Goal: Communication & Community: Answer question/provide support

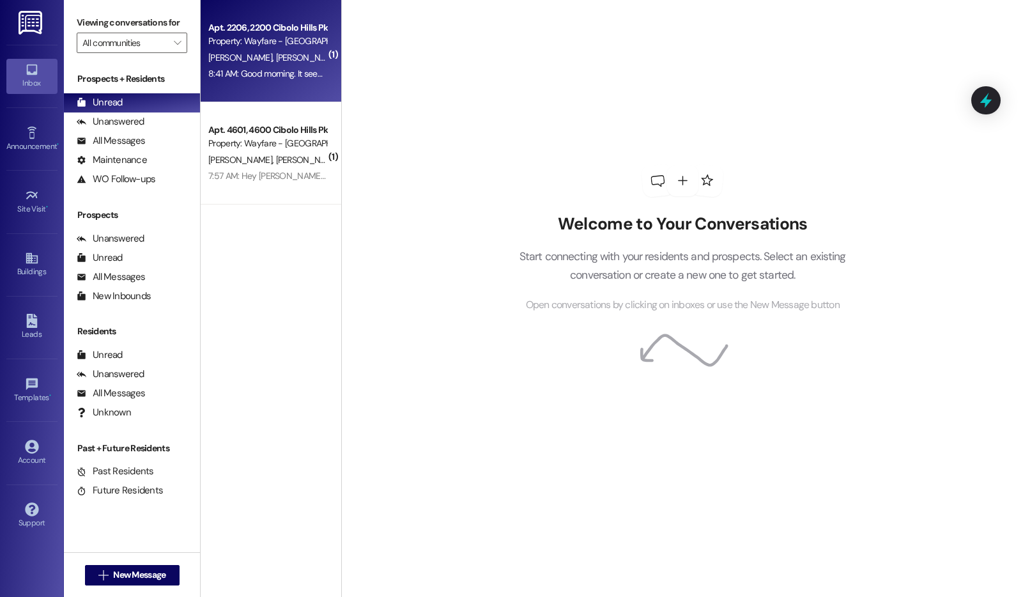
click at [276, 63] on span "[PERSON_NAME]" at bounding box center [308, 58] width 64 height 12
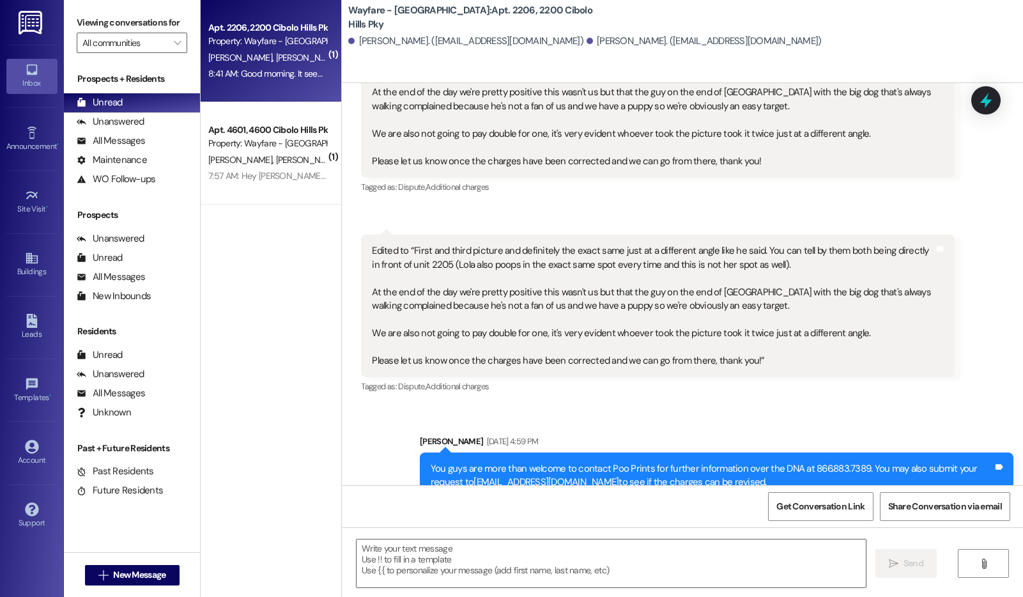
scroll to position [13794, 0]
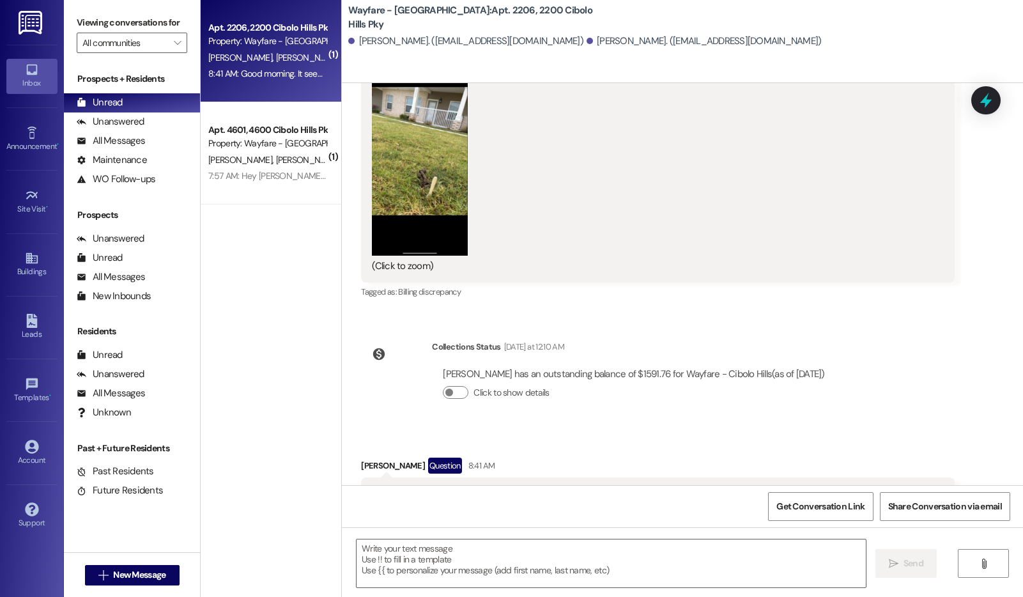
drag, startPoint x: 363, startPoint y: 419, endPoint x: 395, endPoint y: 442, distance: 39.8
click at [395, 487] on div "Good morning. It seems this has still gone unaddressed.. please advise on when …" at bounding box center [653, 500] width 563 height 27
copy div "Good morning. It seems this has still gone unaddressed.. please advise on when …"
click at [443, 554] on textarea at bounding box center [611, 564] width 509 height 48
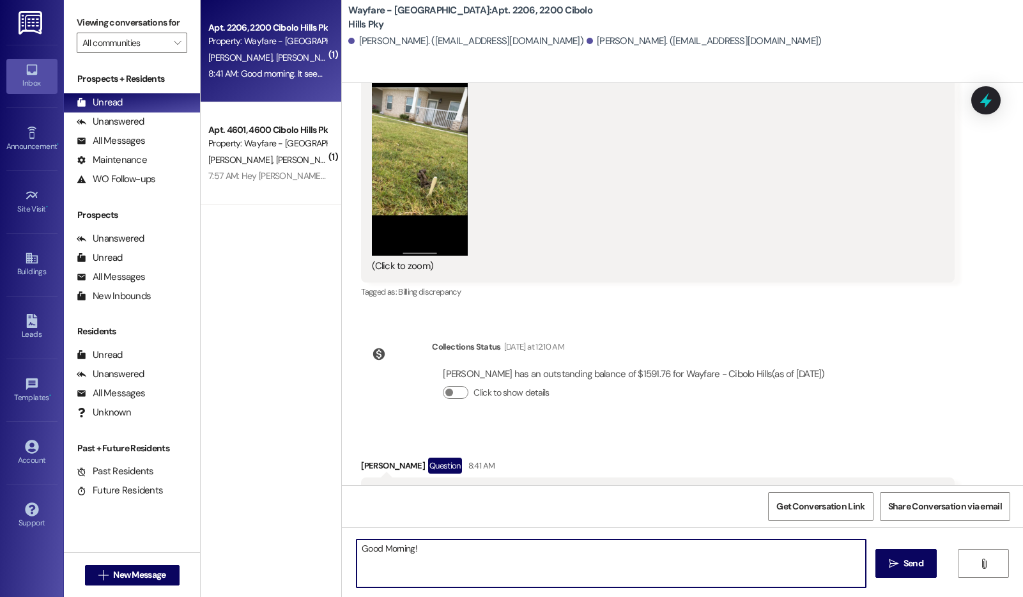
paste textarea "As mentioned previously, all the photos provided are proper verification. If yo…"
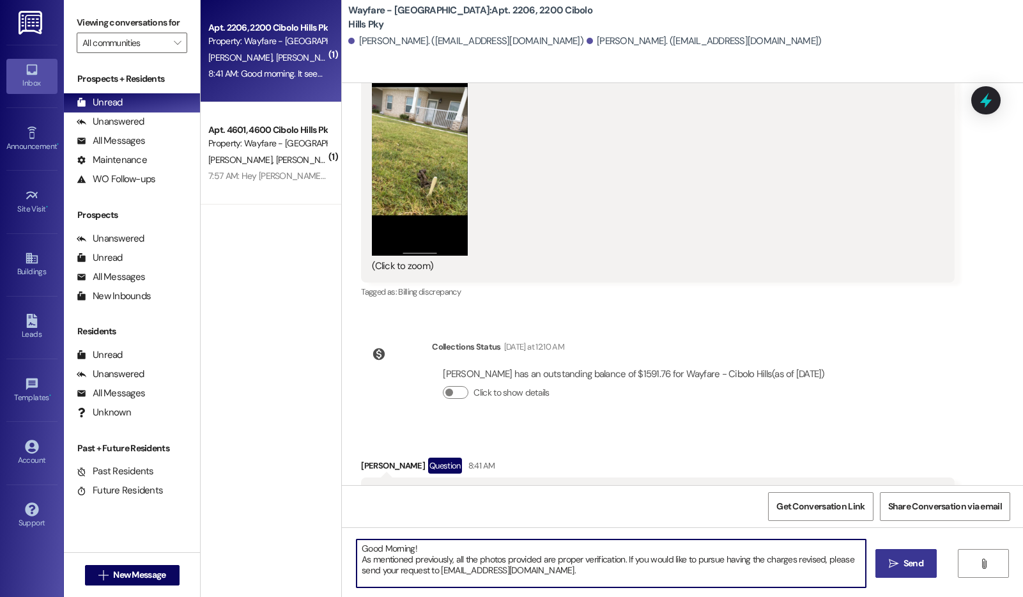
type textarea "Good Morning! As mentioned previously, all the photos provided are proper verif…"
click at [918, 570] on span "Send" at bounding box center [914, 563] width 20 height 13
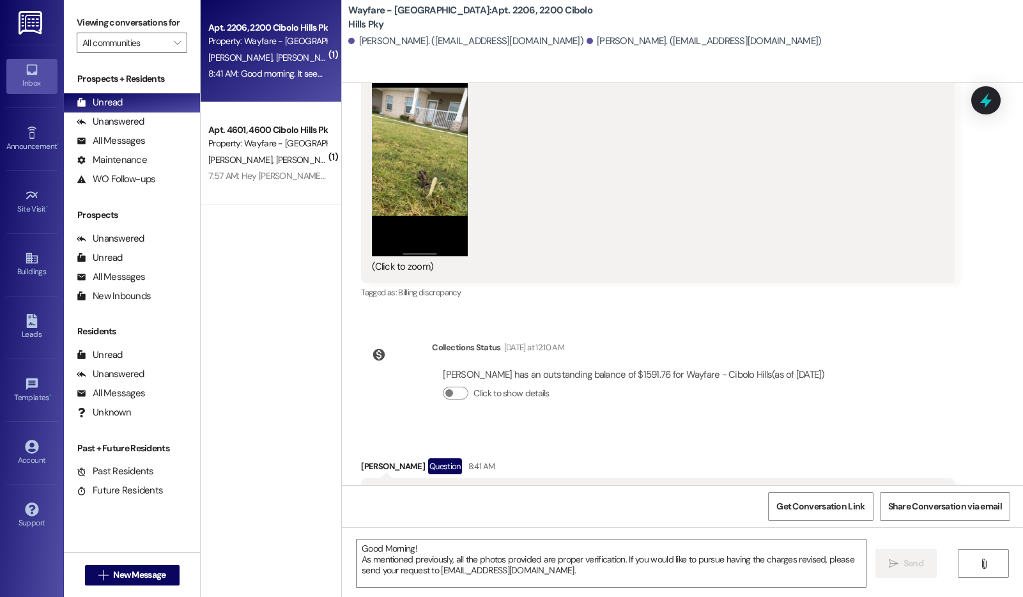
scroll to position [13911, 0]
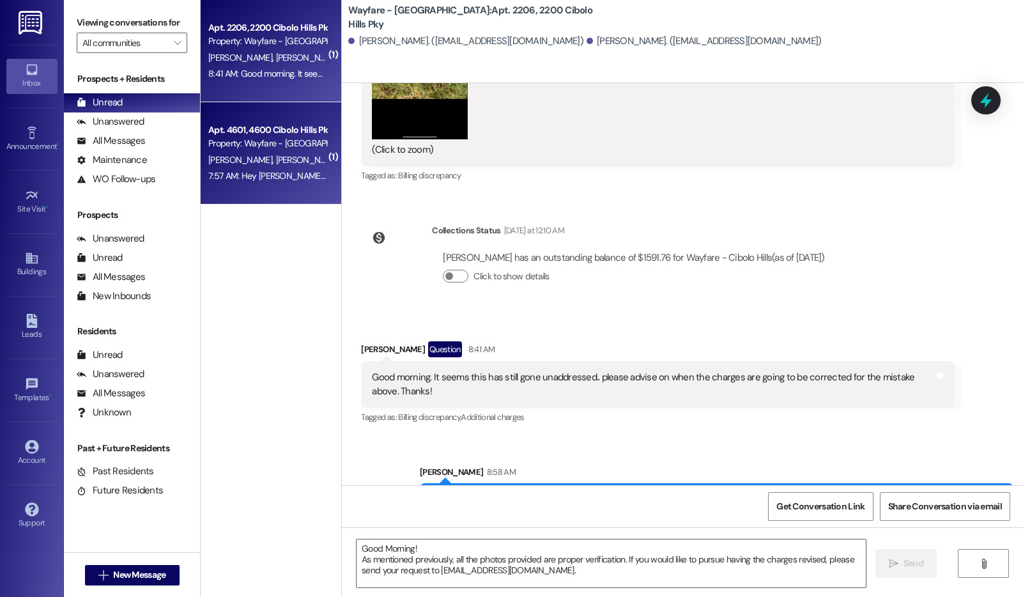
click at [271, 185] on div "Apt. 4601, 4600 Cibolo Hills Pky Property: Wayfare - Cibolo Hills A. Stookey M.…" at bounding box center [271, 153] width 141 height 102
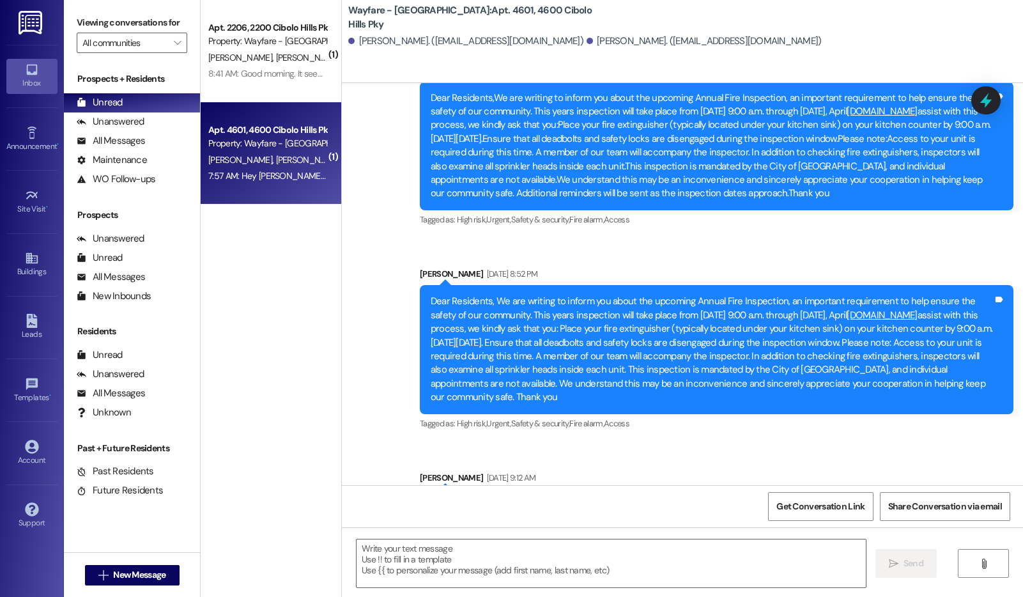
scroll to position [21150, 0]
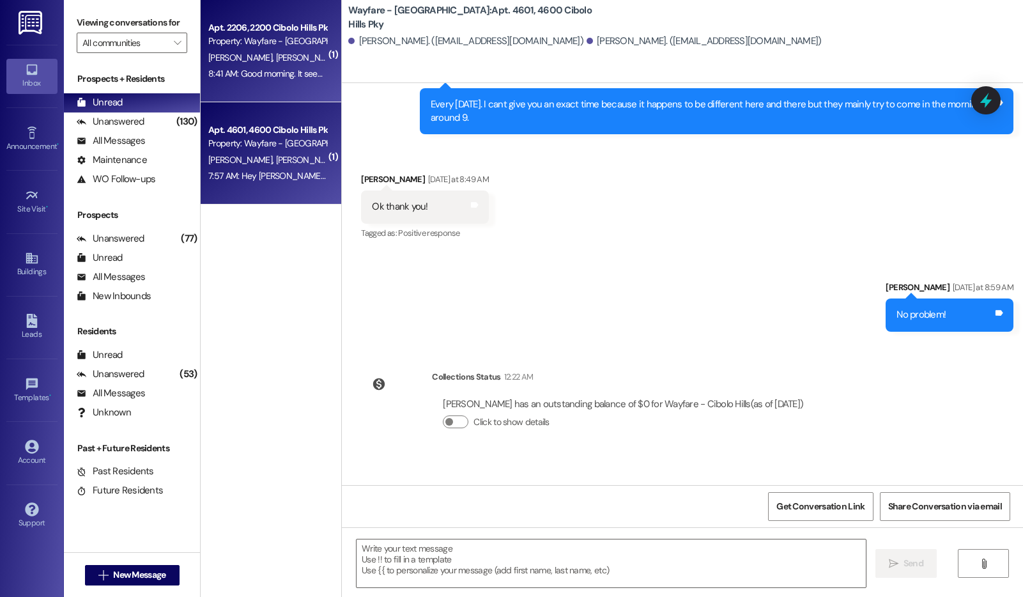
click at [270, 91] on div "Apt. 2206, 2200 Cibolo Hills Pky Property: Wayfare - Cibolo Hills A. Arenivas T…" at bounding box center [271, 51] width 141 height 102
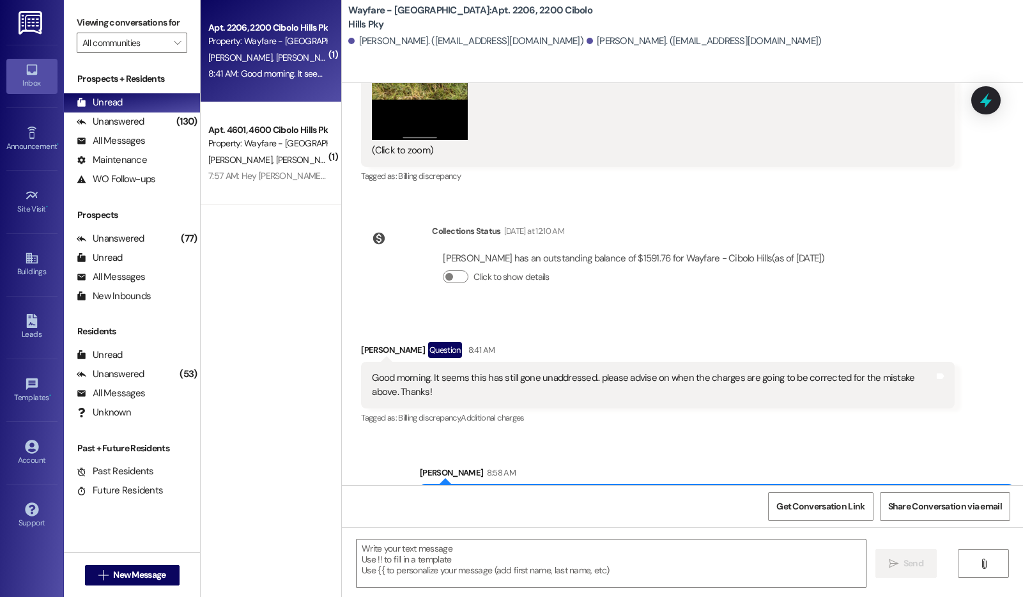
scroll to position [13911, 0]
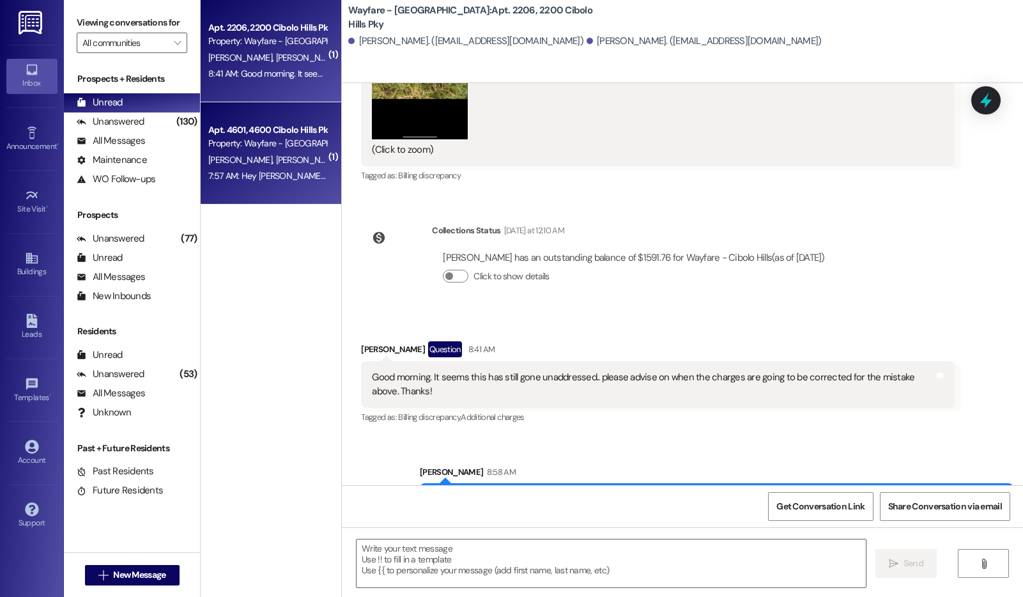
click at [208, 184] on div "Apt. 4601, 4600 Cibolo Hills Pky Property: Wayfare - Cibolo Hills A. Stookey M.…" at bounding box center [271, 153] width 141 height 102
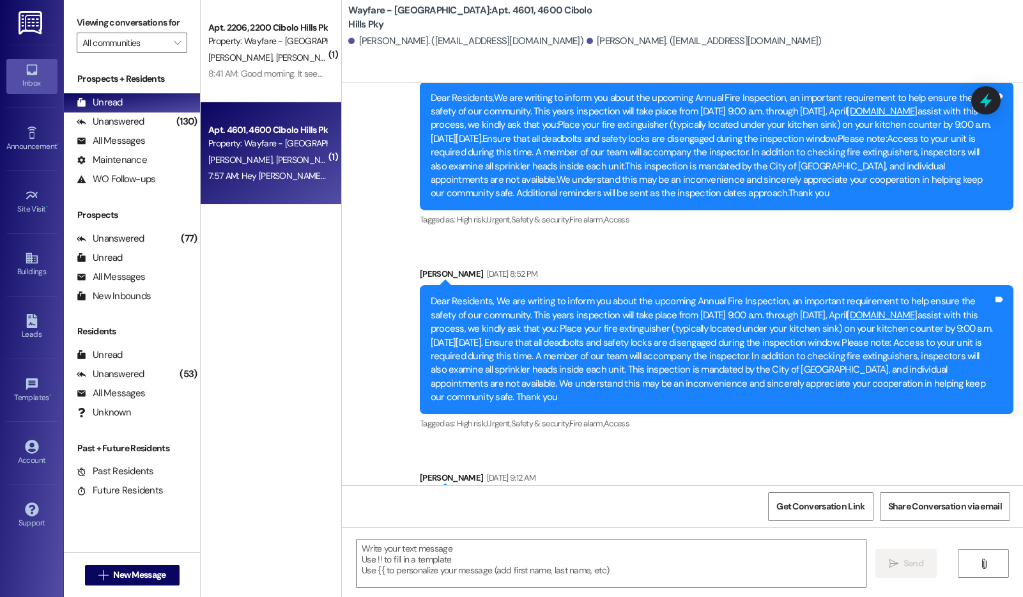
scroll to position [21103, 0]
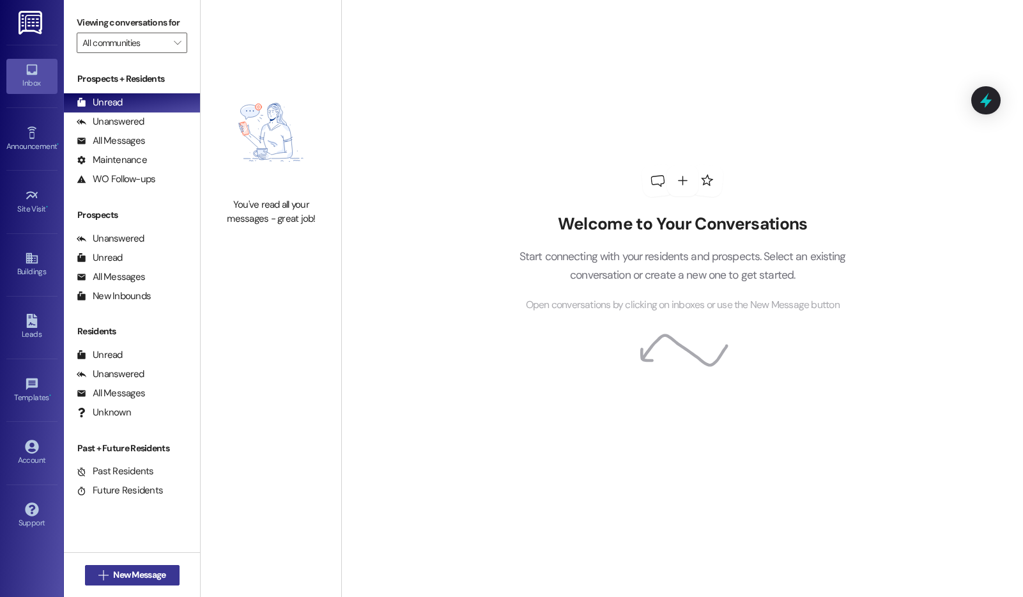
click at [128, 573] on span "New Message" at bounding box center [139, 574] width 52 height 13
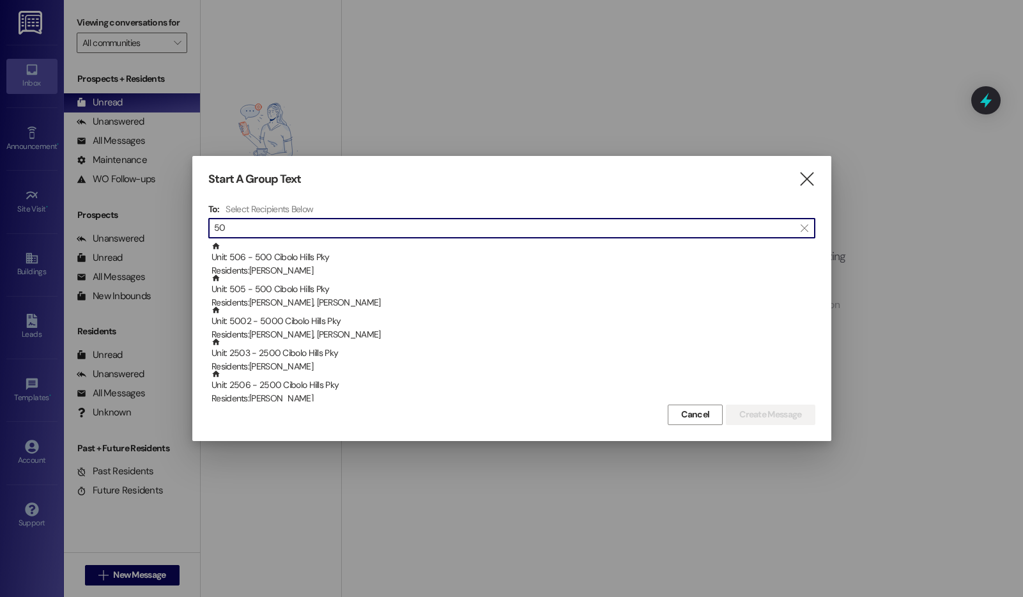
type input "5"
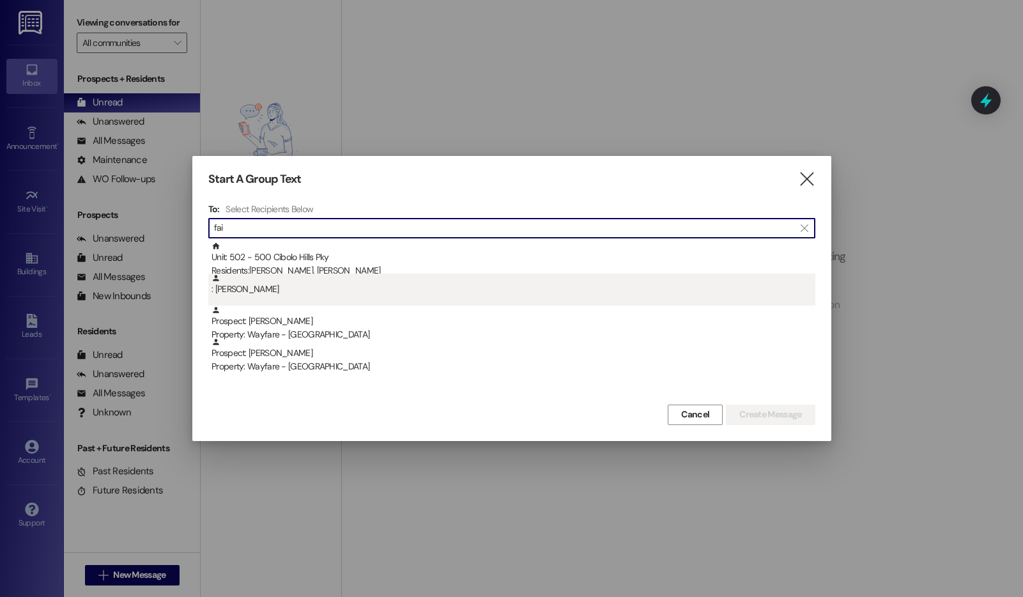
type input "fai"
click at [299, 279] on div ": Faith Bell" at bounding box center [514, 285] width 604 height 22
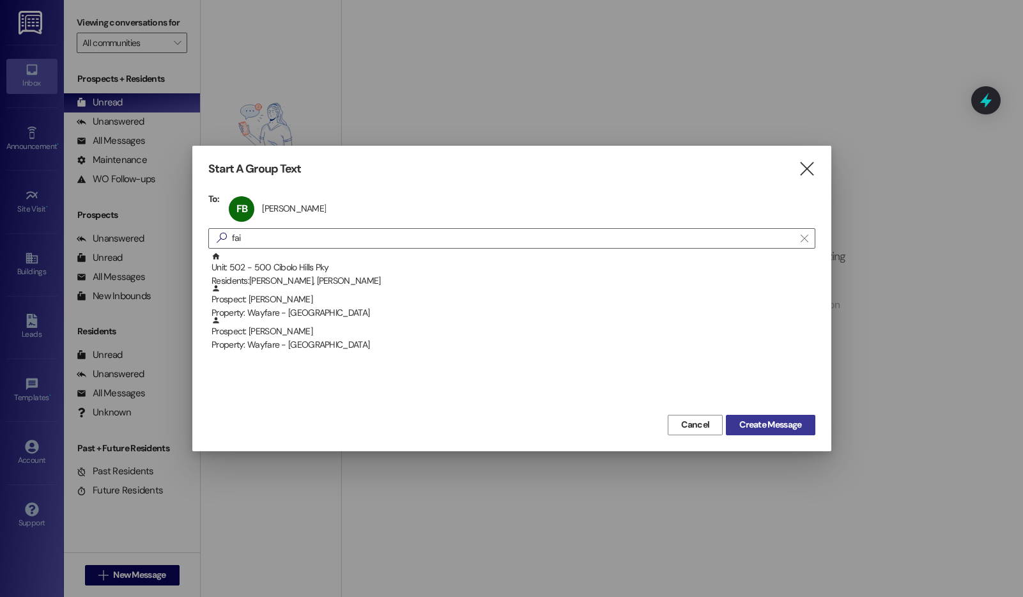
click at [757, 425] on span "Create Message" at bounding box center [771, 424] width 62 height 13
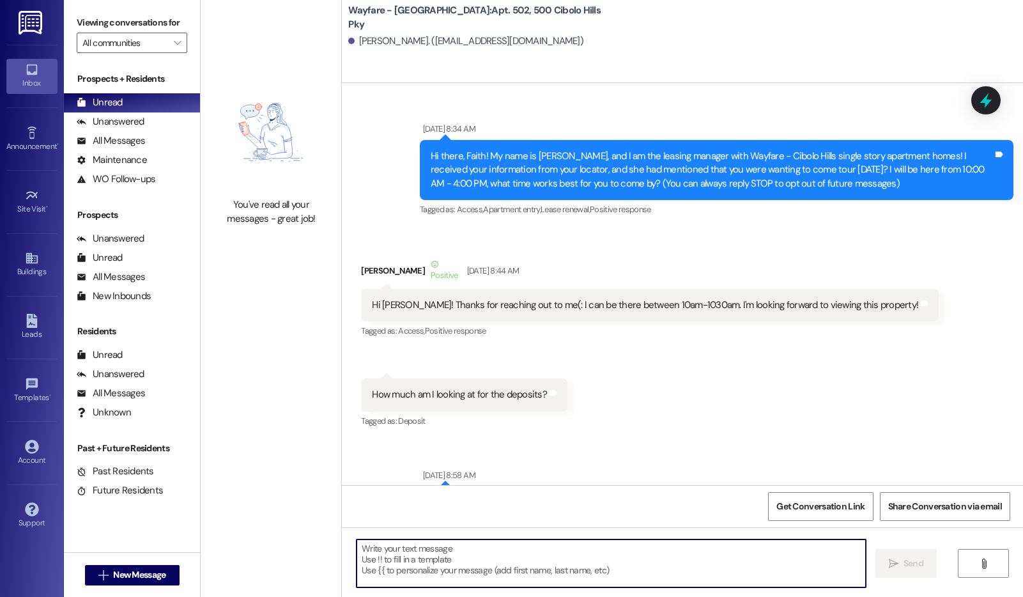
click at [496, 550] on textarea at bounding box center [611, 564] width 509 height 48
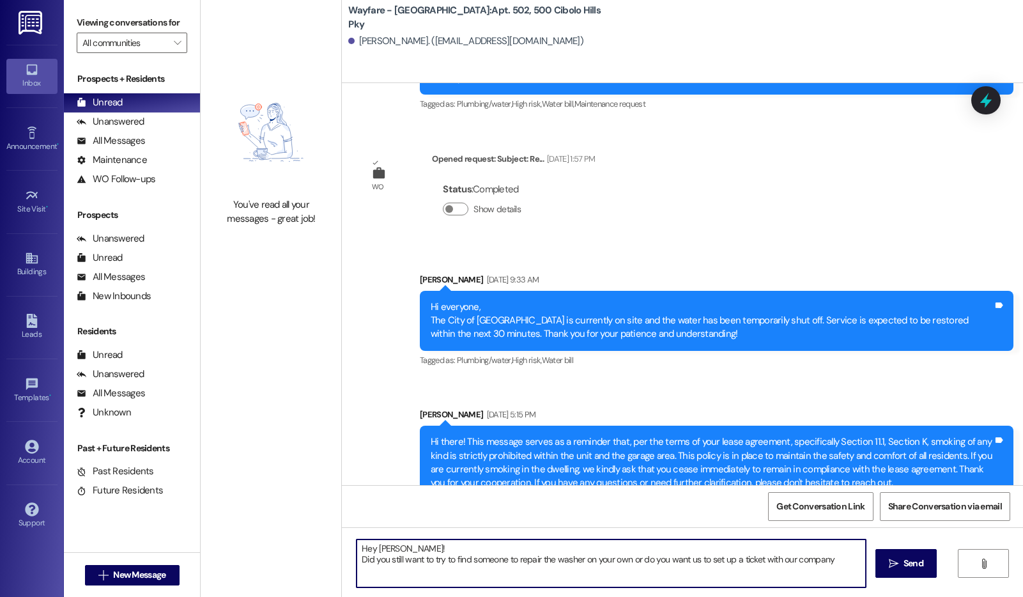
type textarea "Hey Faith! Did you still want to try to find someone to repair the washer on yo…"
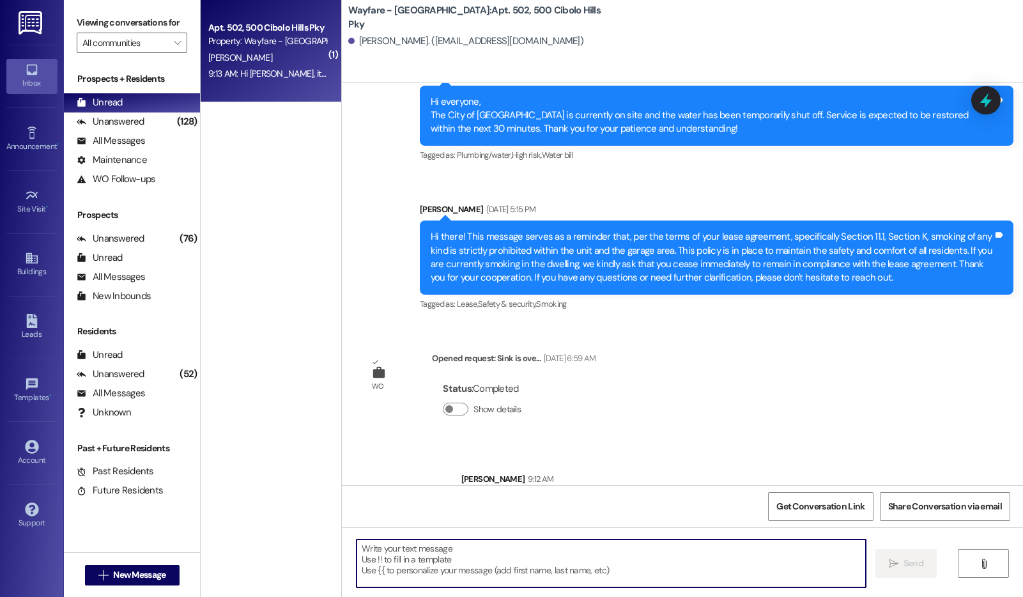
scroll to position [50002, 0]
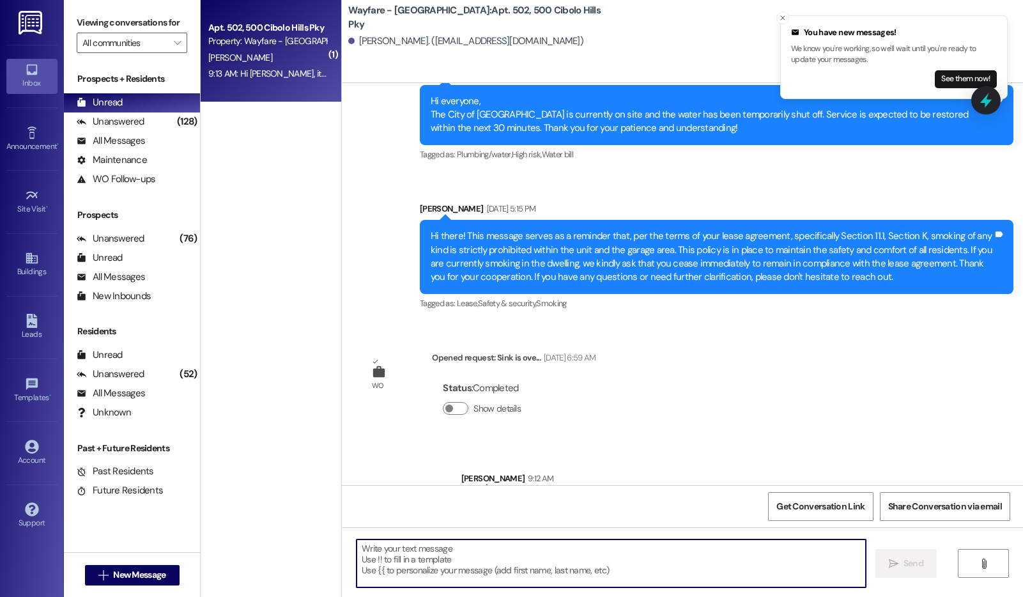
click at [575, 564] on textarea at bounding box center [611, 564] width 509 height 48
type textarea "W"
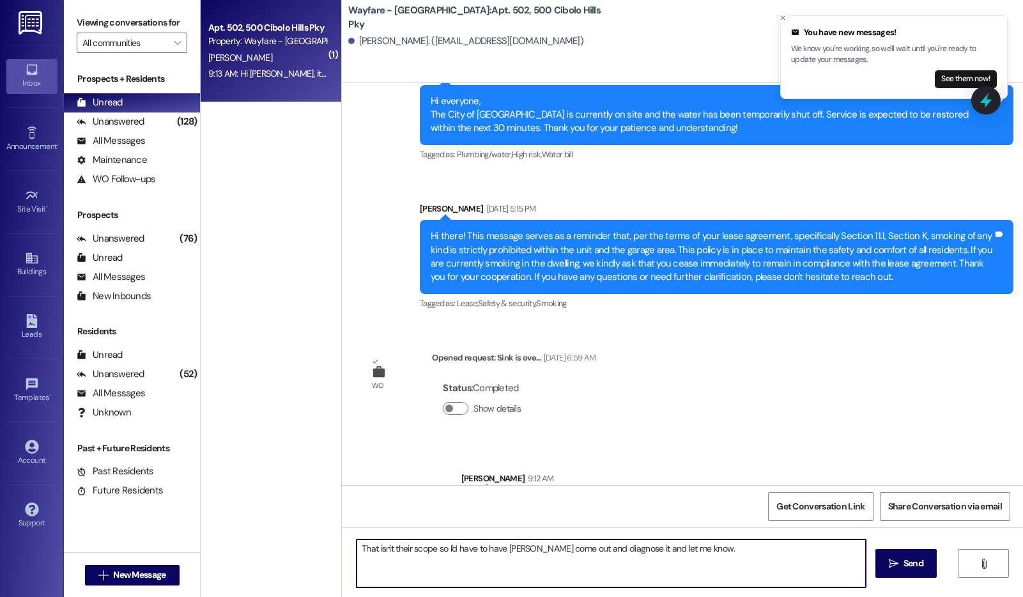
click at [671, 551] on textarea "That isn't their scope so I'd have to have Callahan come out and diagnose it an…" at bounding box center [611, 564] width 509 height 48
type textarea "That isn't their scope so I'd have to have Callahan come out and diagnose it an…"
click at [905, 571] on button " Send" at bounding box center [907, 563] width 62 height 29
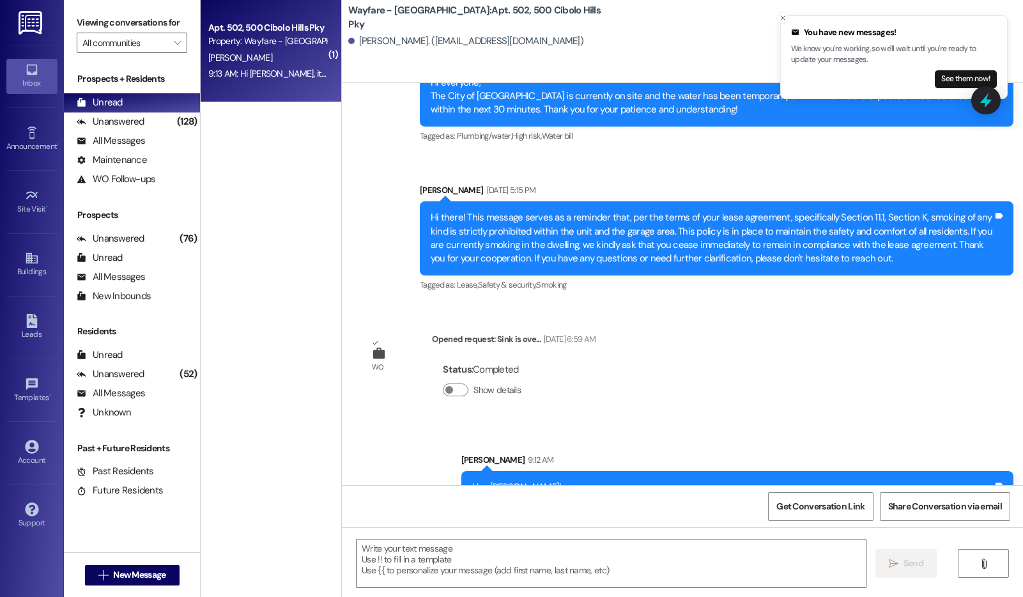
scroll to position [50091, 0]
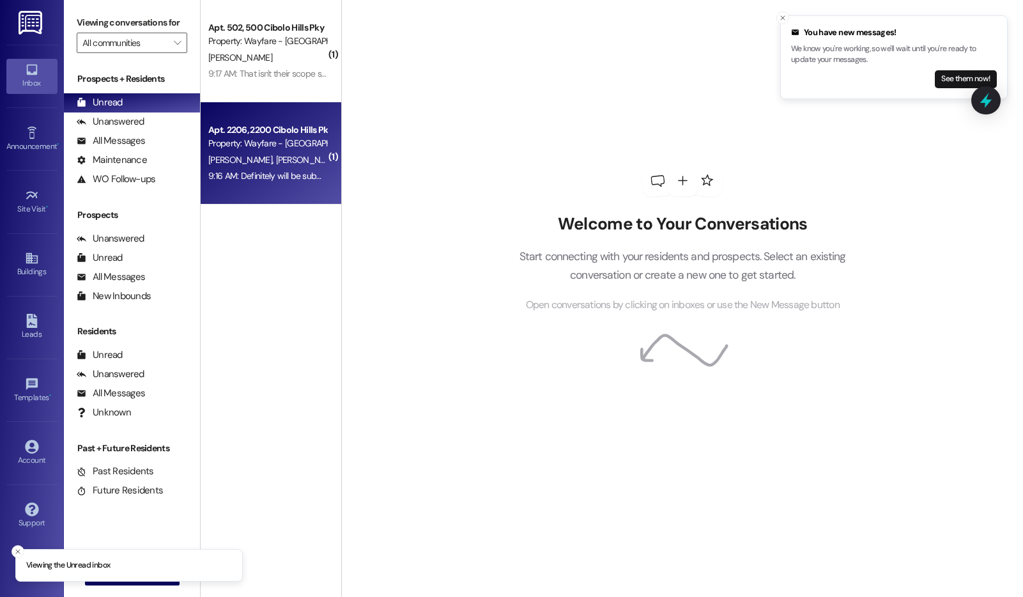
click at [293, 140] on div "Property: Wayfare - [GEOGRAPHIC_DATA]" at bounding box center [267, 143] width 118 height 13
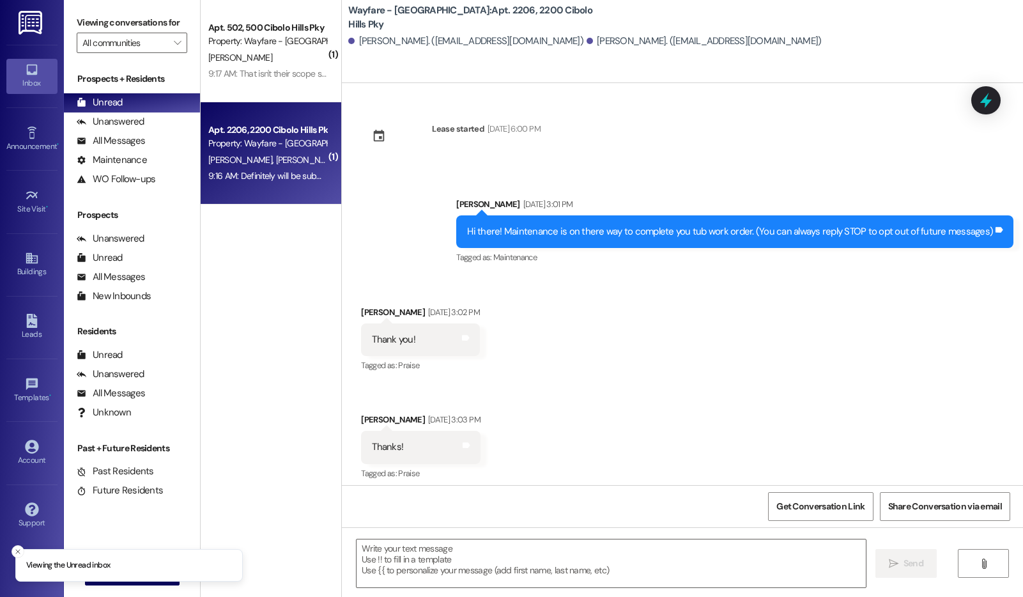
scroll to position [14196, 0]
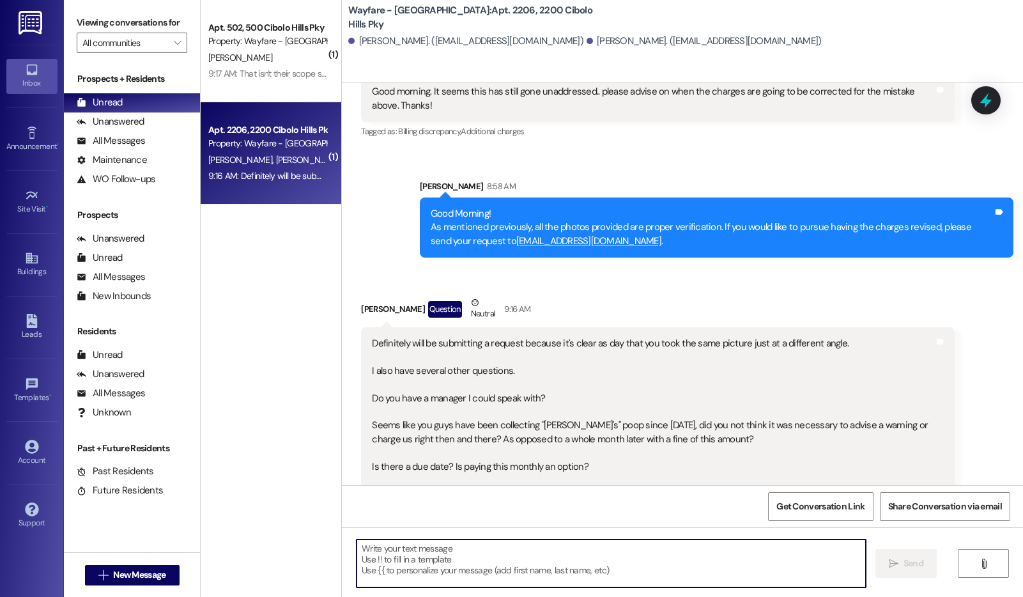
click at [582, 578] on textarea at bounding box center [611, 564] width 509 height 48
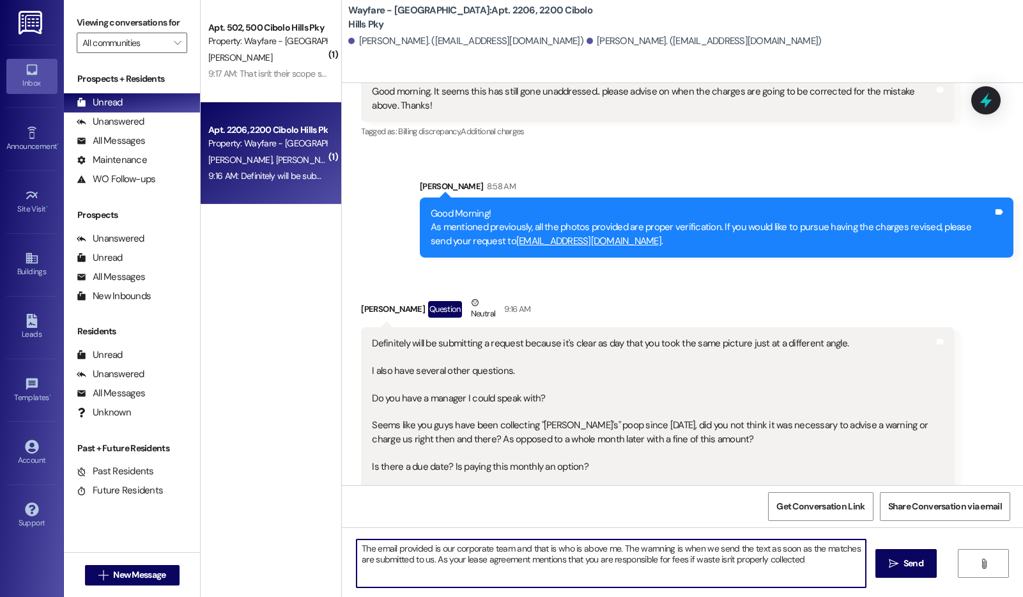
type textarea "The email provided is our corporate team and that is who is above me. The warnn…"
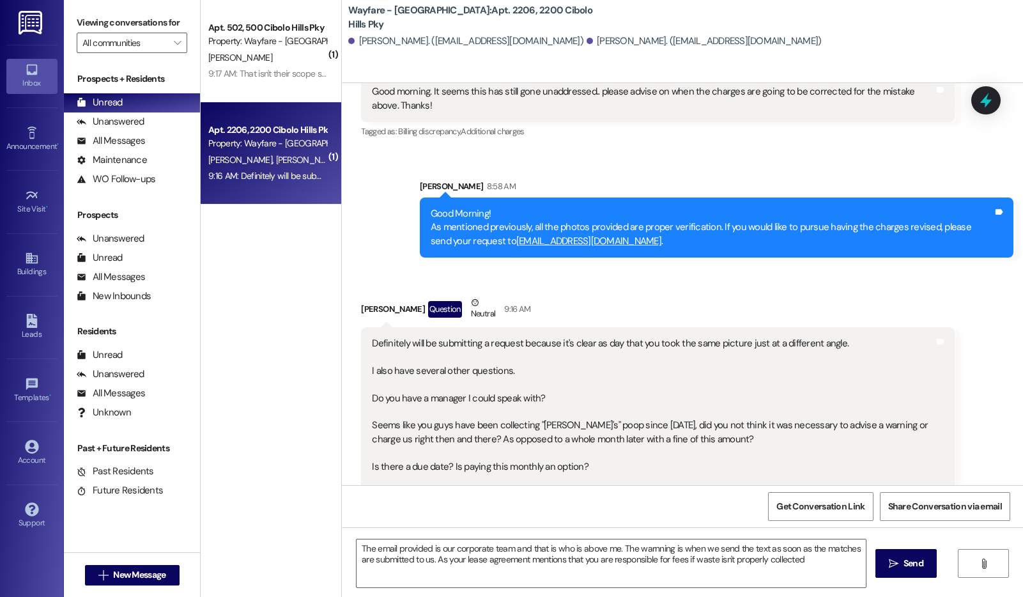
drag, startPoint x: 364, startPoint y: 274, endPoint x: 724, endPoint y: 440, distance: 396.4
click at [724, 440] on div "Definitely will be submitting a request because it's clear as day that you took…" at bounding box center [653, 426] width 563 height 178
copy div "Definitely will be submitting a request because it's clear as day that you took…"
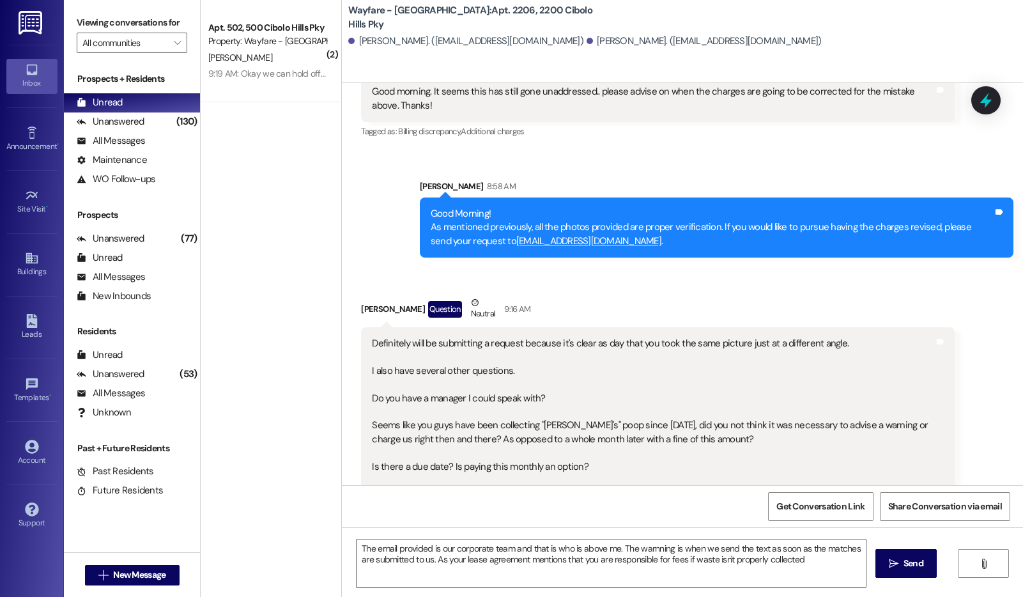
copy div "Definitely will be submitting a request because it's clear as day that you took…"
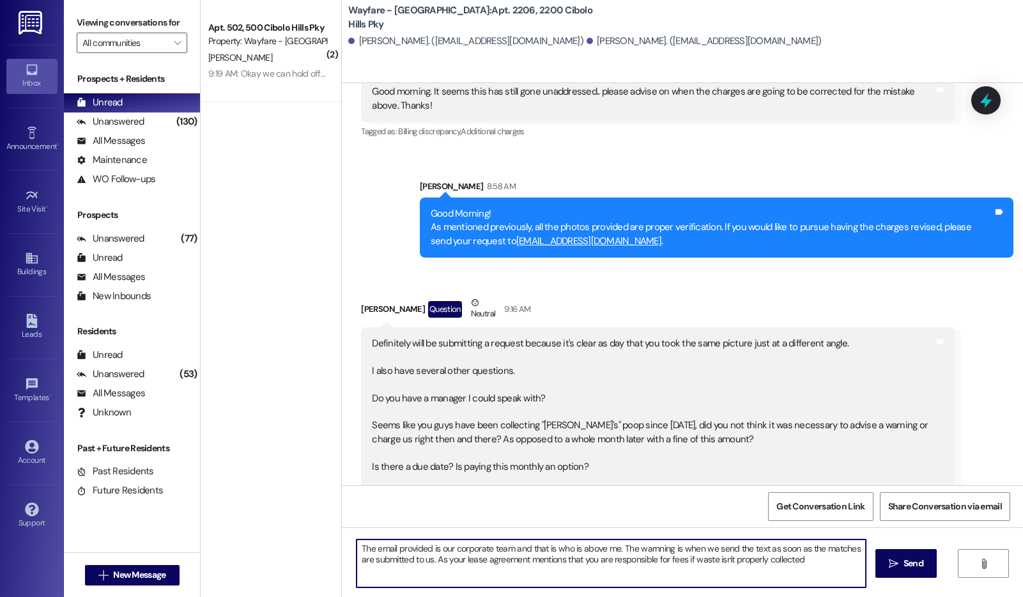
drag, startPoint x: 352, startPoint y: 547, endPoint x: 401, endPoint y: 591, distance: 67.0
click at [401, 591] on div "The email provided is our corporate team and that is who is above me. The warnn…" at bounding box center [682, 575] width 681 height 96
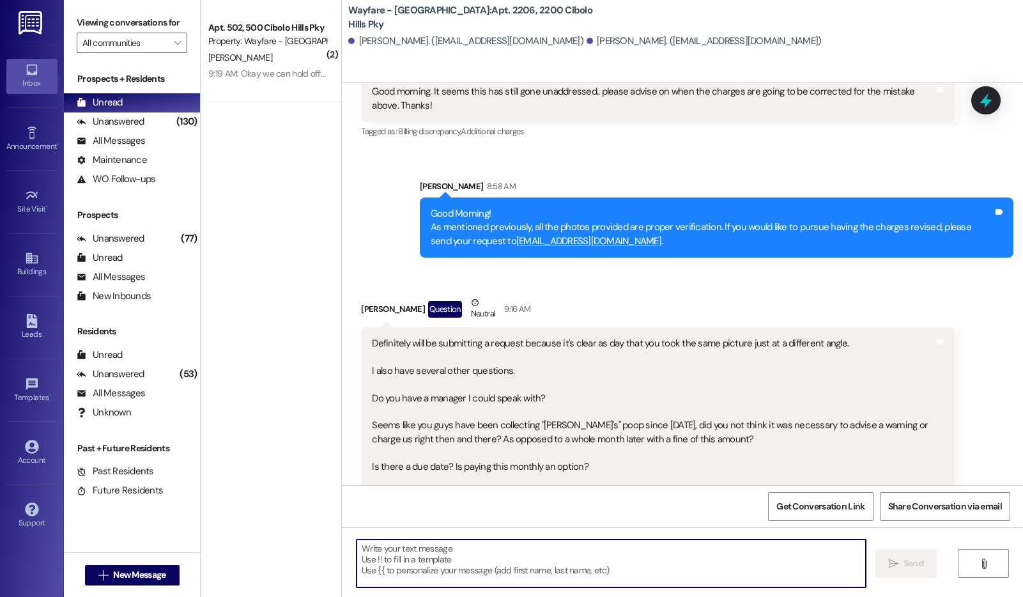
click at [424, 559] on textarea at bounding box center [611, 564] width 509 height 48
paste textarea "The email provided (centraloffice@wayfarecommunities.com) is our corporate team…"
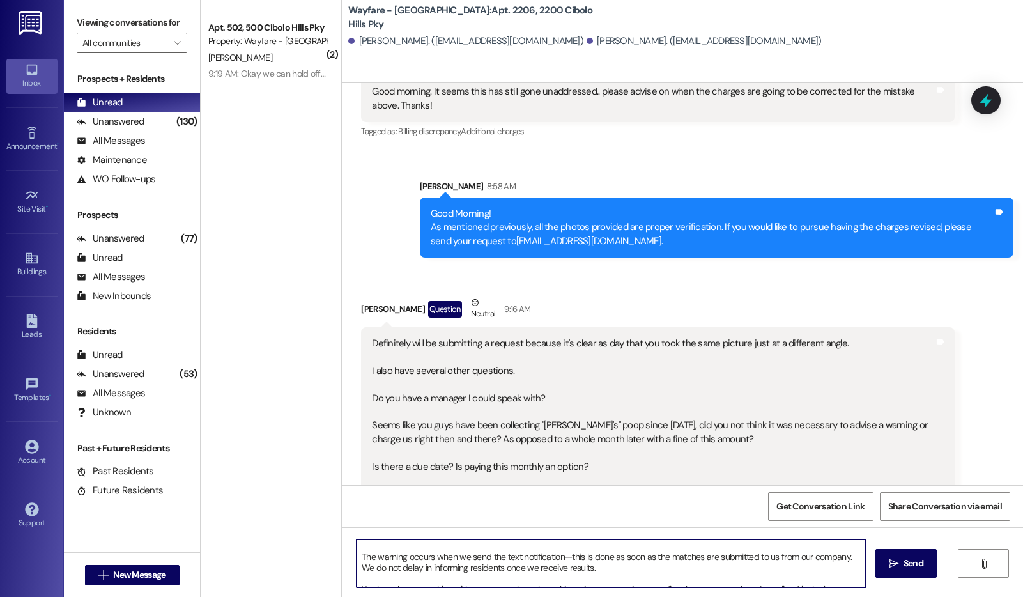
scroll to position [16, 0]
click at [398, 555] on textarea "The email provided (centraloffice@wayfarecommunities.com) is our corporate team…" at bounding box center [611, 564] width 509 height 48
click at [644, 571] on textarea "The email provided (centraloffice@wayfarecommunities.com) is our corporate team…" at bounding box center [611, 564] width 509 height 48
click at [606, 556] on textarea "The email provided (centraloffice@wayfarecommunities.com) is our corporate team…" at bounding box center [611, 564] width 509 height 48
click at [688, 561] on textarea "The email provided (centraloffice@wayfarecommunities.com) is our corporate team…" at bounding box center [611, 564] width 509 height 48
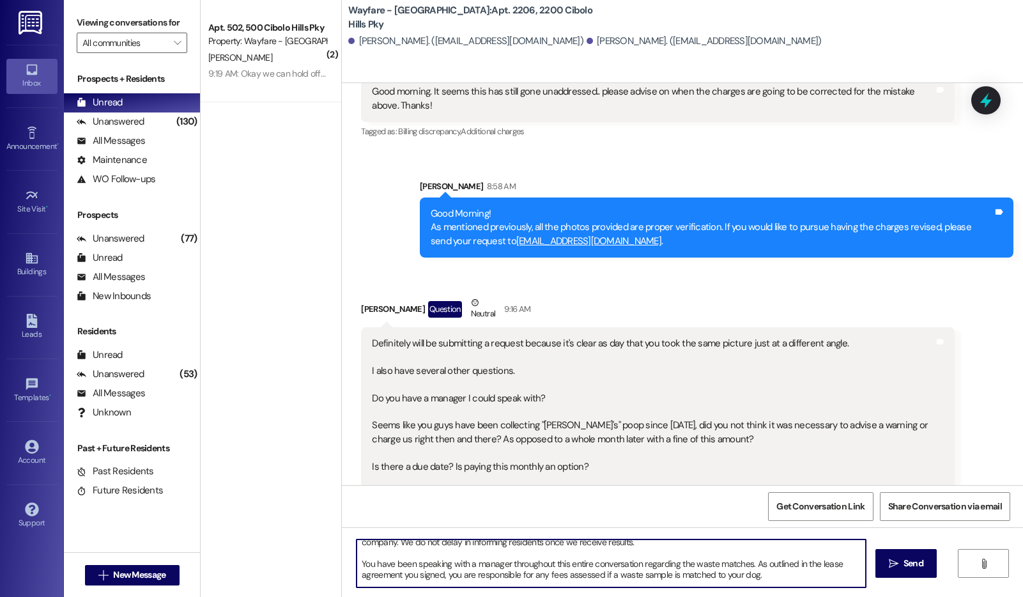
scroll to position [38, 0]
click at [635, 564] on textarea "The email provided (centraloffice@wayfarecommunities.com) is our corporate team…" at bounding box center [611, 564] width 509 height 48
click at [722, 567] on textarea "The email provided (centraloffice@wayfarecommunities.com) is our corporate team…" at bounding box center [611, 564] width 509 height 48
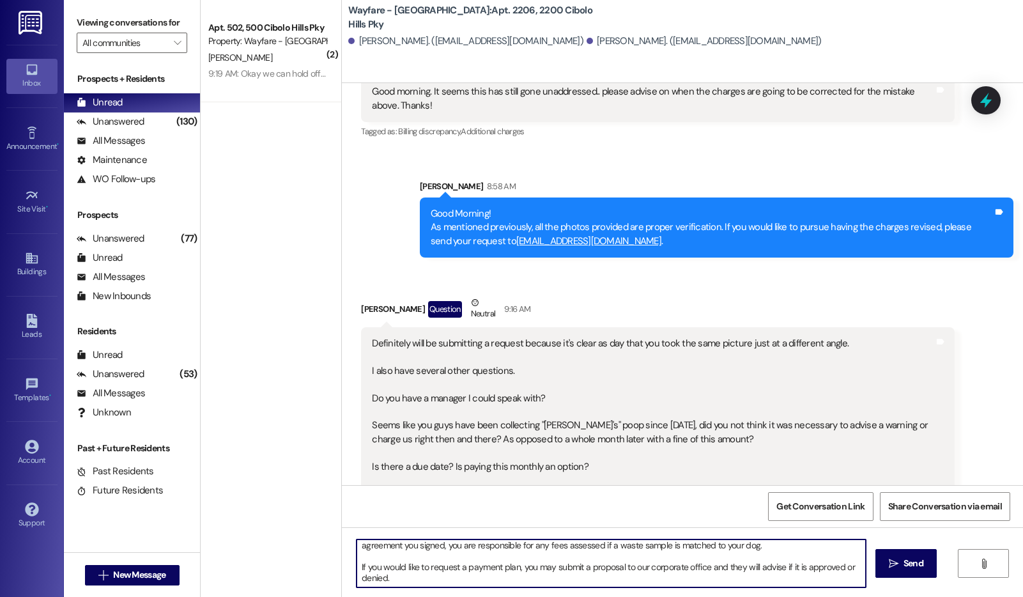
scroll to position [90, 0]
type textarea "The email provided (centraloffice@wayfarecommunities.com) is our corporate team…"
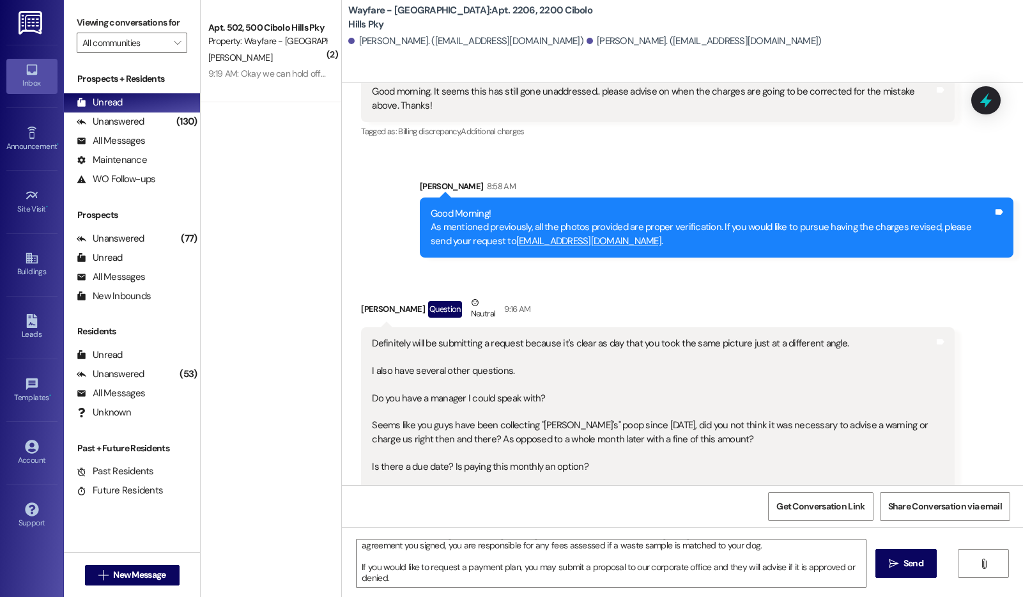
drag, startPoint x: 886, startPoint y: 577, endPoint x: 893, endPoint y: 587, distance: 12.4
click at [886, 577] on button " Send" at bounding box center [907, 563] width 62 height 29
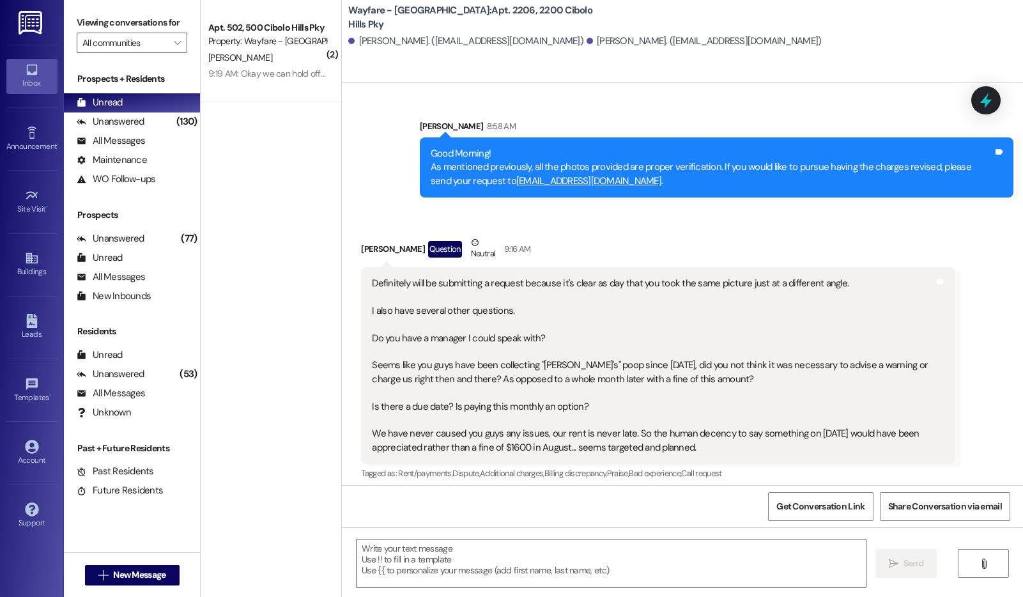
scroll to position [14217, 0]
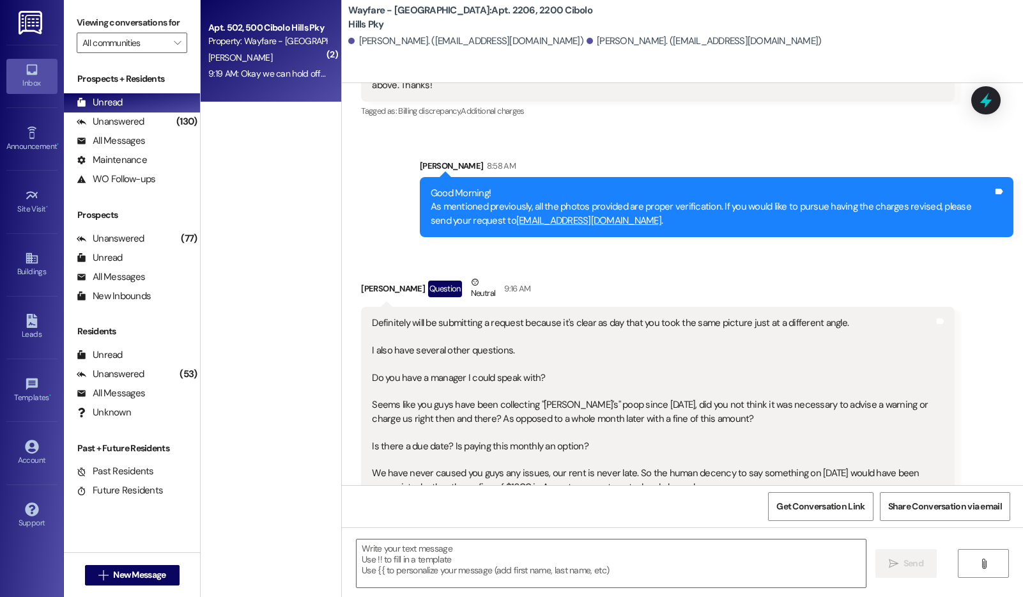
click at [289, 62] on div "F. Bell" at bounding box center [267, 58] width 121 height 16
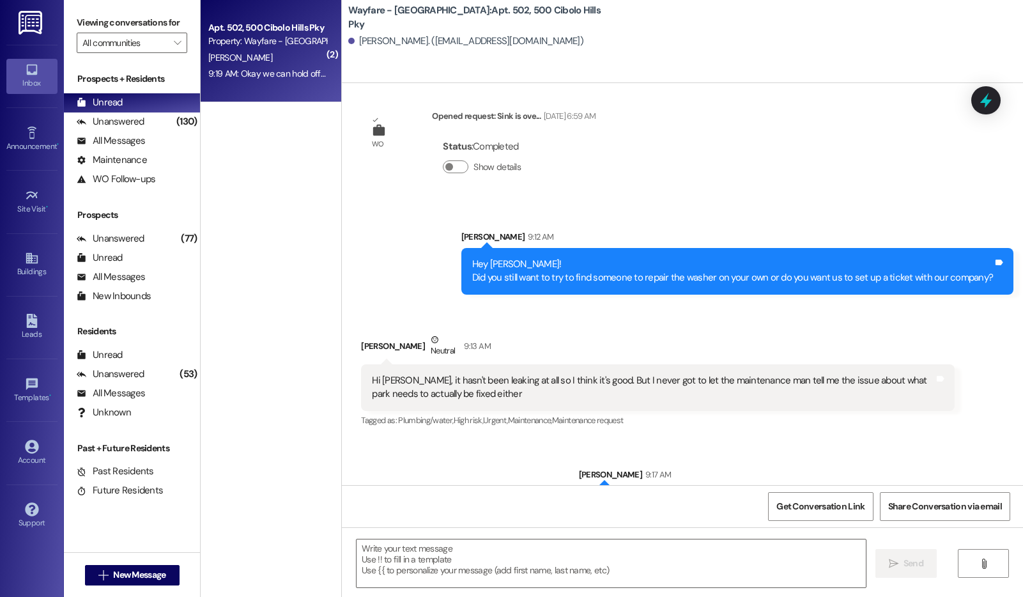
scroll to position [50245, 0]
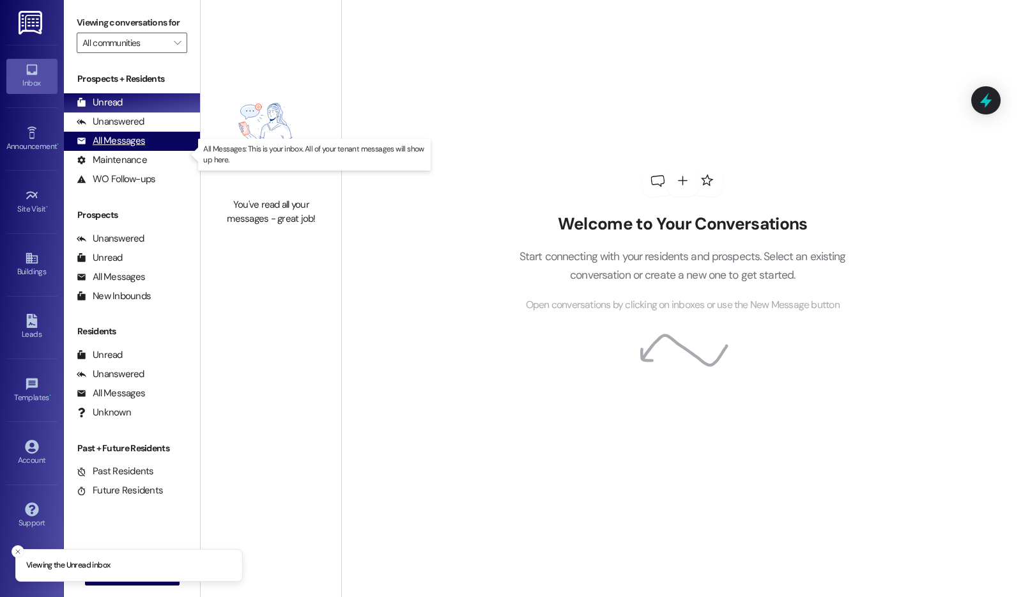
click at [125, 148] on div "All Messages" at bounding box center [111, 140] width 68 height 13
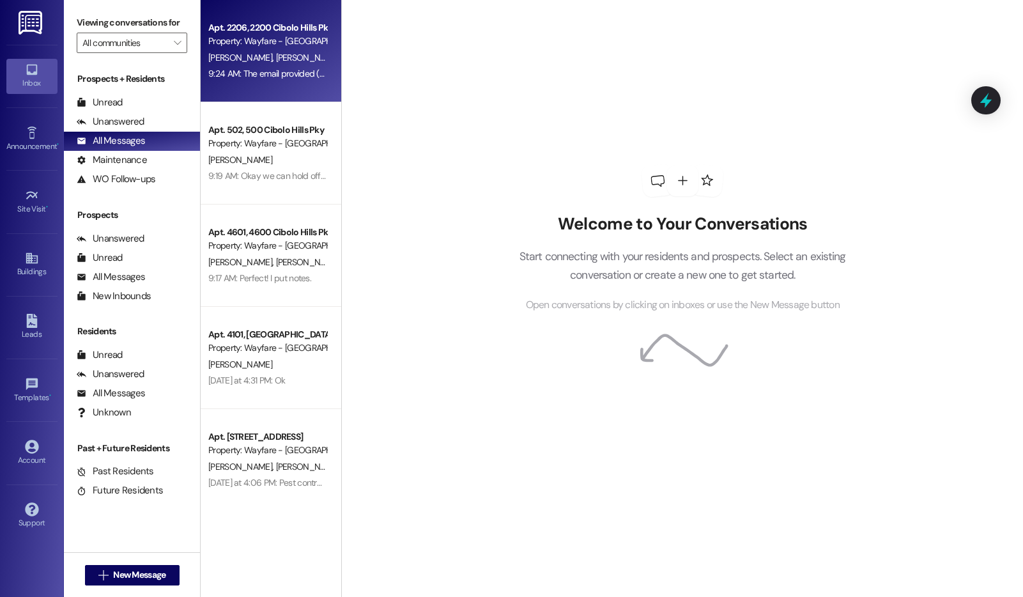
click at [276, 86] on div "Apt. 2206, [GEOGRAPHIC_DATA] Pky Property: Wayfare - [GEOGRAPHIC_DATA] [PERSON_…" at bounding box center [271, 51] width 141 height 102
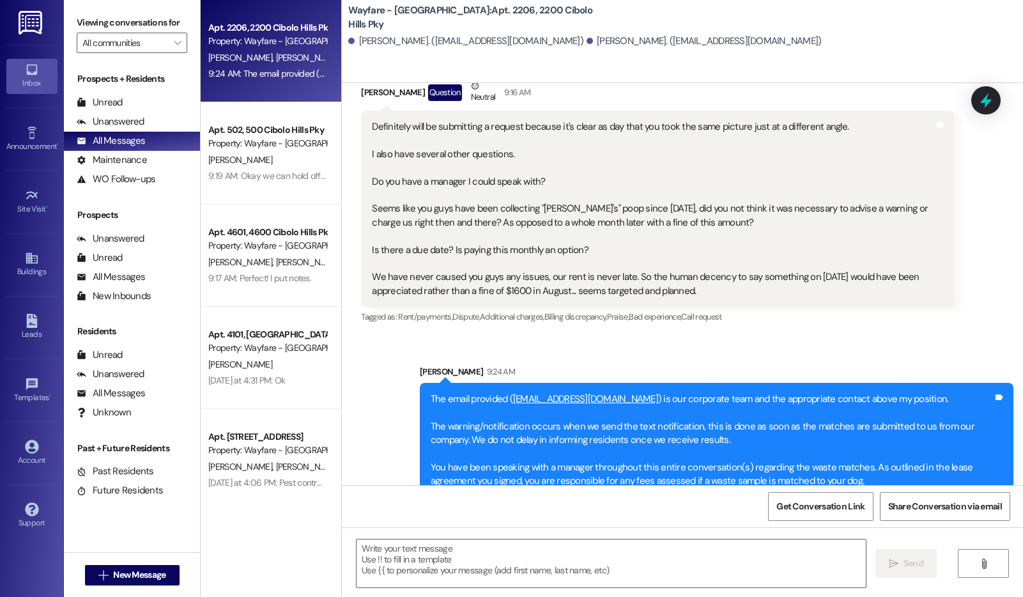
scroll to position [14414, 0]
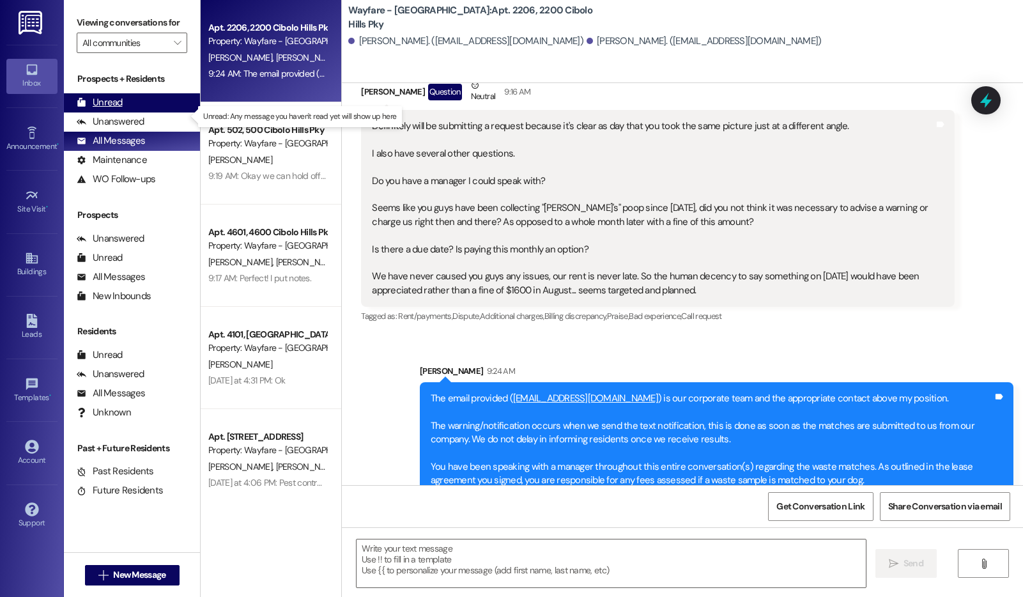
click at [127, 113] on div "Unread (0)" at bounding box center [132, 102] width 136 height 19
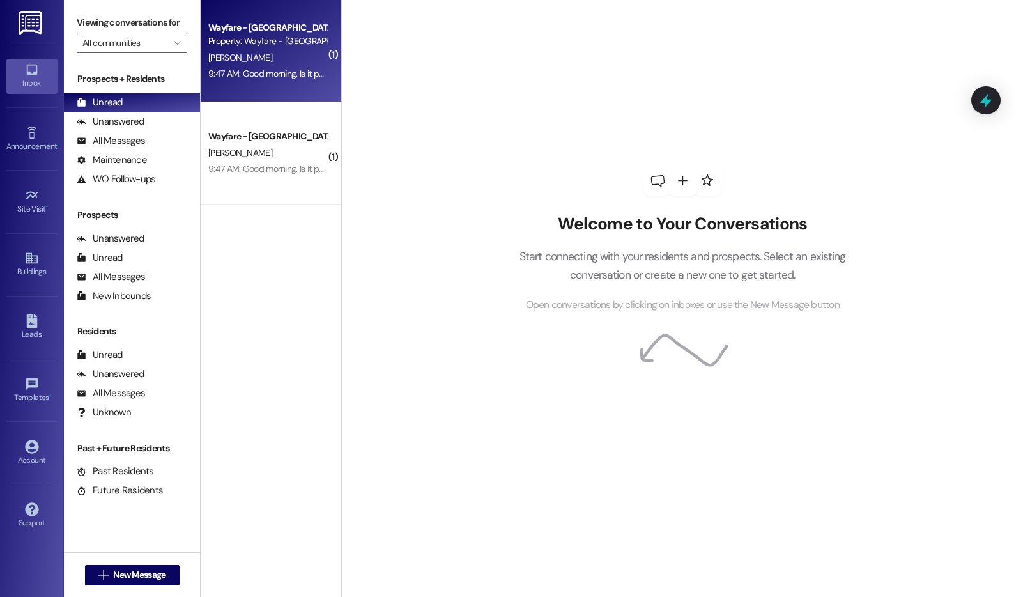
click at [253, 79] on div "9:47 AM: Good morning. Is it possible to get 2 people removed off the lease? Ju…" at bounding box center [422, 74] width 428 height 12
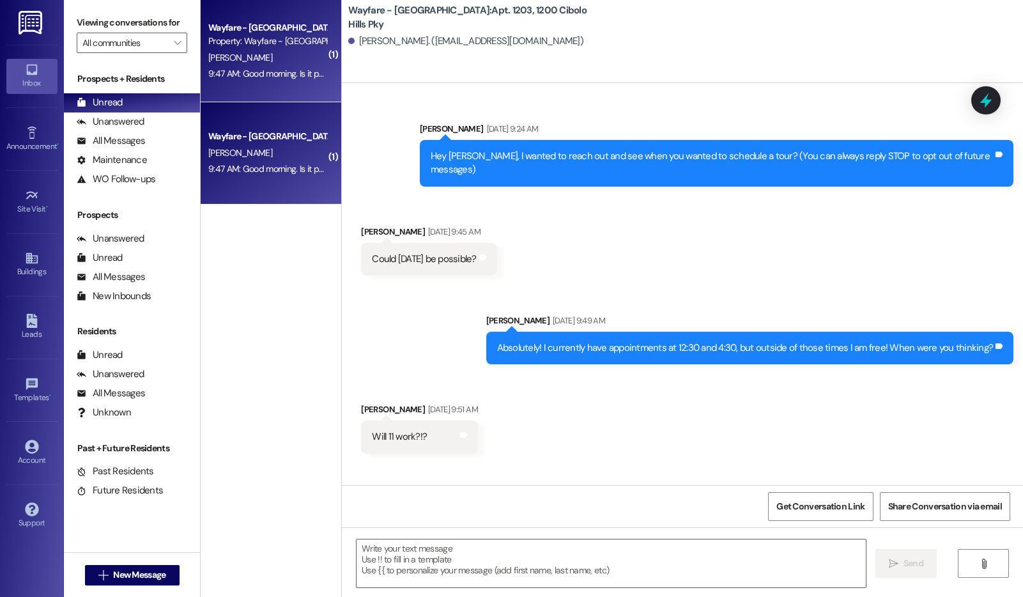
scroll to position [39431, 0]
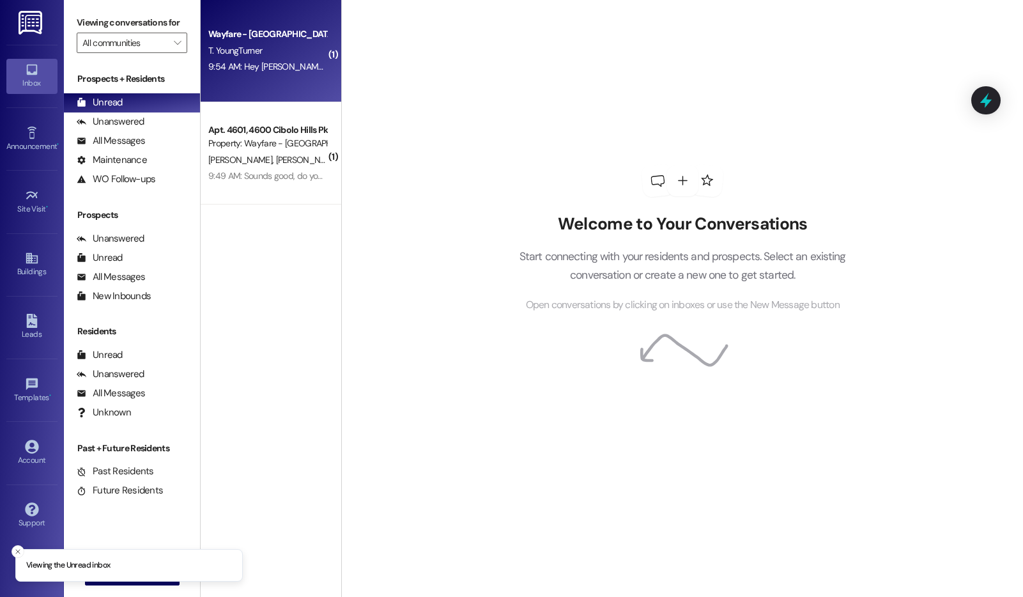
click at [290, 77] on div "Wayfare - Cibolo Hills Prospect T. YoungTurner 9:54 AM: Hey Jordan! it's Terren…" at bounding box center [271, 51] width 141 height 102
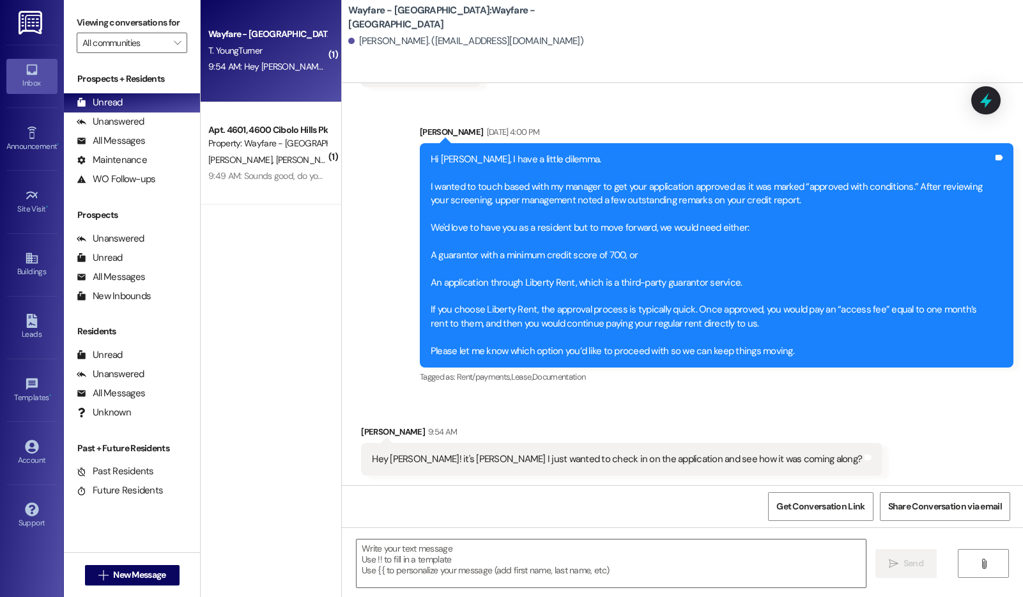
scroll to position [1087, 0]
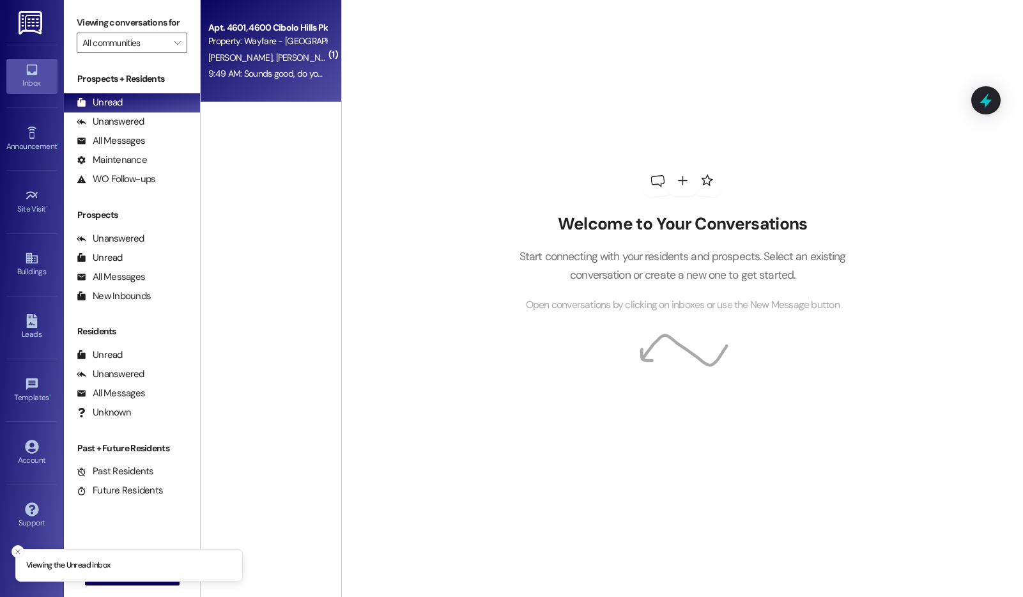
click at [307, 87] on div "Apt. 4601, 4600 Cibolo Hills Pky Property: Wayfare - Cibolo Hills A. Stookey M.…" at bounding box center [271, 51] width 141 height 102
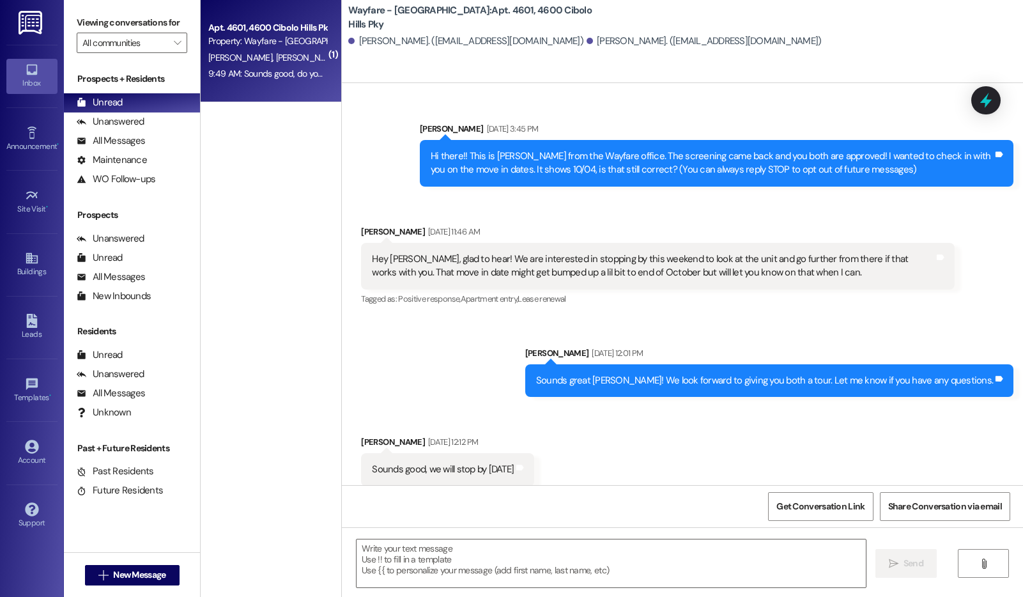
scroll to position [21449, 0]
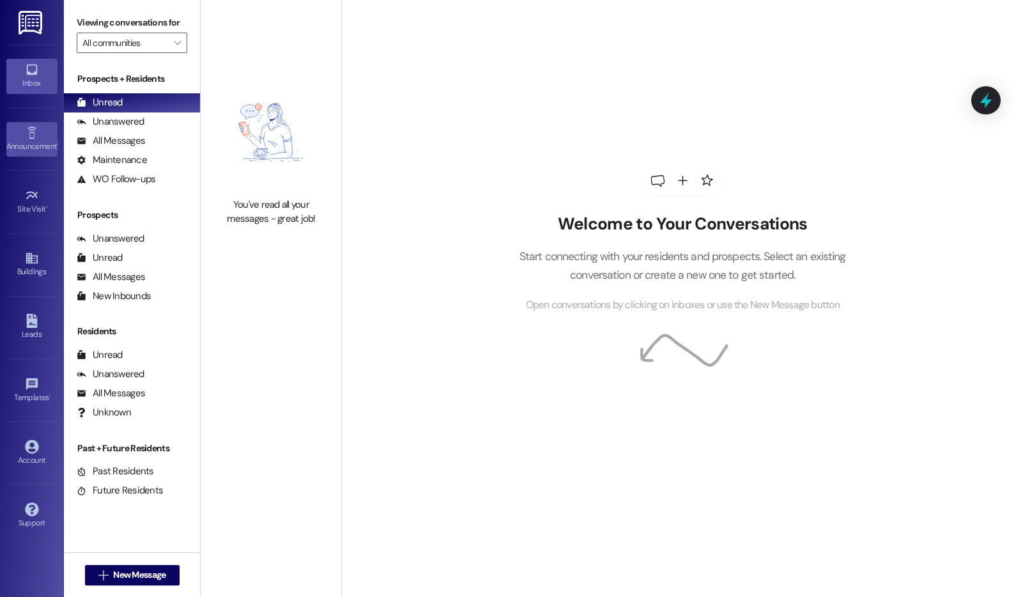
click at [40, 134] on link "Announcement •" at bounding box center [31, 139] width 51 height 35
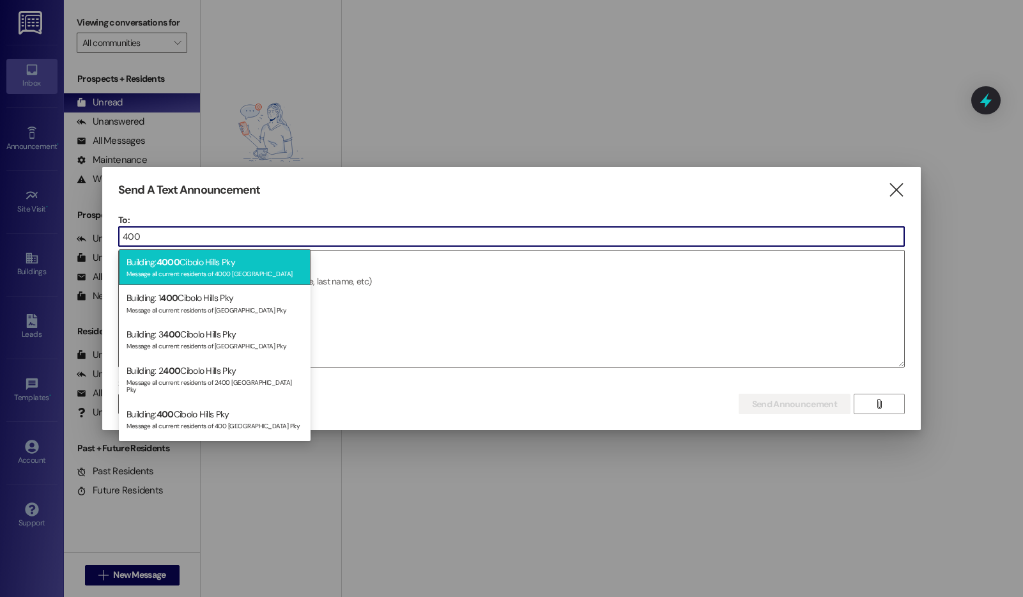
type input "400"
click at [167, 274] on div "Message all current residents of 4000 [GEOGRAPHIC_DATA]" at bounding box center [215, 272] width 176 height 11
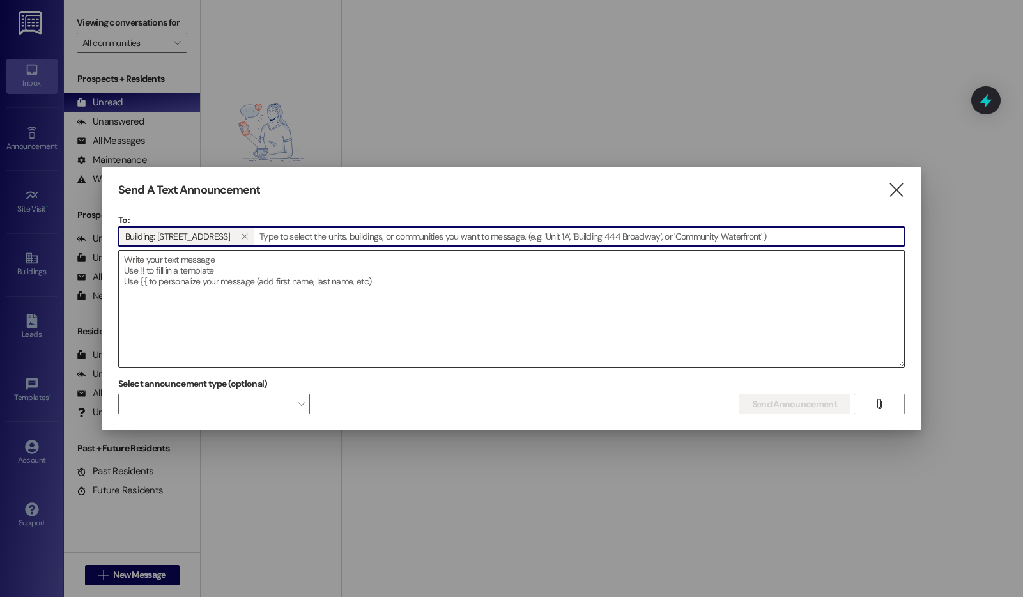
click at [138, 270] on textarea at bounding box center [512, 309] width 786 height 116
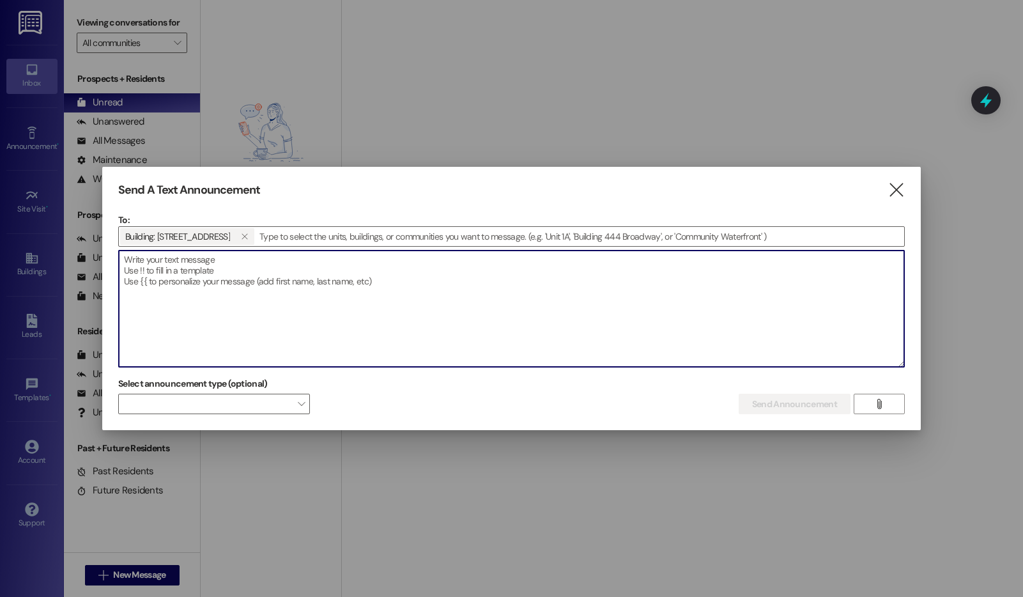
paste textarea "Friendly Reminder: Our community quiet hours are 10:00 PM to 6:00 AM. During th…"
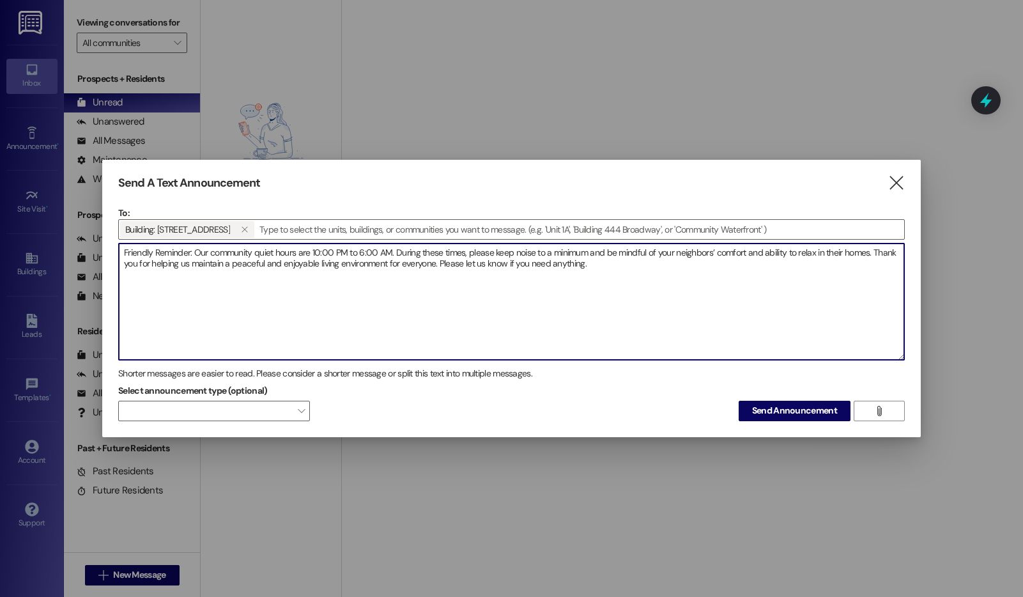
drag, startPoint x: 608, startPoint y: 255, endPoint x: 495, endPoint y: 255, distance: 112.5
click at [495, 255] on textarea "Friendly Reminder: Our community quiet hours are 10:00 PM to 6:00 AM. During th…" at bounding box center [512, 302] width 786 height 116
drag, startPoint x: 614, startPoint y: 256, endPoint x: 569, endPoint y: 256, distance: 45.4
click at [569, 256] on textarea "Friendly Reminder: Our community quiet hours are 10:00 PM to 6:00 AM. During th…" at bounding box center [512, 302] width 786 height 116
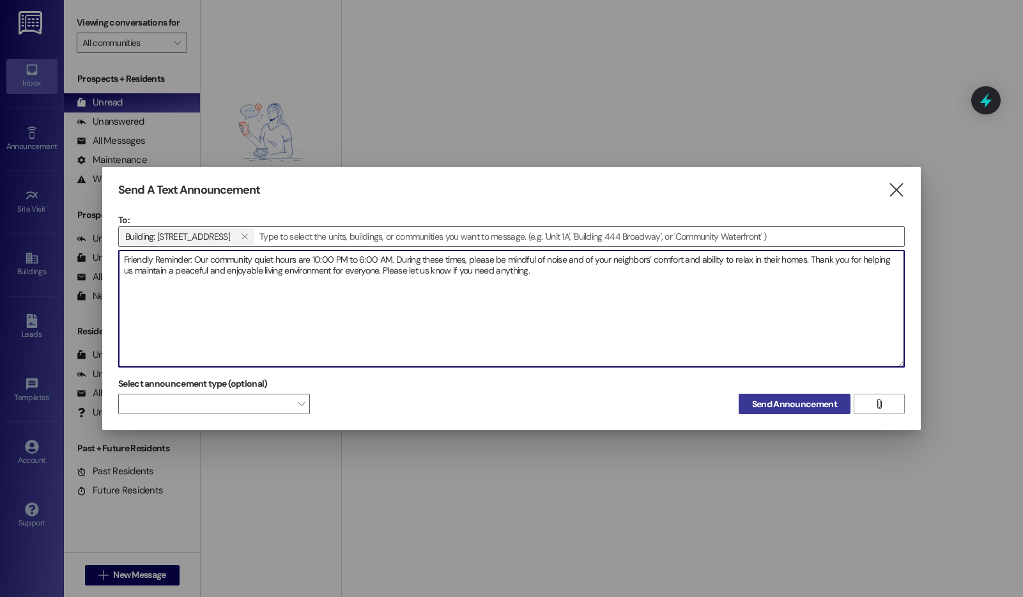
type textarea "Friendly Reminder: Our community quiet hours are 10:00 PM to 6:00 AM. During th…"
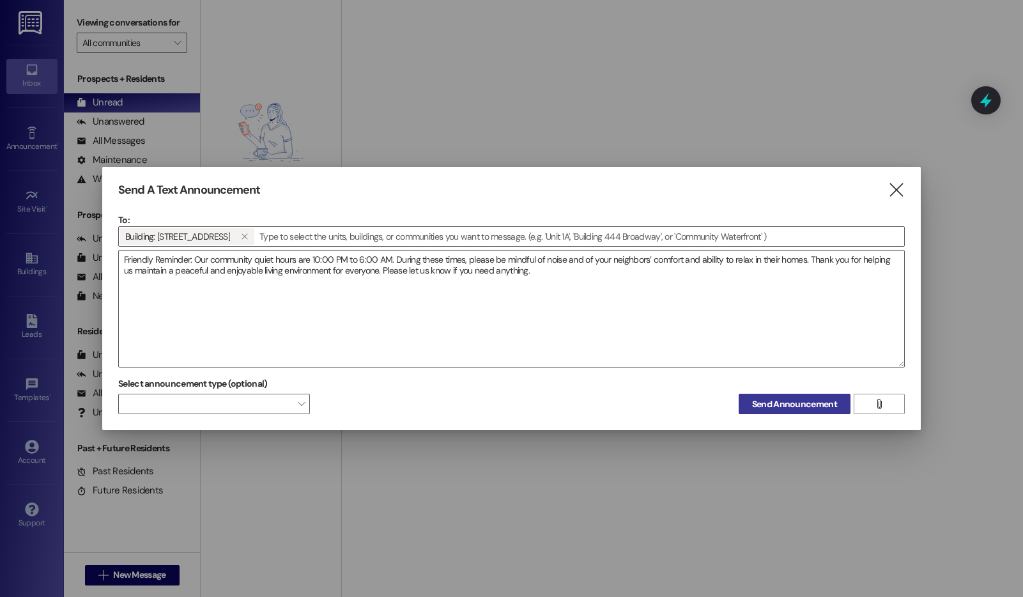
click at [781, 396] on button "Send Announcement" at bounding box center [795, 404] width 112 height 20
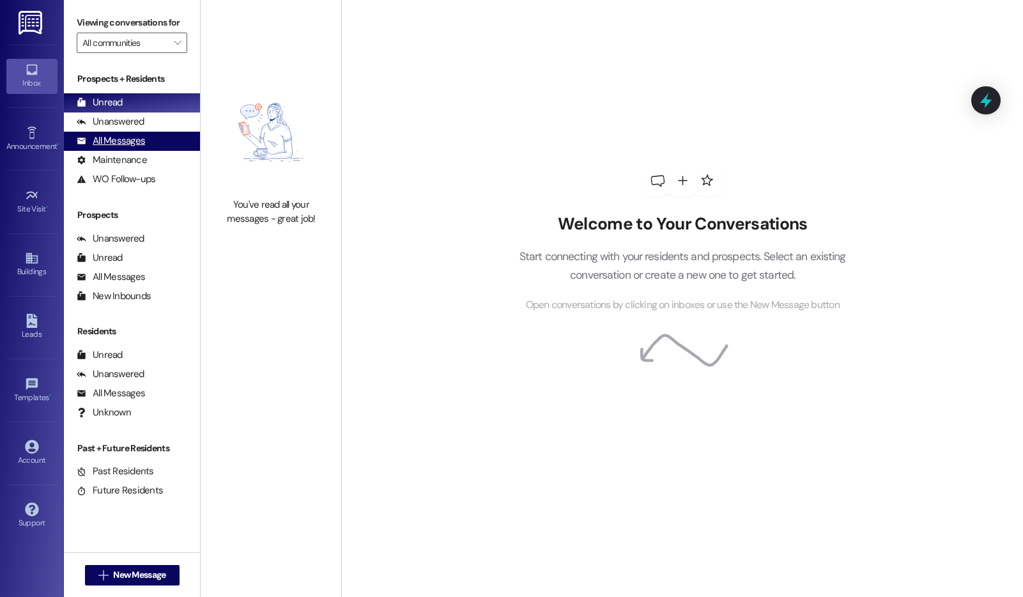
click at [135, 148] on div "All Messages" at bounding box center [111, 140] width 68 height 13
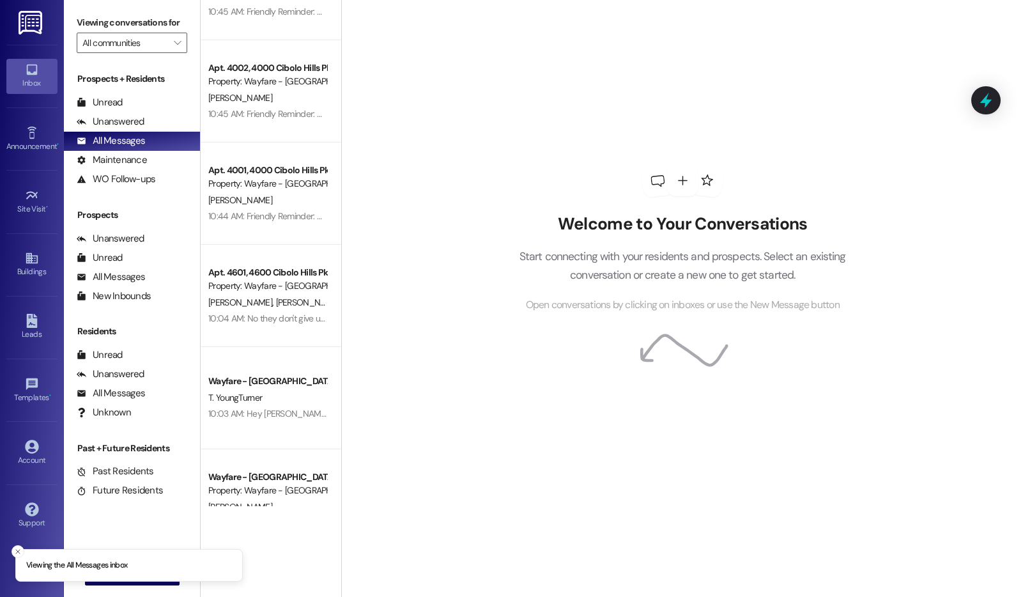
scroll to position [166, 0]
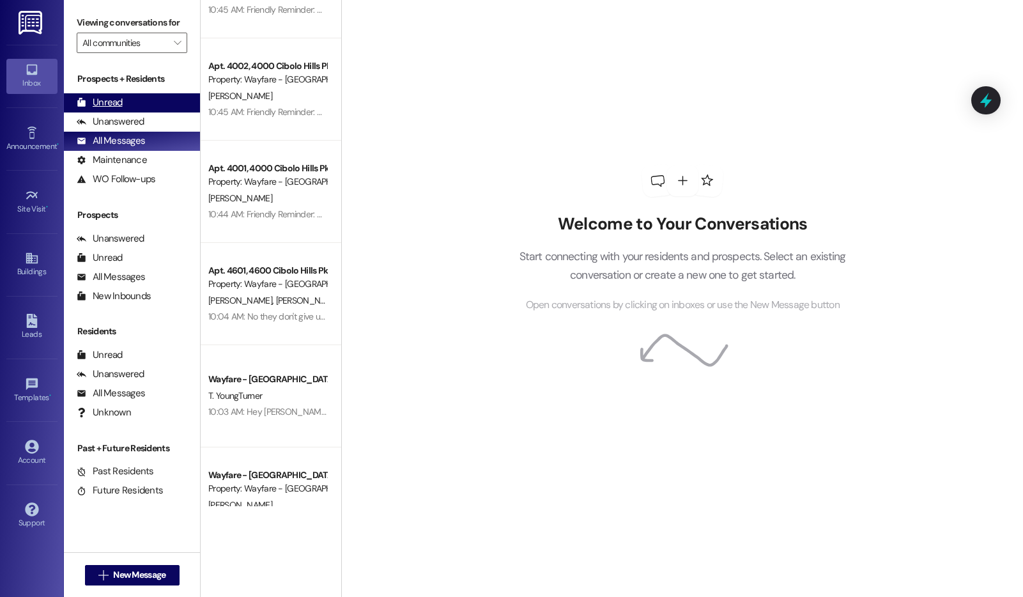
click at [157, 111] on div "Unread (0)" at bounding box center [132, 102] width 136 height 19
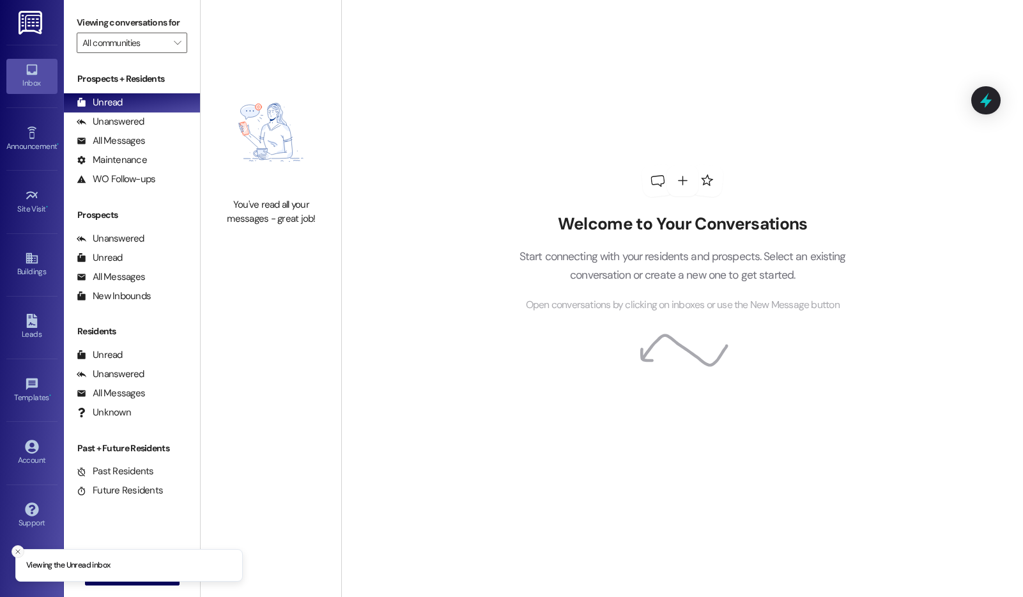
click at [18, 551] on line "Close toast" at bounding box center [18, 552] width 4 height 4
click at [146, 572] on span "New Message" at bounding box center [139, 574] width 52 height 13
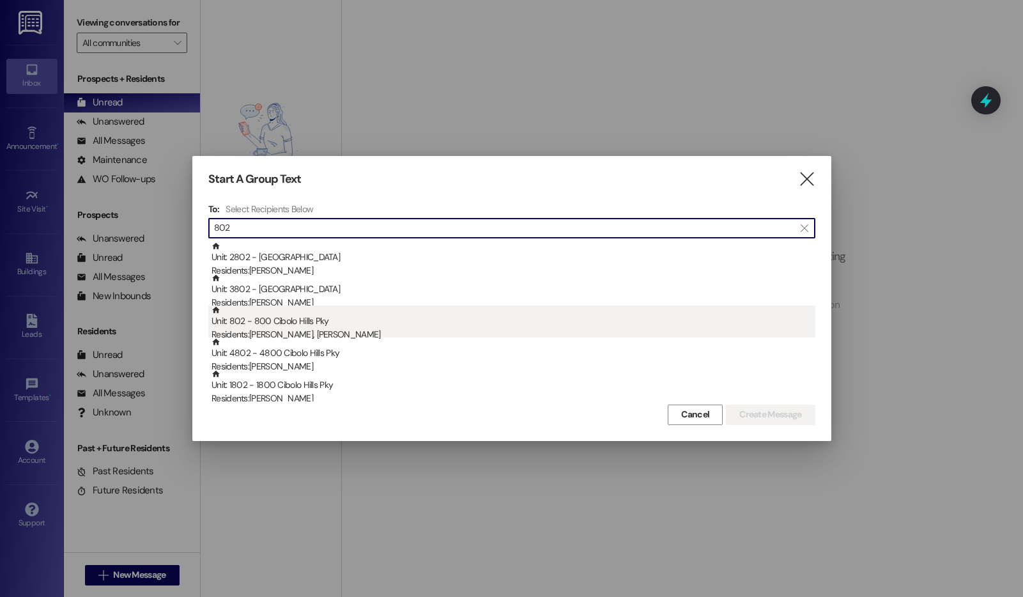
type input "802"
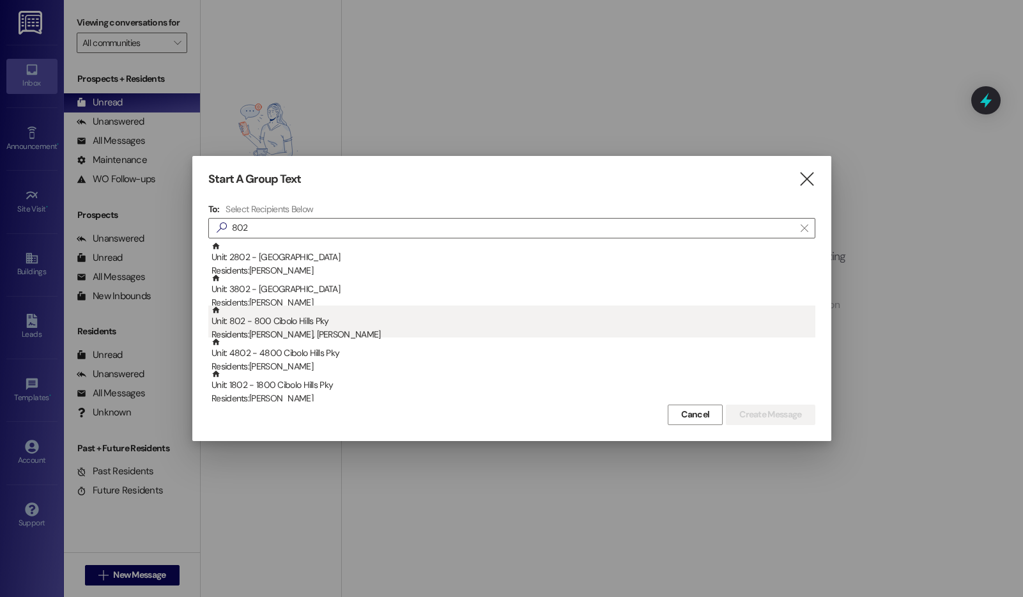
click at [346, 322] on div "Unit: 802 - 800 Cibolo Hills Pky Residents: [PERSON_NAME], [PERSON_NAME]" at bounding box center [514, 324] width 604 height 36
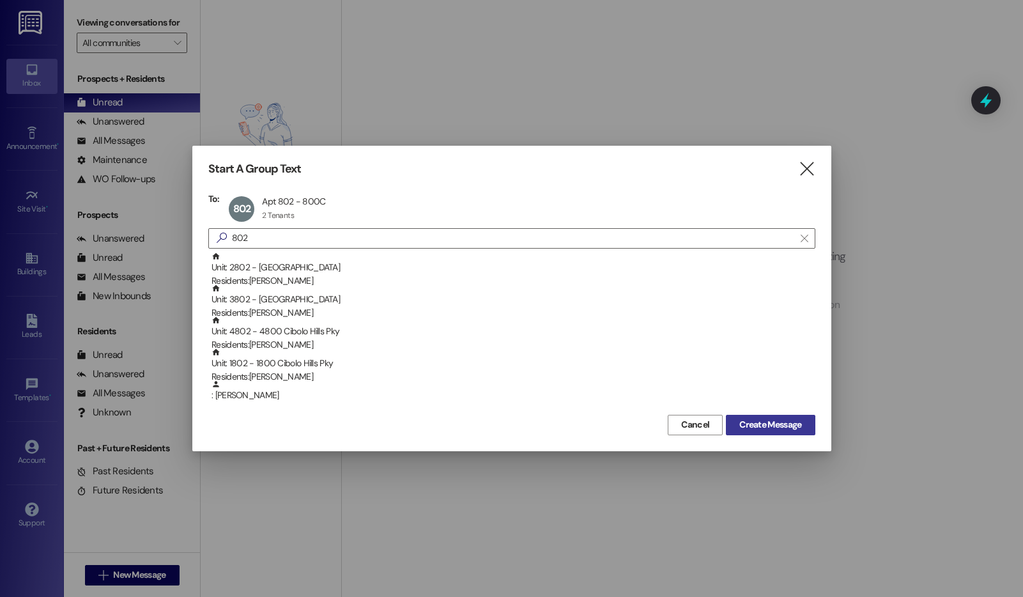
click at [813, 428] on button "Create Message" at bounding box center [770, 425] width 89 height 20
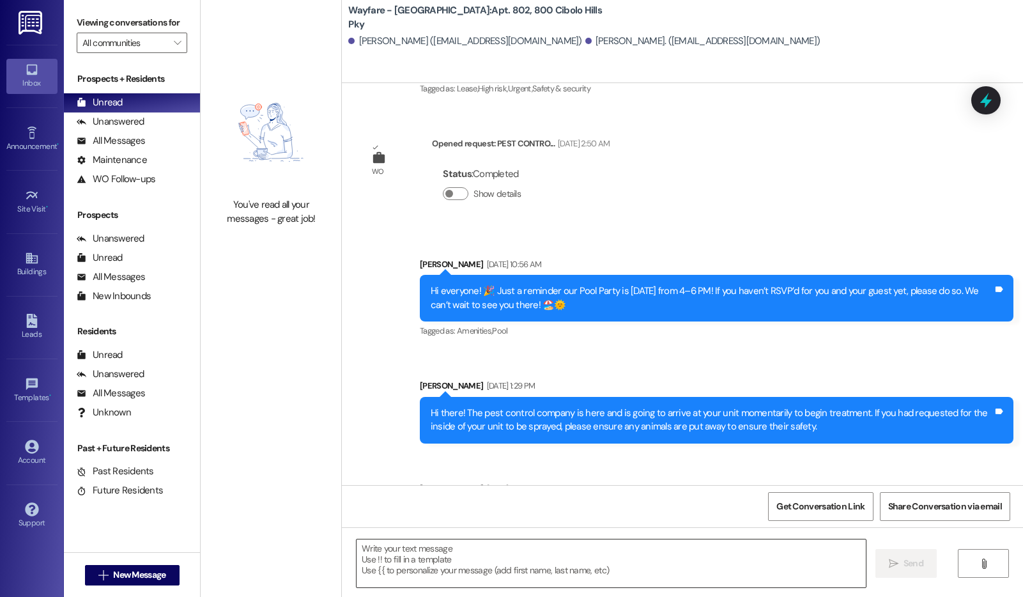
scroll to position [16322, 0]
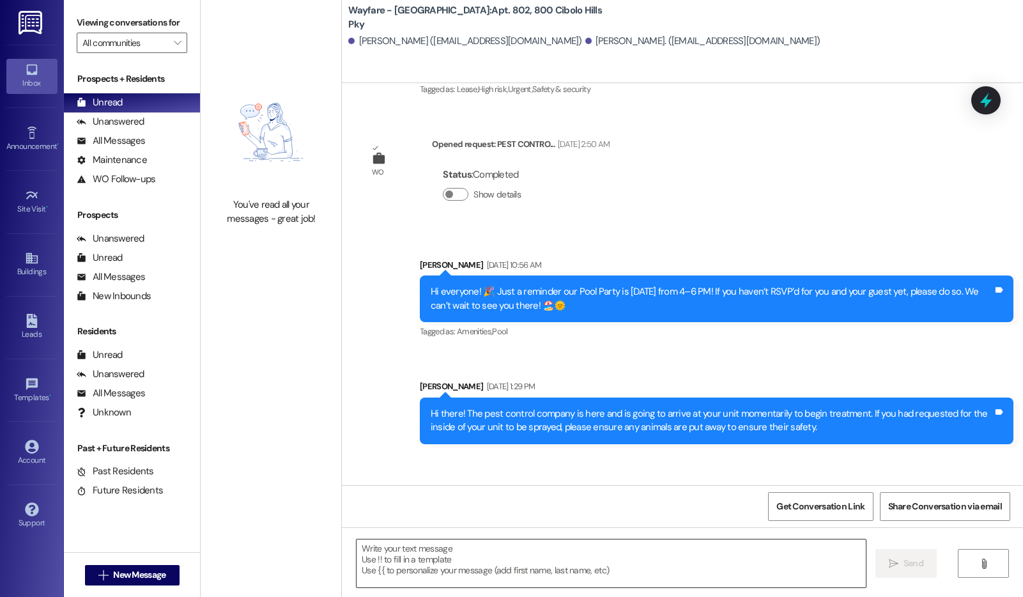
click at [525, 561] on textarea at bounding box center [611, 564] width 509 height 48
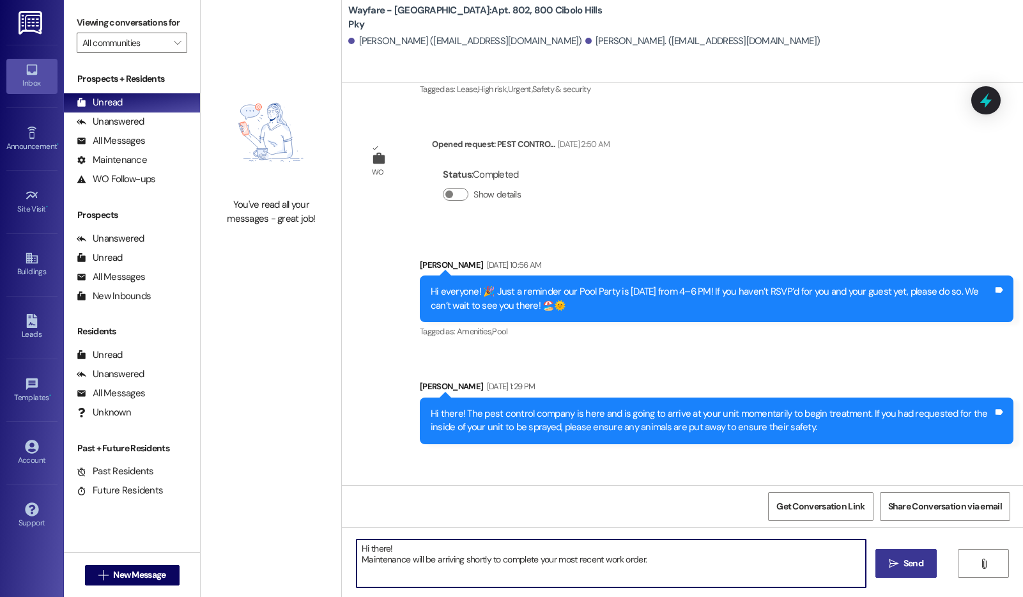
type textarea "Hi there! Maintenance will be arriving shortly to complete your most recent wor…"
click at [885, 553] on button " Send" at bounding box center [907, 563] width 62 height 29
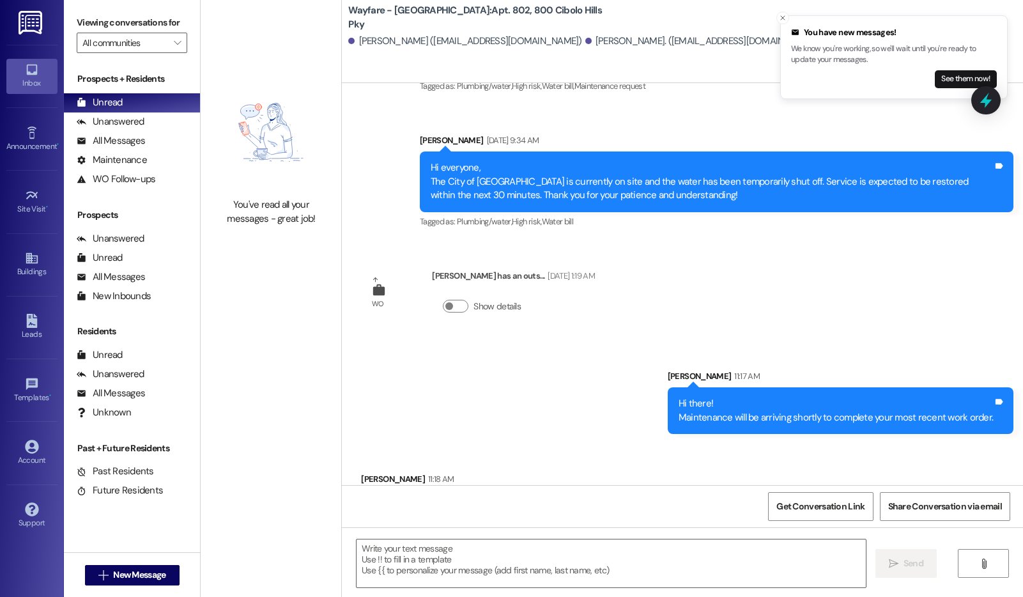
scroll to position [17083, 0]
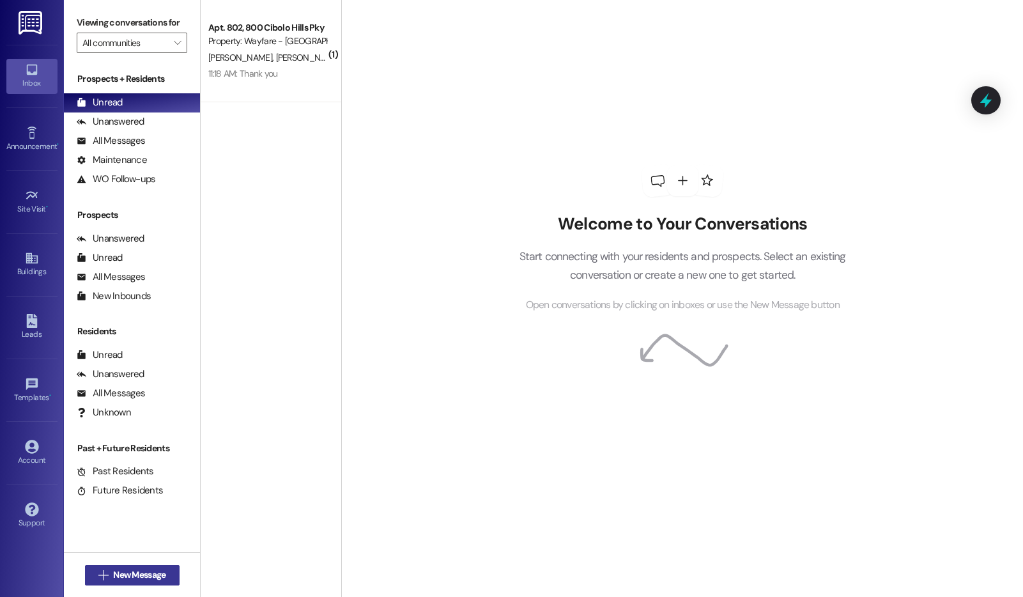
click at [113, 579] on span "New Message" at bounding box center [139, 574] width 52 height 13
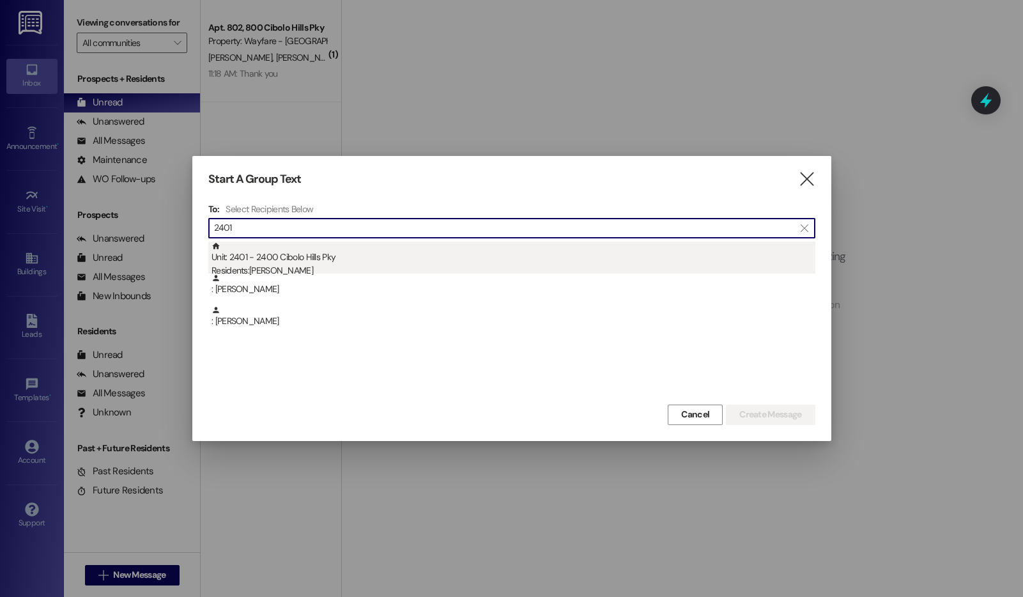
type input "2401"
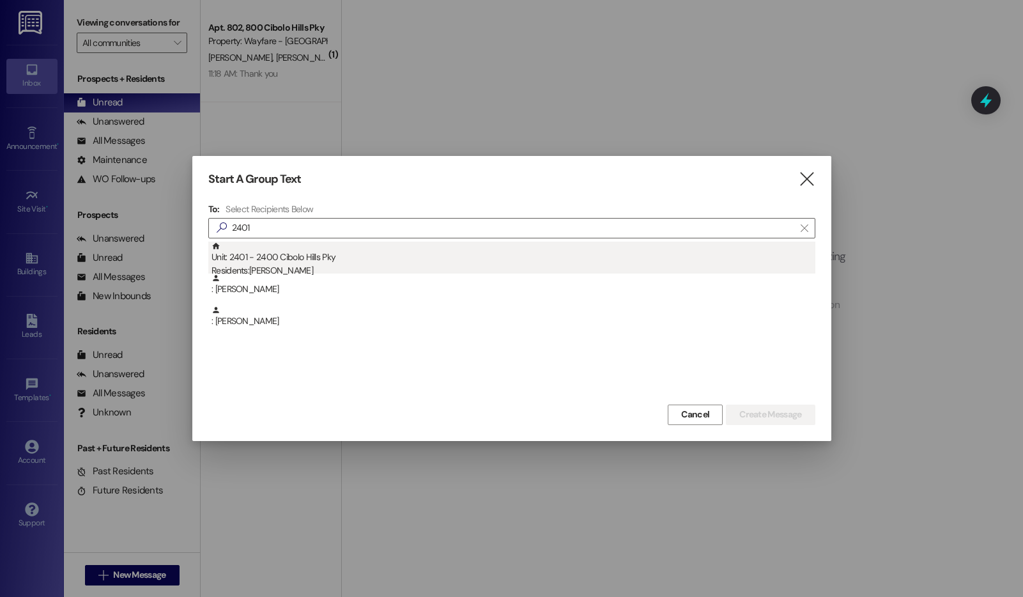
click at [396, 249] on div "Unit: 2401 - 2400 Cibolo Hills Pky Residents: [PERSON_NAME]" at bounding box center [514, 260] width 604 height 36
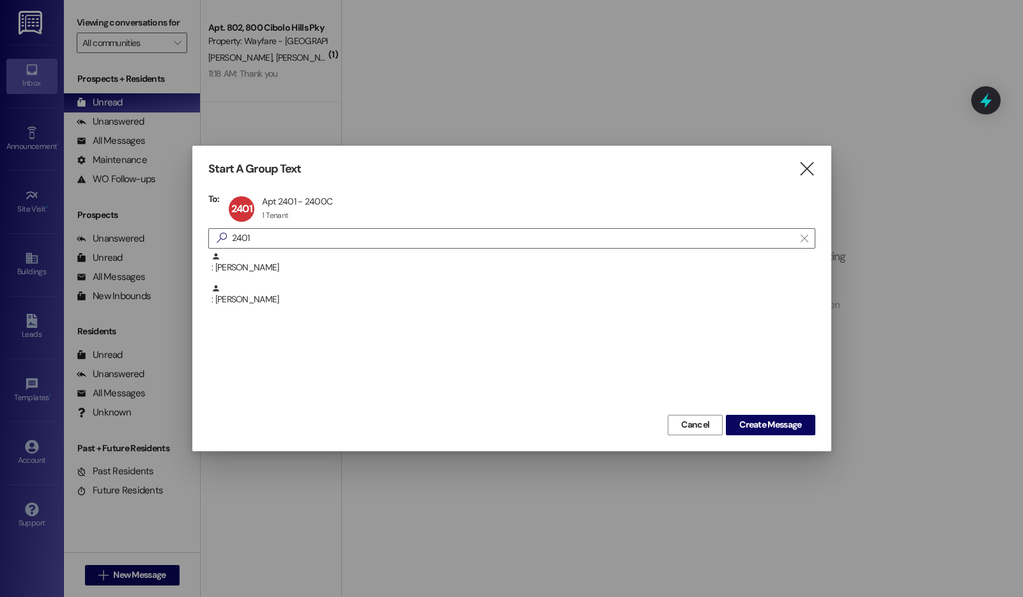
click at [396, 249] on div "To: 2401 Apt 2401 - 2400C Apt 2401 - 2400C 1 Tenant 1 Tenant click to remove  …" at bounding box center [511, 302] width 607 height 219
click at [307, 225] on div "To: 2401 Apt 2401 - 2400C Apt 2401 - 2400C 1 Tenant 1 Tenant click to remove  …" at bounding box center [511, 302] width 607 height 219
click at [299, 218] on div "2401 Apt 2401 - 2400C Apt 2401 - 2400C 1 Tenant 1 Tenant click to remove" at bounding box center [285, 209] width 118 height 32
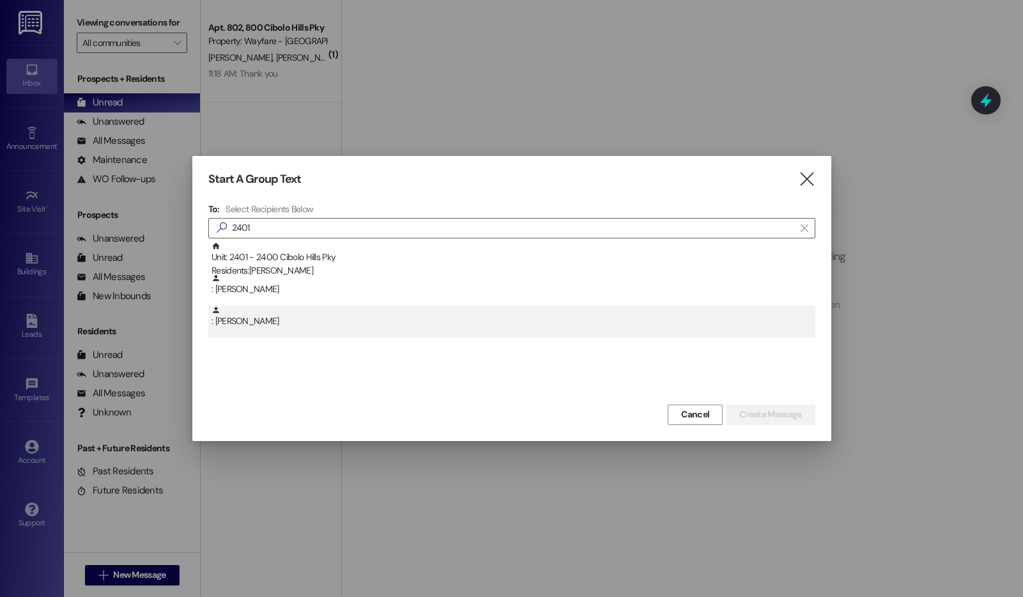
click at [273, 321] on div ": Vilaykone Vatphilom" at bounding box center [514, 317] width 604 height 22
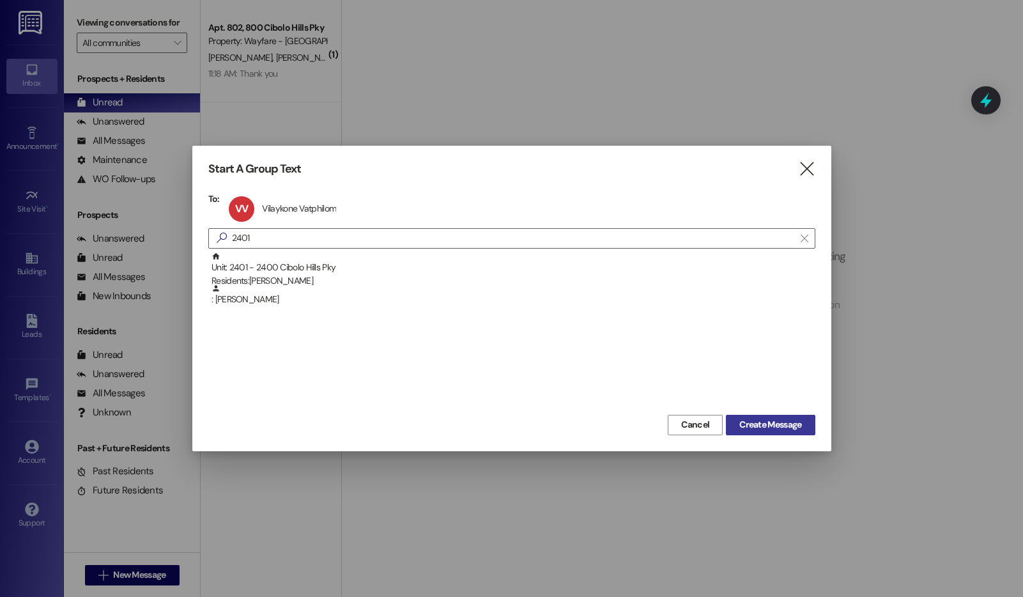
click at [749, 429] on span "Create Message" at bounding box center [771, 424] width 62 height 13
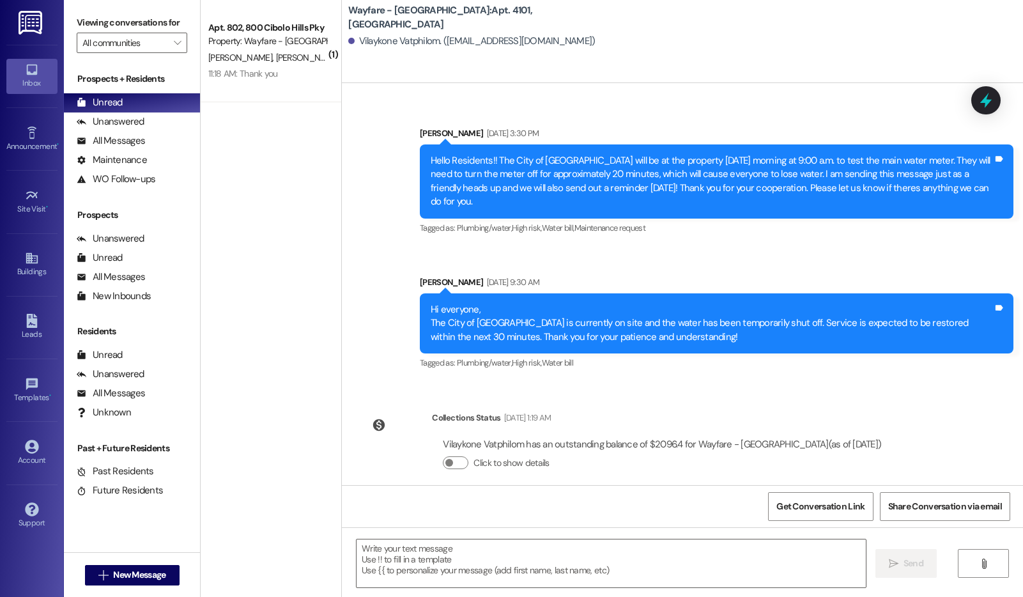
scroll to position [2273, 0]
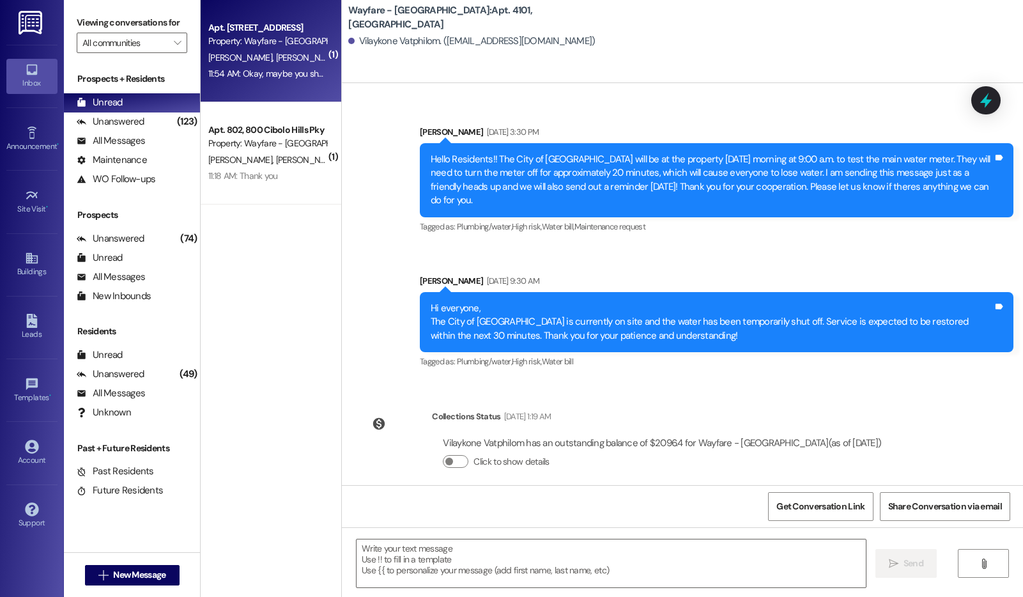
click at [320, 74] on div "Apt. 3103, 3100 Cibolo Hills Pky Property: Wayfare - Cibolo Hills K. Russell A.…" at bounding box center [271, 51] width 141 height 102
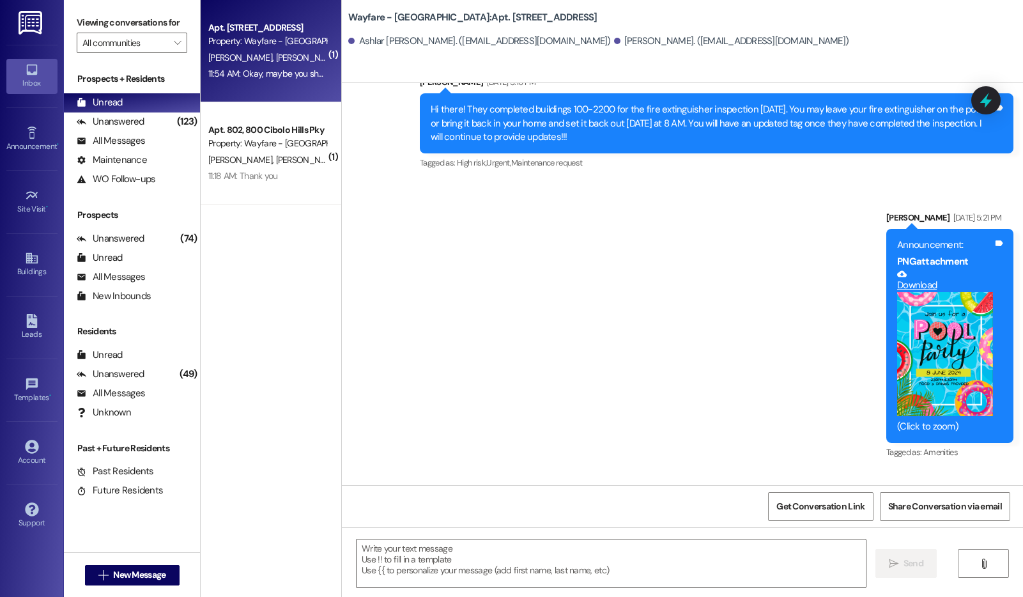
scroll to position [21132, 0]
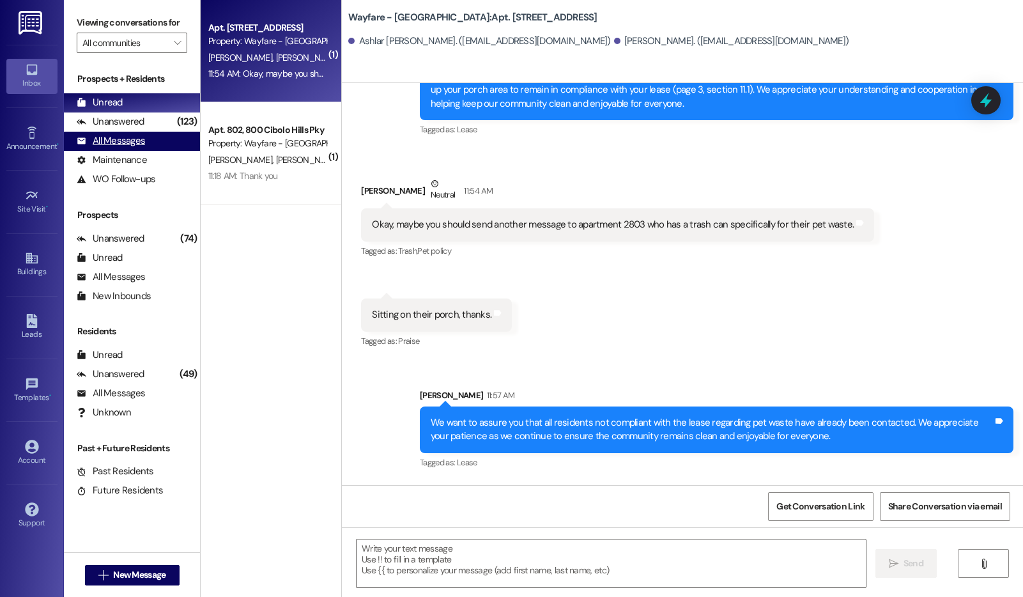
click at [127, 148] on div "All Messages" at bounding box center [111, 140] width 68 height 13
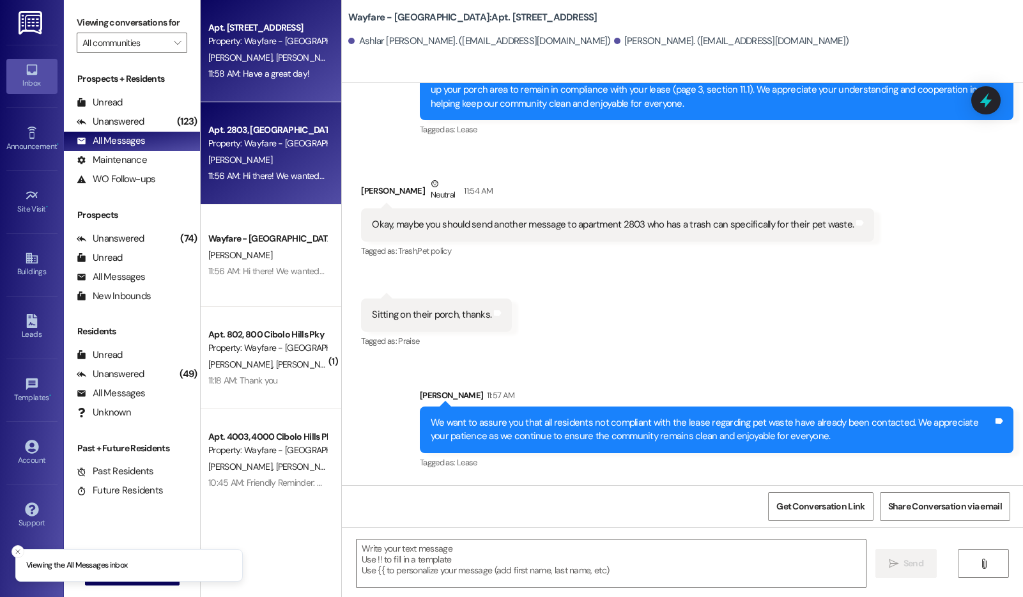
click at [274, 141] on div "Property: Wayfare - [GEOGRAPHIC_DATA]" at bounding box center [267, 143] width 118 height 13
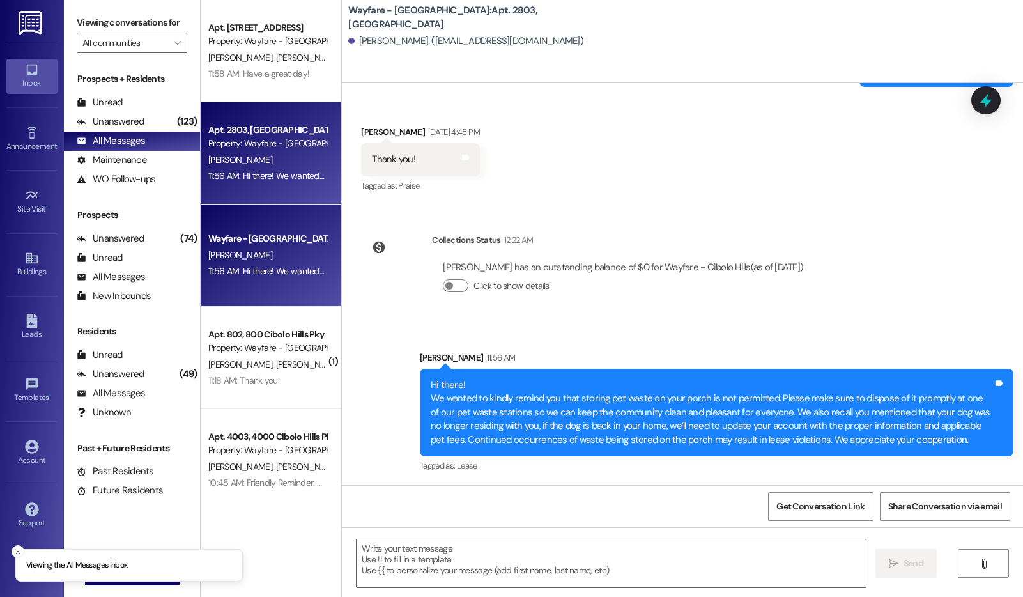
scroll to position [915, 0]
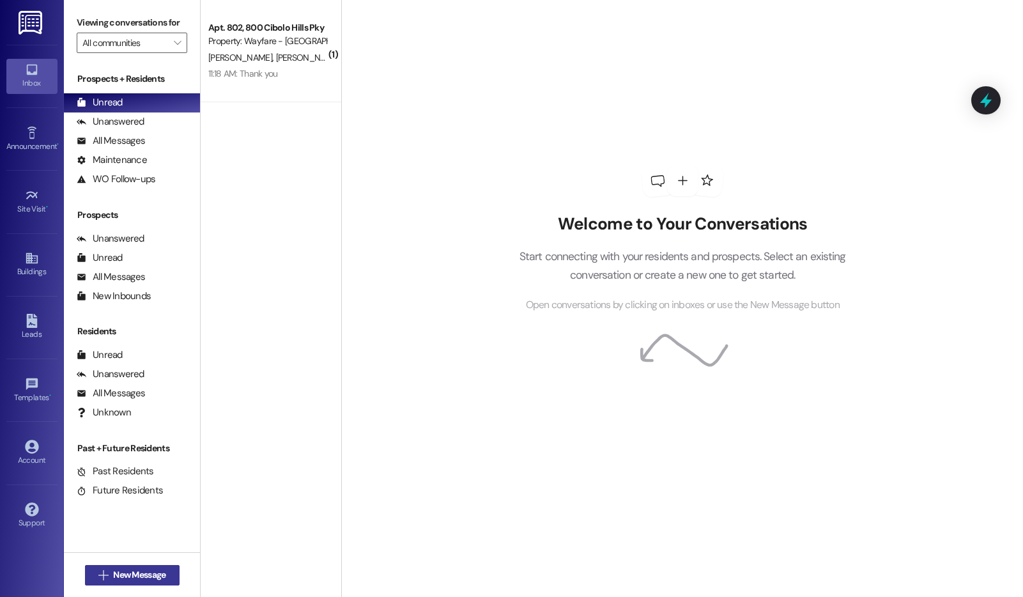
click at [162, 575] on span "New Message" at bounding box center [140, 574] width 58 height 13
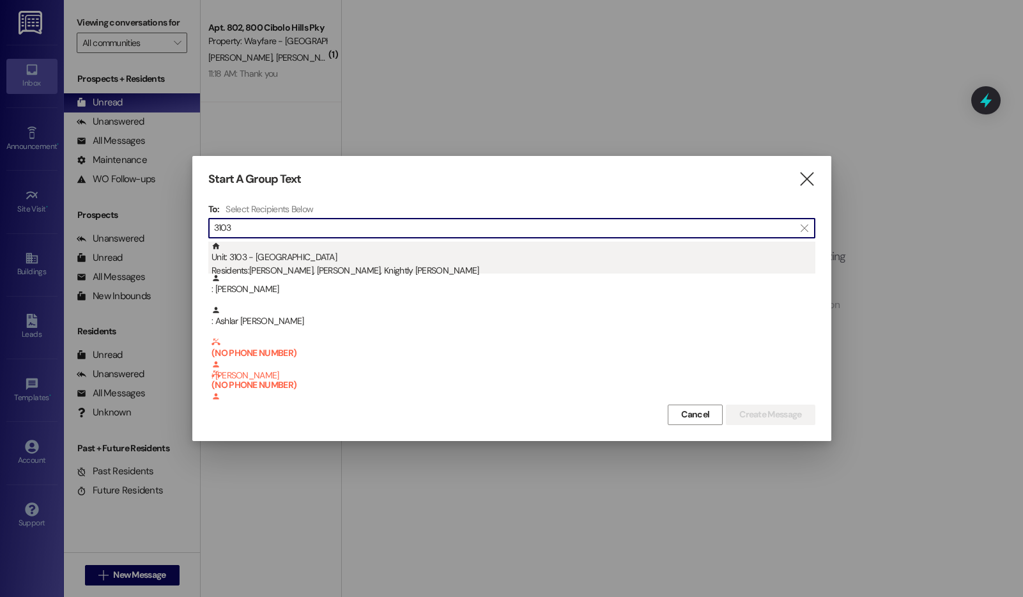
type input "3103"
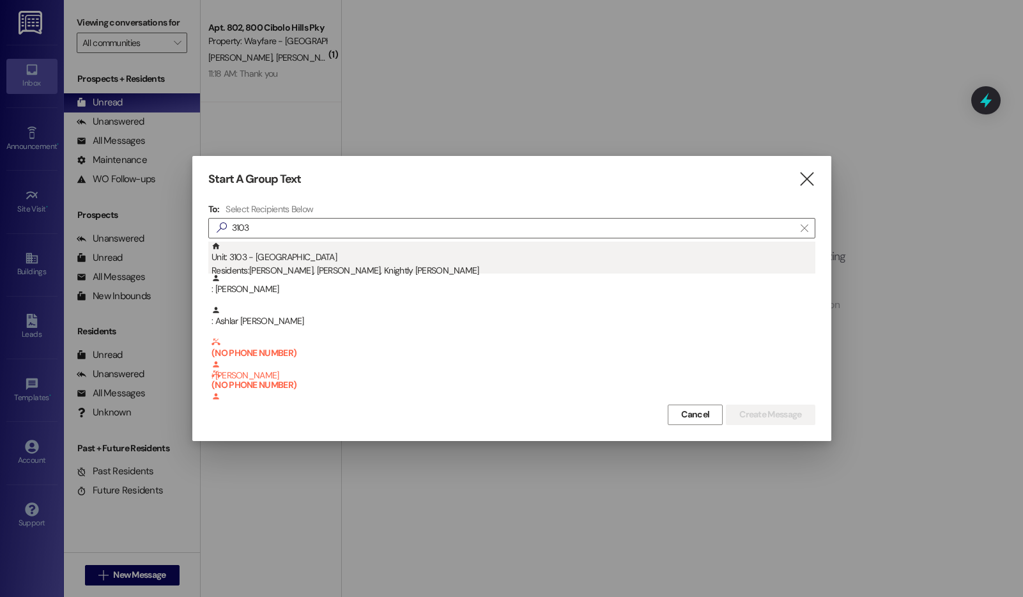
click at [403, 253] on div "Unit: 3103 - 3100 Cibolo Hills Pky Residents: Kasadie Russell, Ashlar Crownover…" at bounding box center [514, 260] width 604 height 36
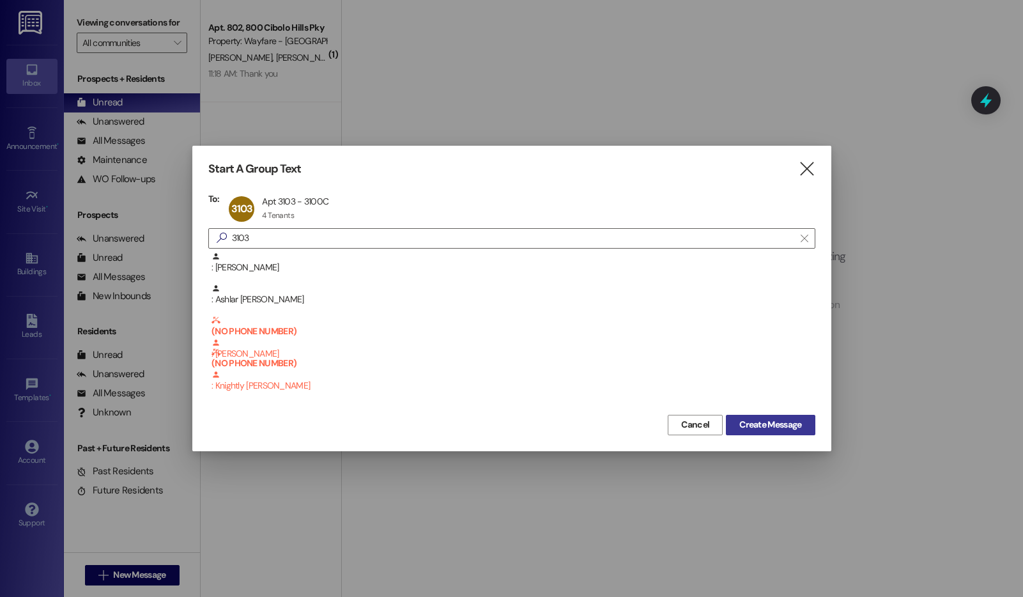
click at [774, 433] on button "Create Message" at bounding box center [770, 425] width 89 height 20
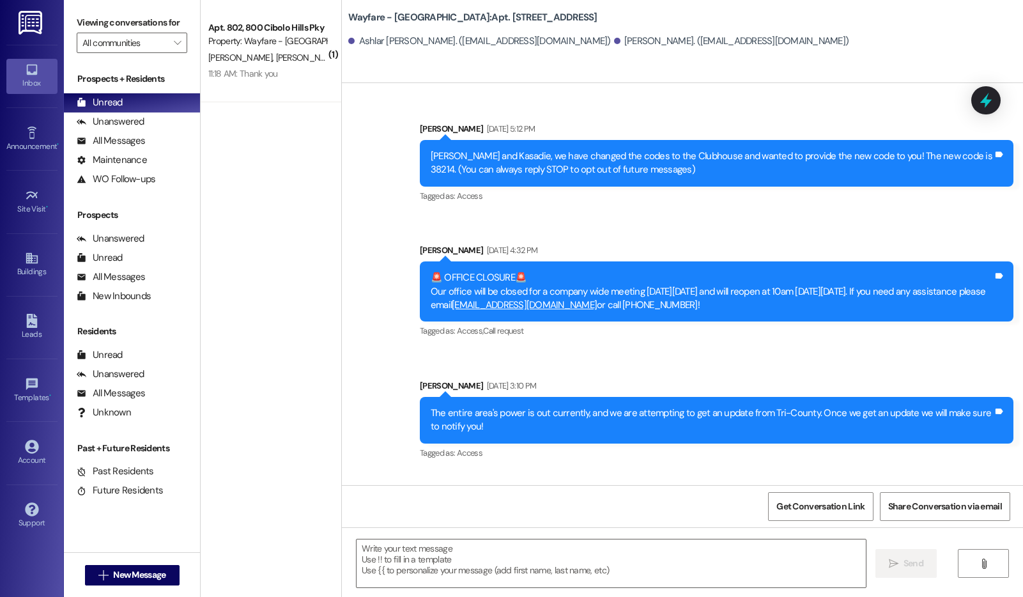
scroll to position [20565, 0]
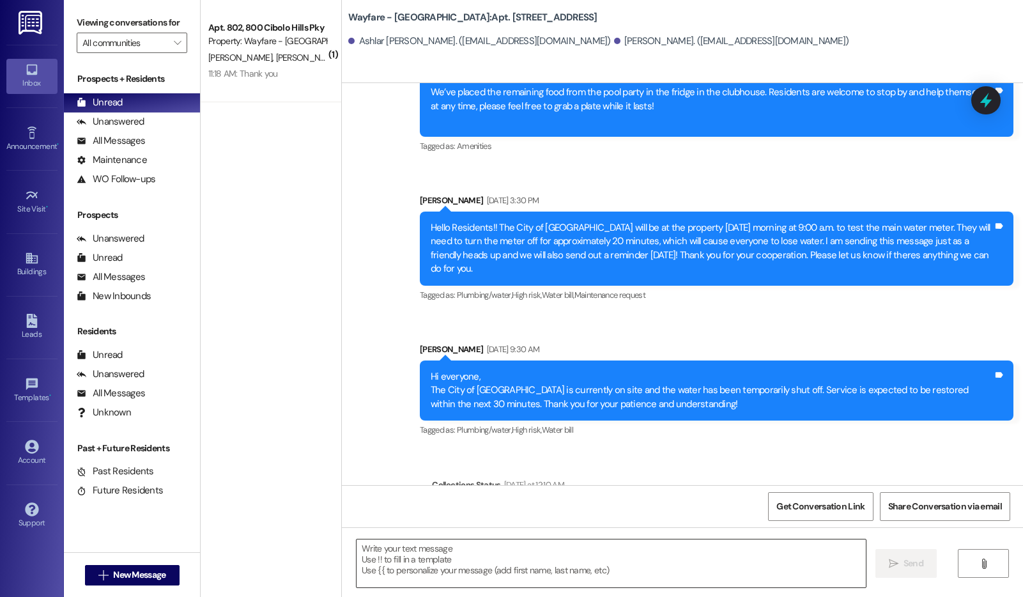
click at [428, 556] on textarea at bounding box center [611, 564] width 509 height 48
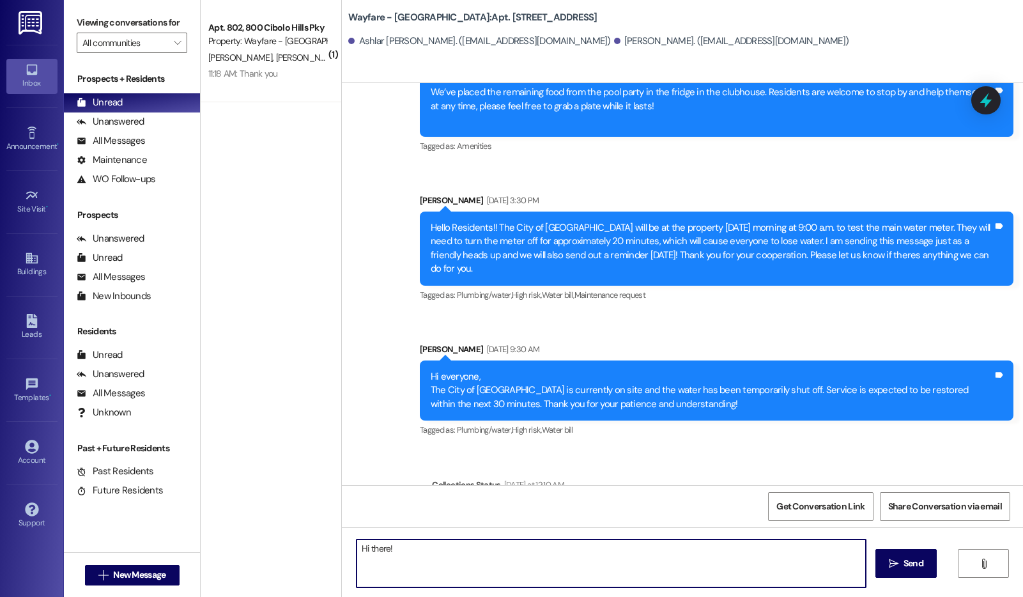
paste textarea "We wanted to kindly remind you that storing pet waste on your porch is not perm…"
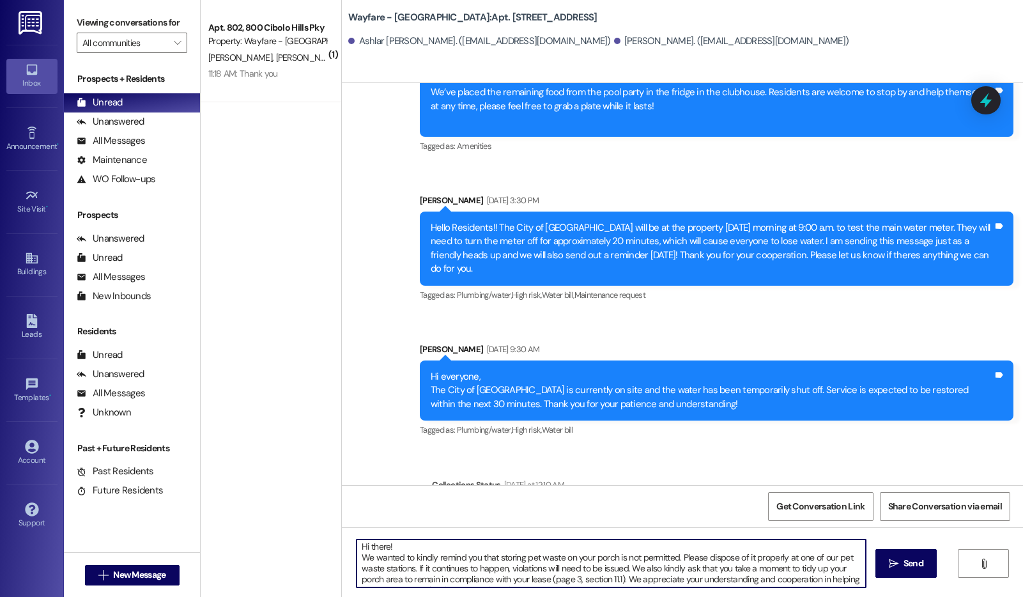
scroll to position [0, 0]
click at [607, 560] on textarea "Hi there! We wanted to kindly remind you that storing pet waste on your porch i…" at bounding box center [611, 564] width 509 height 48
click at [710, 570] on textarea "Hi there! We wanted to kindly remind you that storing pet waste on your porch o…" at bounding box center [611, 564] width 509 height 48
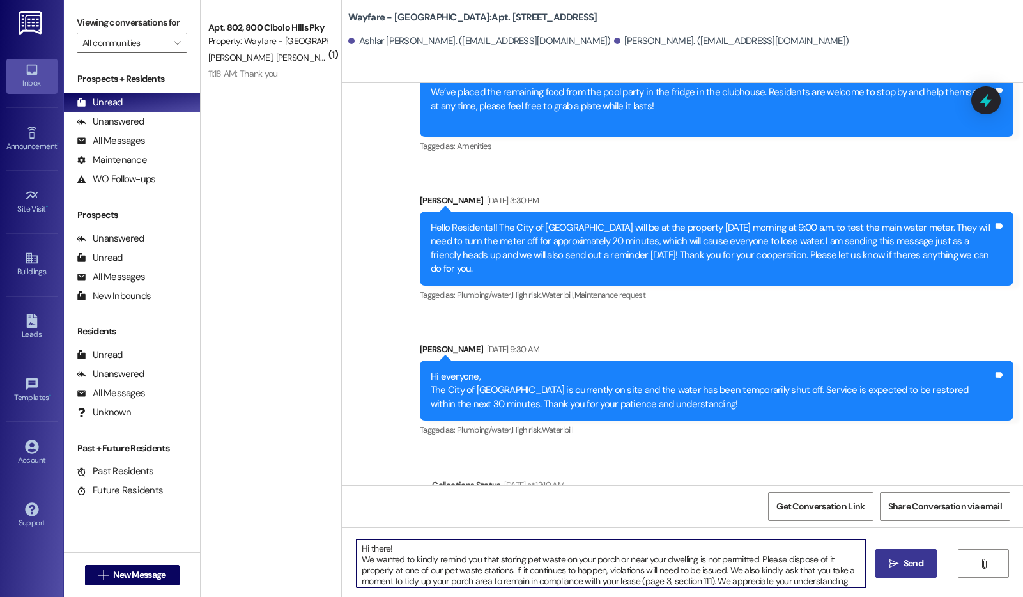
type textarea "Hi there! We wanted to kindly remind you that storing pet waste on your porch o…"
click at [907, 573] on button " Send" at bounding box center [907, 563] width 62 height 29
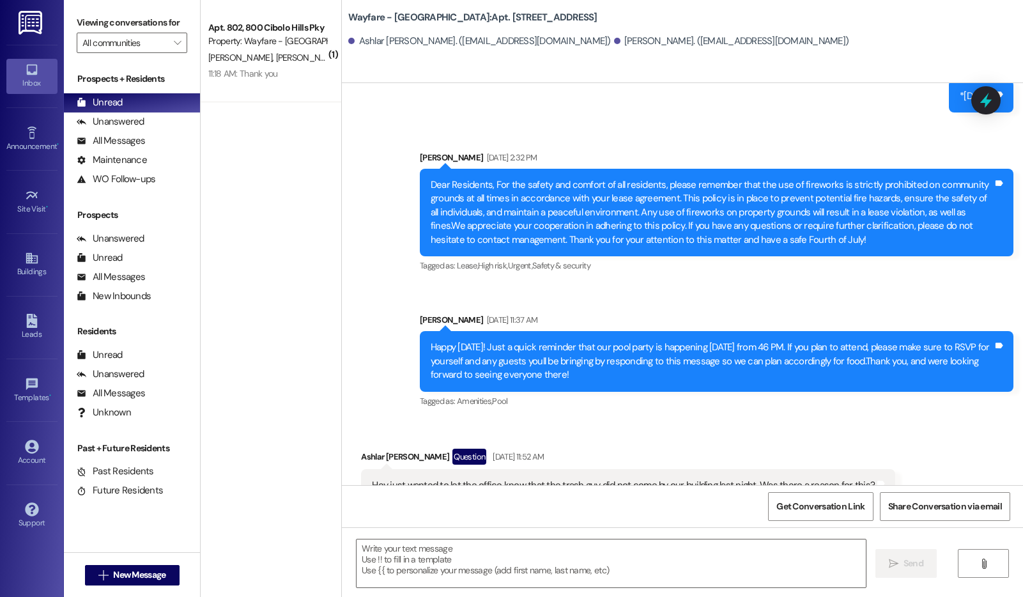
scroll to position [19527, 0]
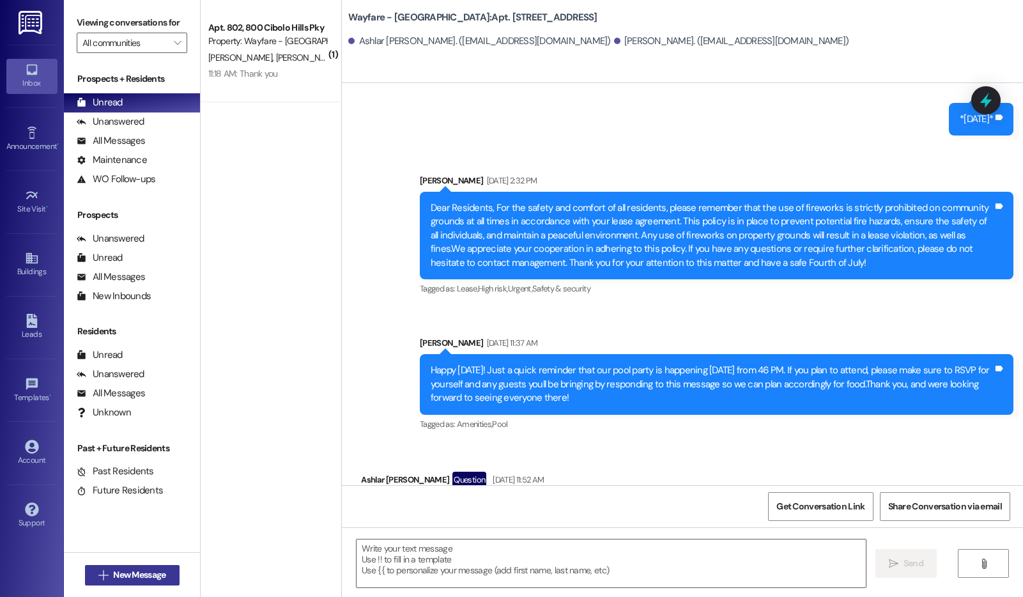
click at [130, 569] on span "New Message" at bounding box center [139, 574] width 52 height 13
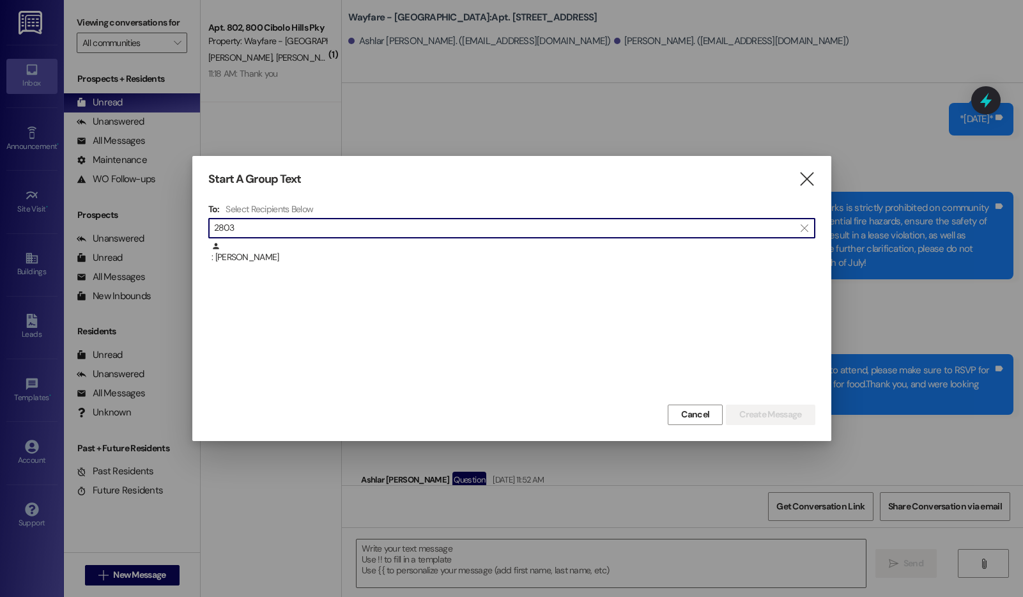
type input "2803"
click at [653, 251] on div ": Donald Hopkins" at bounding box center [514, 253] width 604 height 22
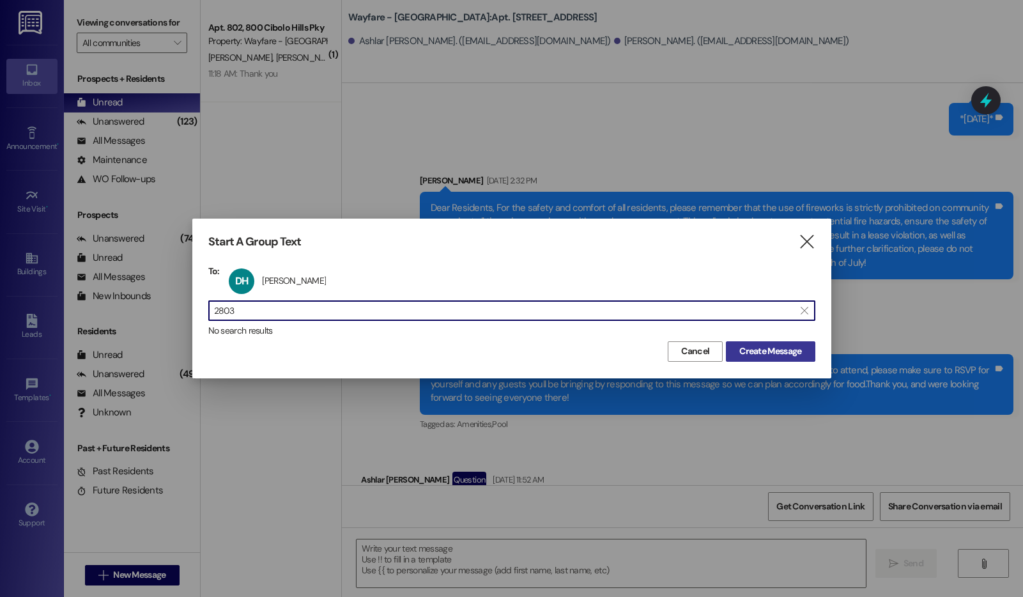
click at [772, 353] on span "Create Message" at bounding box center [771, 351] width 62 height 13
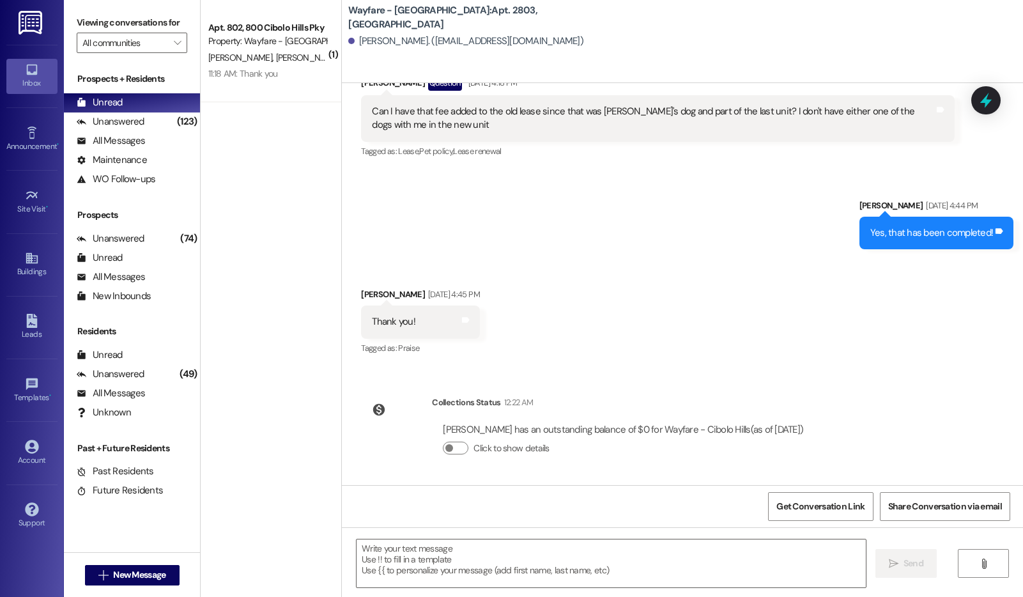
scroll to position [753, 0]
click at [440, 566] on textarea at bounding box center [611, 564] width 509 height 48
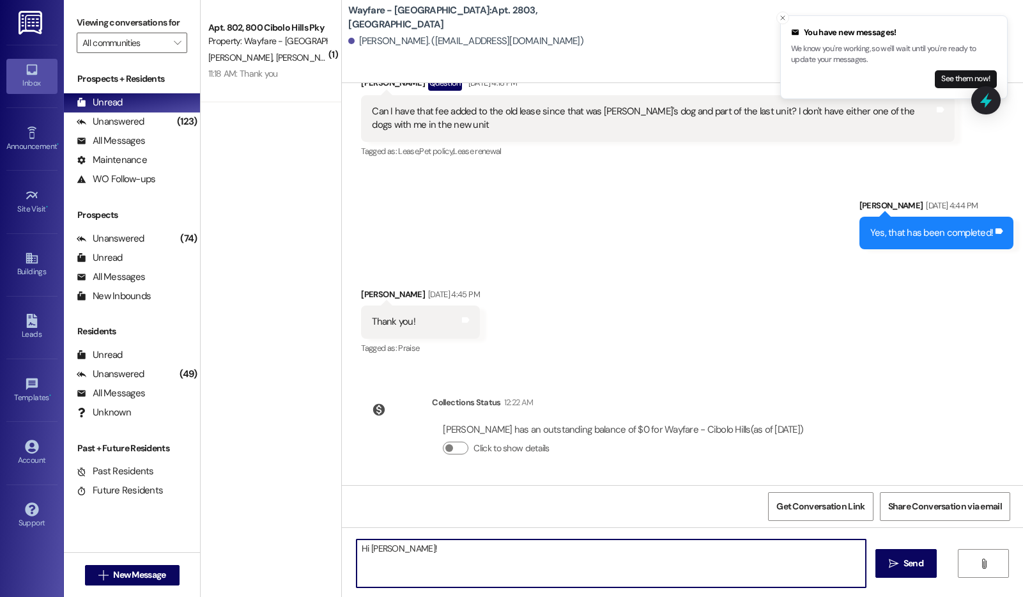
type textarea "Hi Alex!"
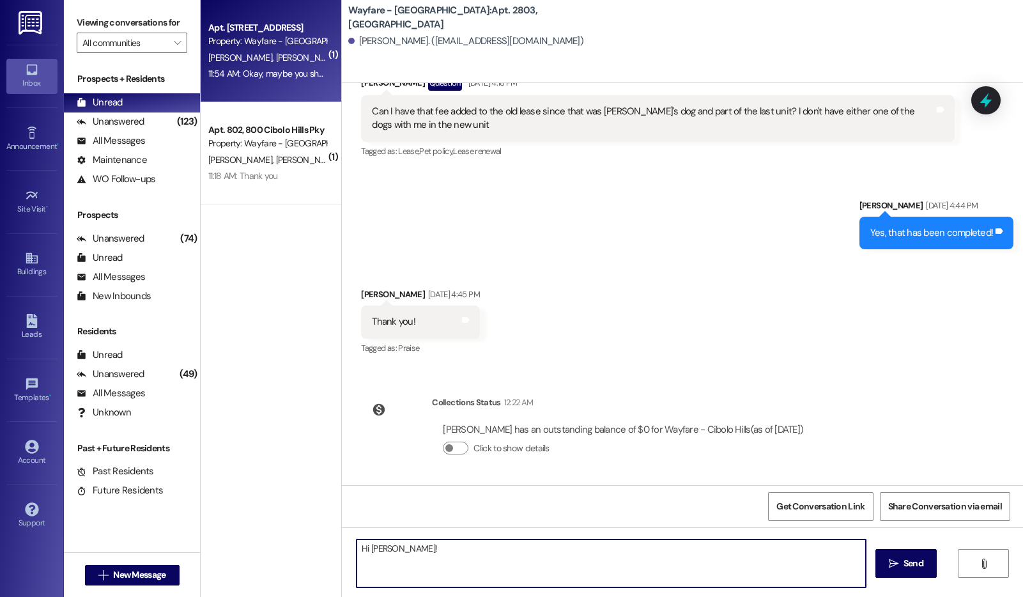
click at [279, 66] on div "11:54 AM: Okay, maybe you should send another message to apartment 2803 who has…" at bounding box center [267, 74] width 121 height 16
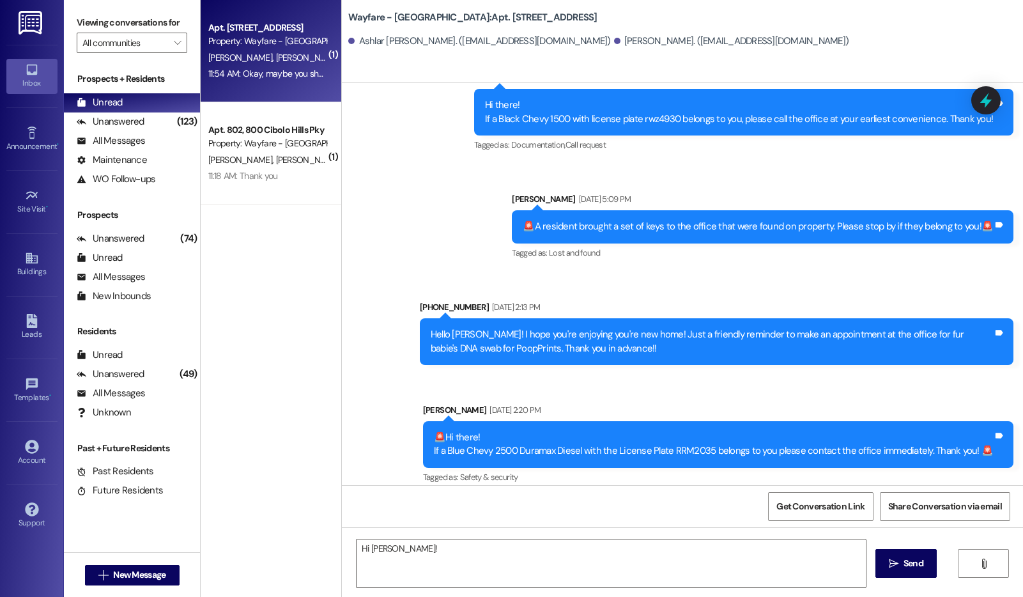
scroll to position [20939, 0]
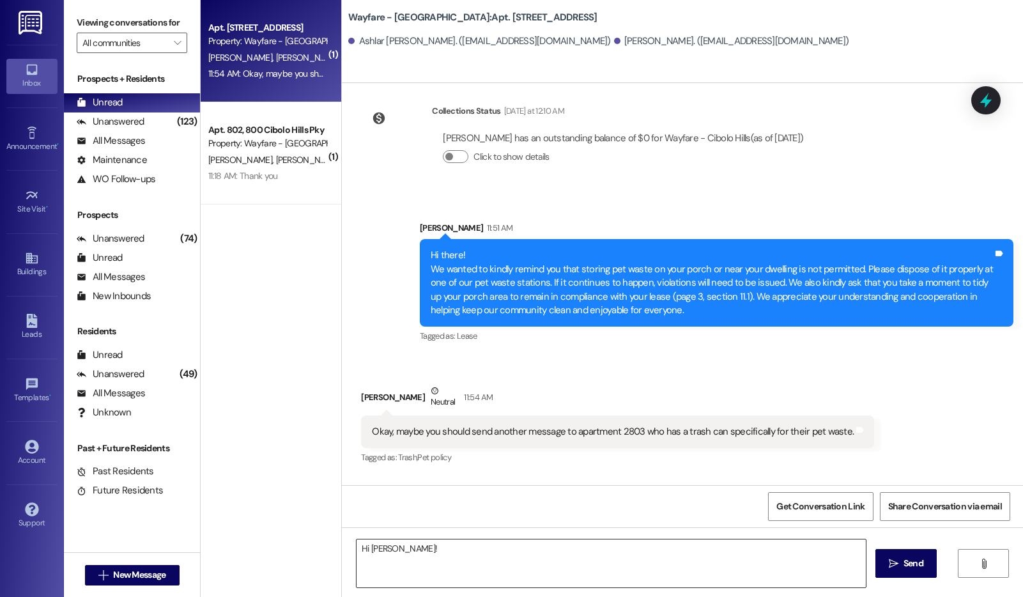
click at [478, 563] on textarea "Hi Alex!" at bounding box center [611, 564] width 509 height 48
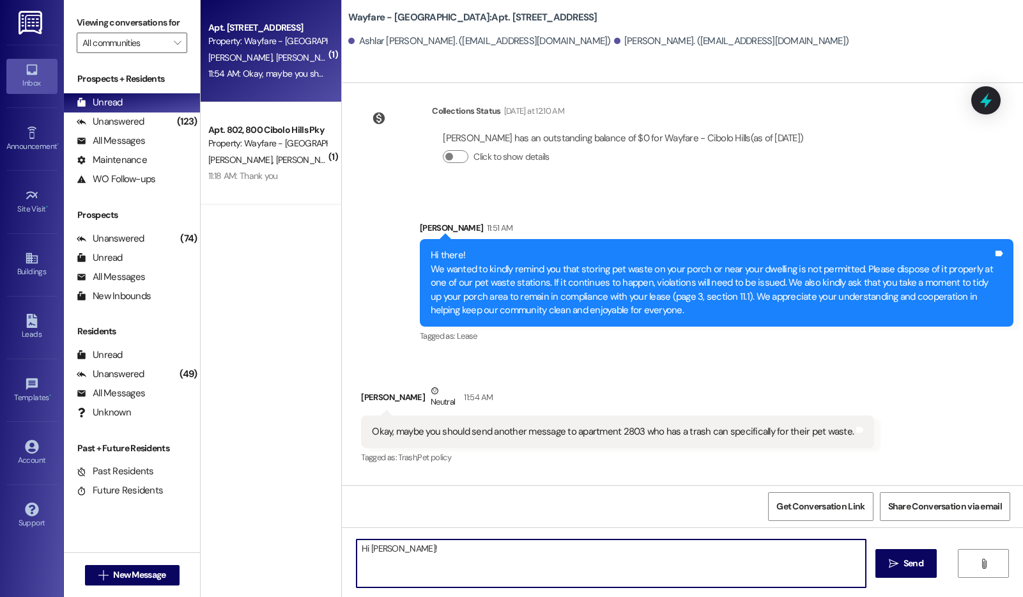
click at [478, 563] on textarea "Hi Alex!" at bounding box center [611, 564] width 509 height 48
type textarea "P"
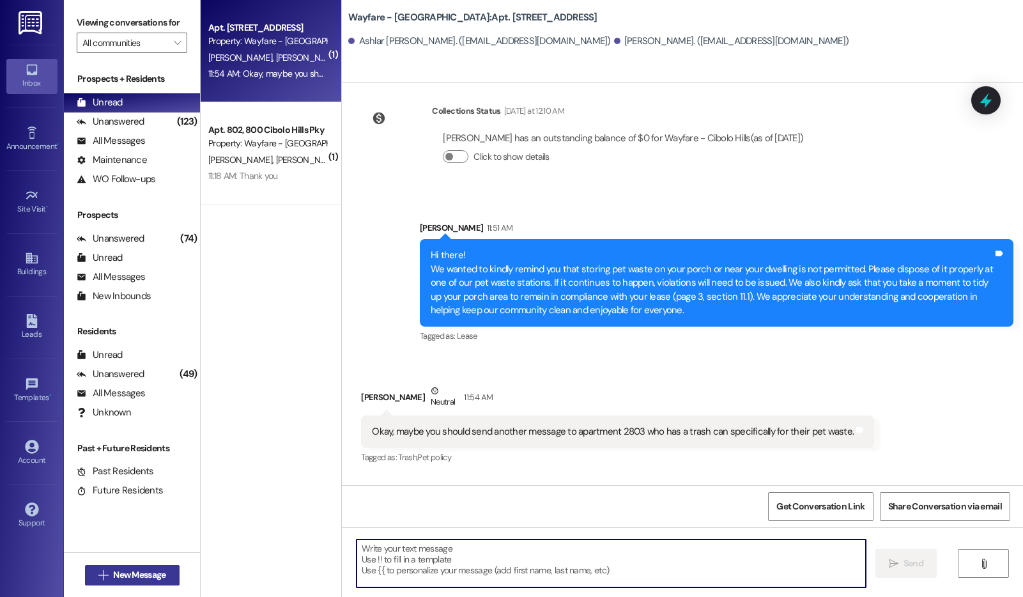
click at [98, 576] on icon "" at bounding box center [103, 575] width 10 height 10
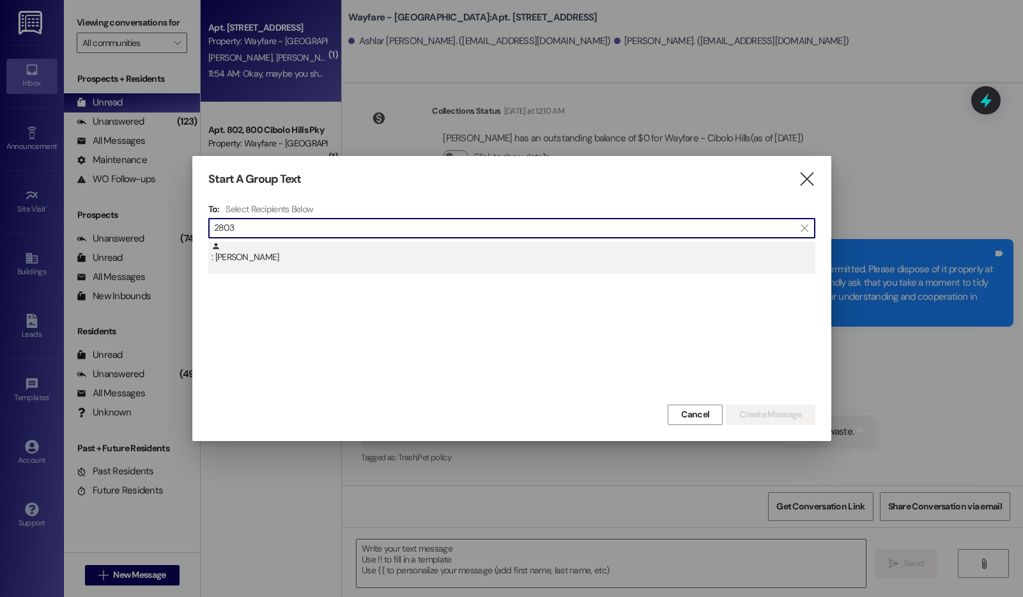
type input "2803"
click at [431, 259] on div ": Donald Hopkins" at bounding box center [514, 253] width 604 height 22
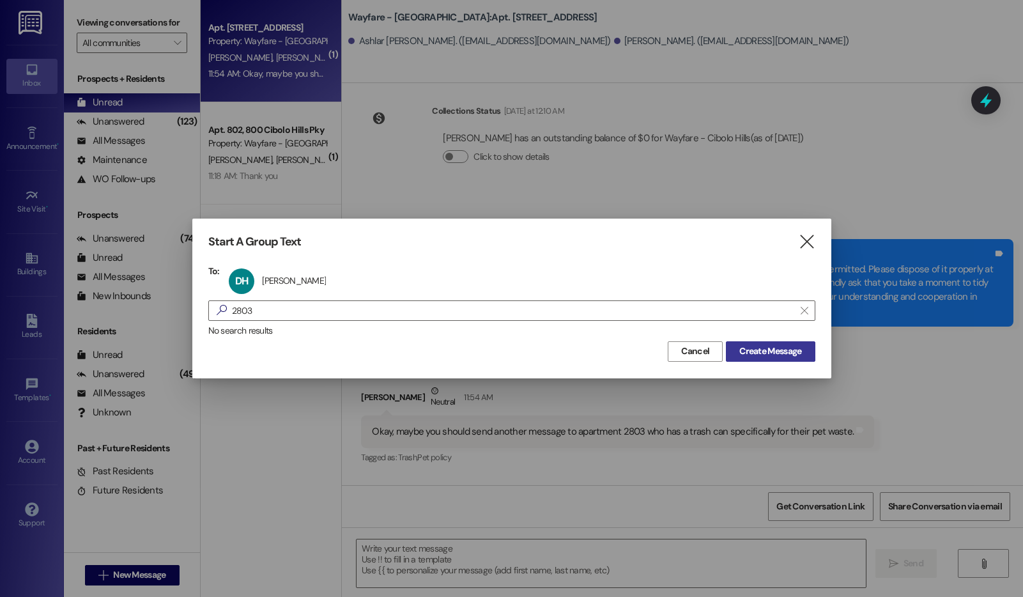
click at [763, 352] on span "Create Message" at bounding box center [771, 351] width 62 height 13
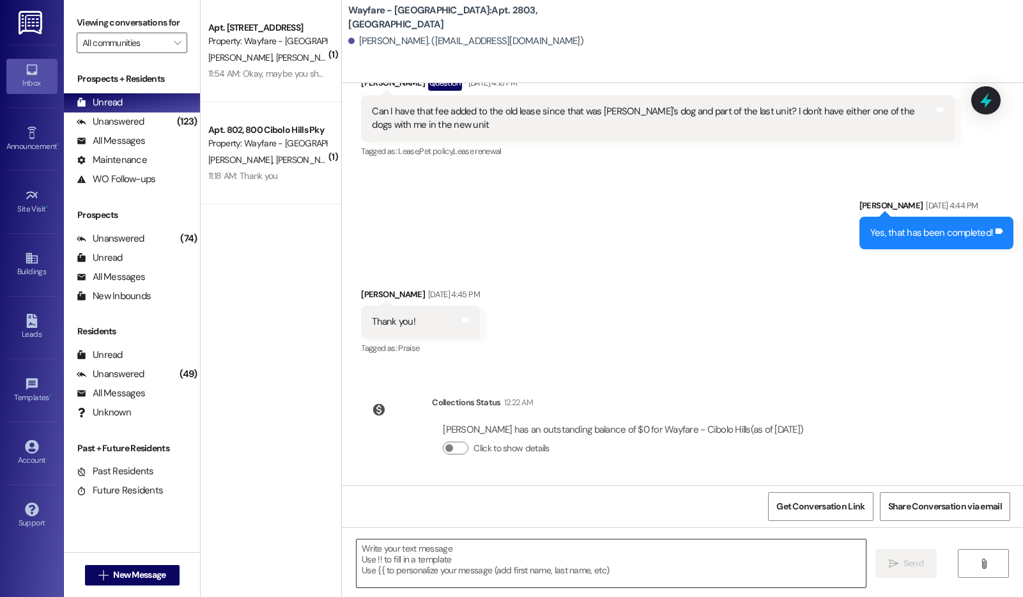
scroll to position [752, 0]
click at [369, 560] on textarea at bounding box center [611, 564] width 509 height 48
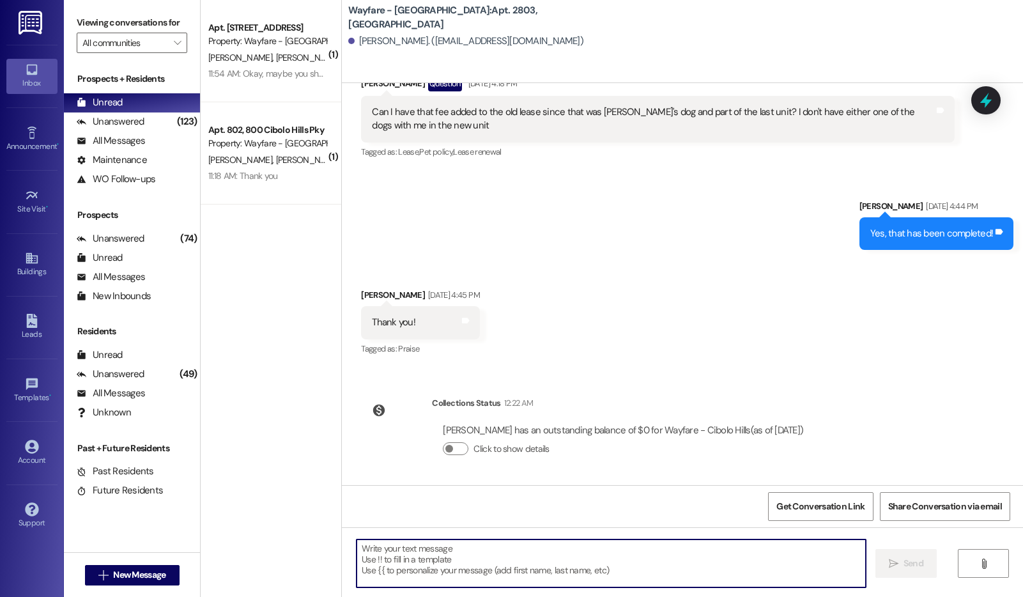
click at [357, 560] on textarea at bounding box center [611, 564] width 509 height 48
paste textarea "We wanted to kindly remind you that storing pet waste on your porch is not perm…"
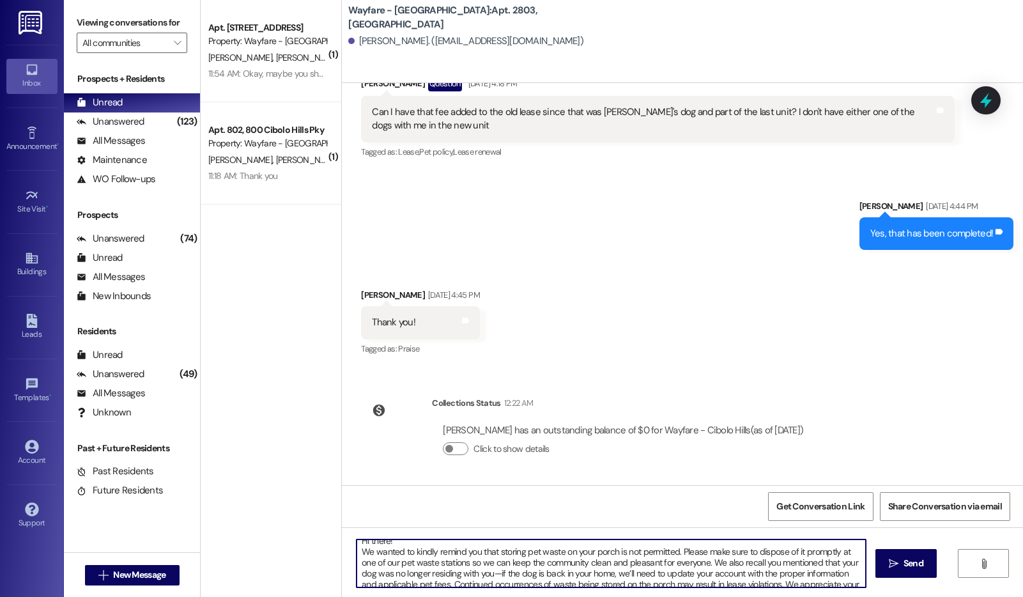
scroll to position [10, 0]
click at [492, 572] on textarea "Hi there! We wanted to kindly remind you that storing pet waste on your porch i…" at bounding box center [611, 564] width 509 height 48
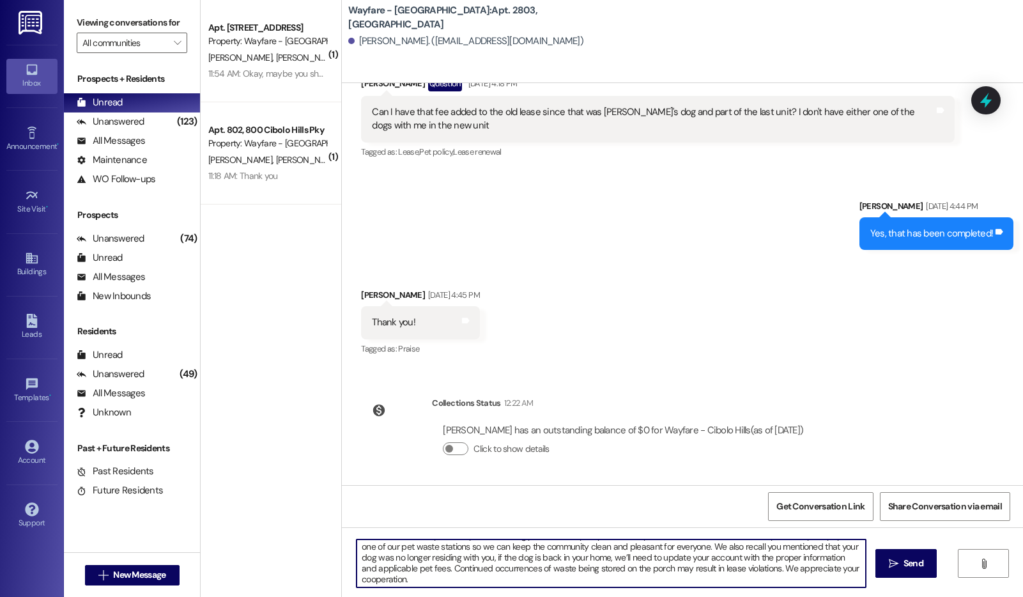
scroll to position [25, 0]
type textarea "Hi there! We wanted to kindly remind you that storing pet waste on your porch i…"
click at [882, 571] on button " Send" at bounding box center [907, 563] width 62 height 29
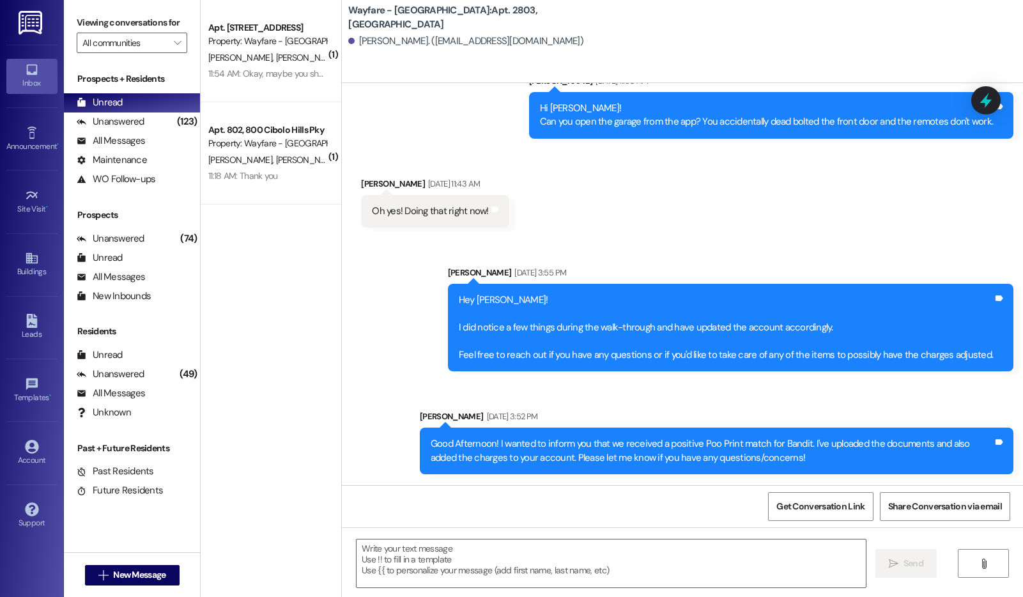
scroll to position [897, 0]
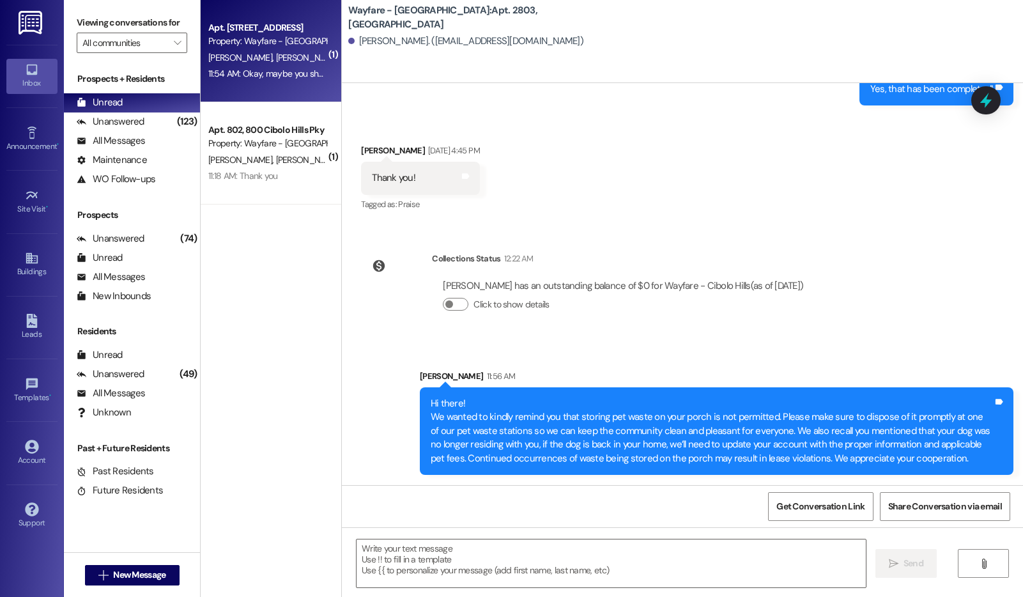
click at [201, 84] on div "Apt. 3103, 3100 Cibolo Hills Pky Property: Wayfare - Cibolo Hills K. Russell A.…" at bounding box center [271, 51] width 141 height 102
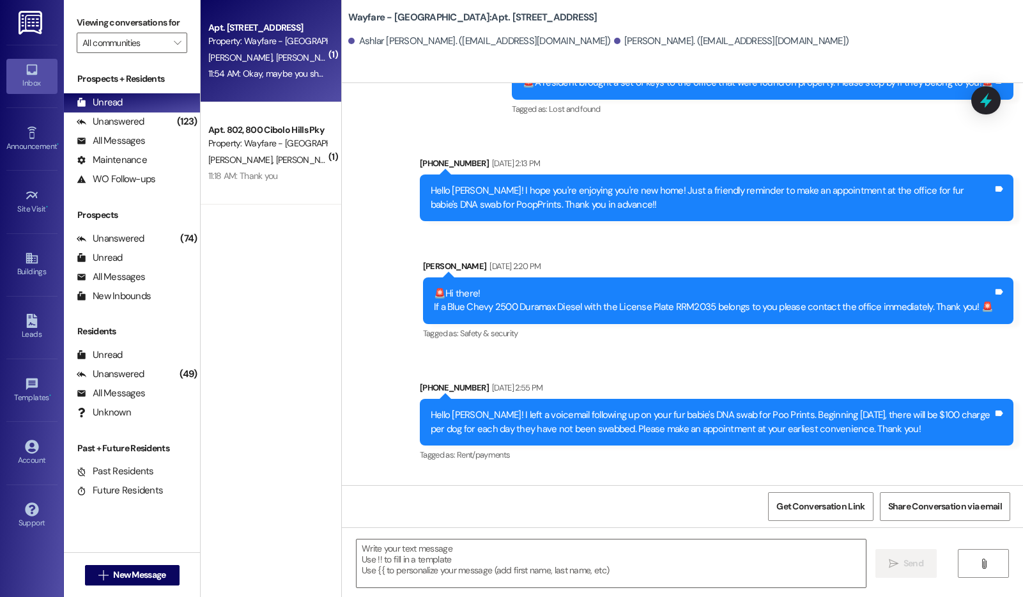
scroll to position [20939, 0]
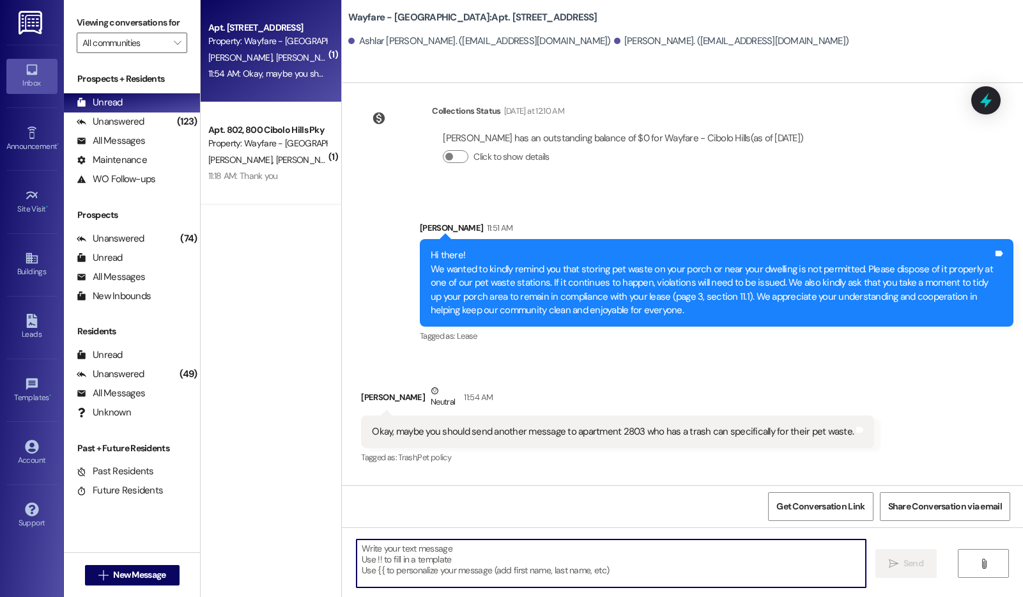
click at [527, 573] on textarea at bounding box center [611, 564] width 509 height 48
type textarea "R"
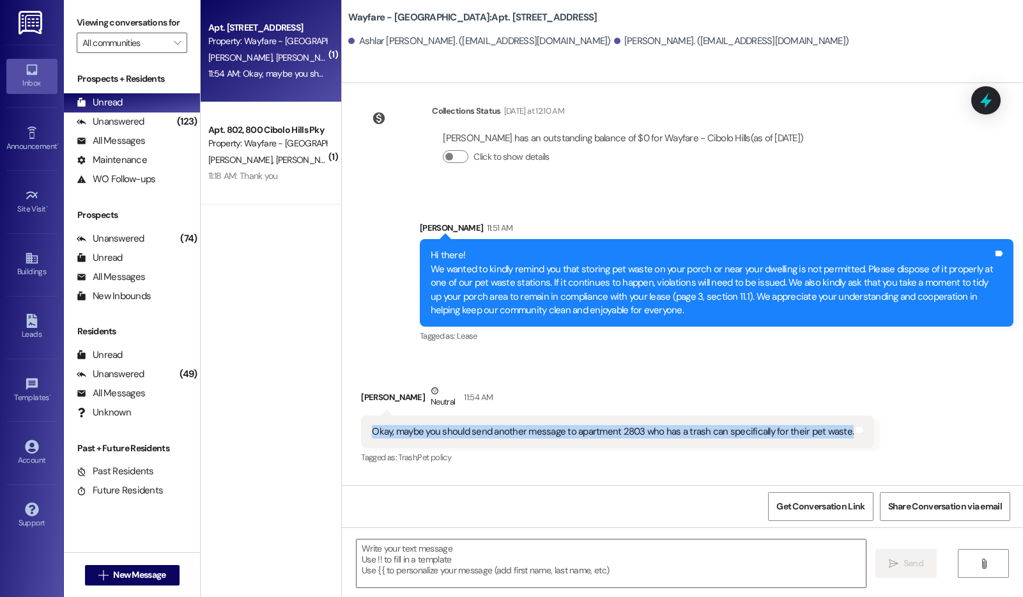
drag, startPoint x: 359, startPoint y: 344, endPoint x: 450, endPoint y: 365, distance: 93.2
click at [450, 416] on div "Okay, maybe you should send another message to apartment 2803 who has a trash c…" at bounding box center [617, 432] width 513 height 33
copy div "Okay, maybe you should send another message to apartment 2803 who has a trash c…"
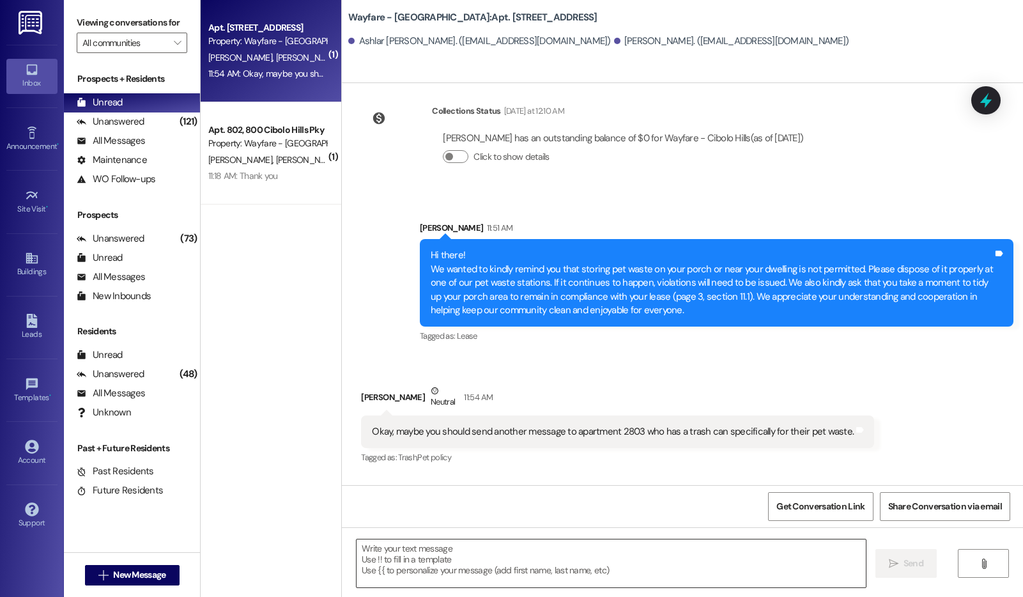
click at [465, 567] on textarea at bounding box center [611, 564] width 509 height 48
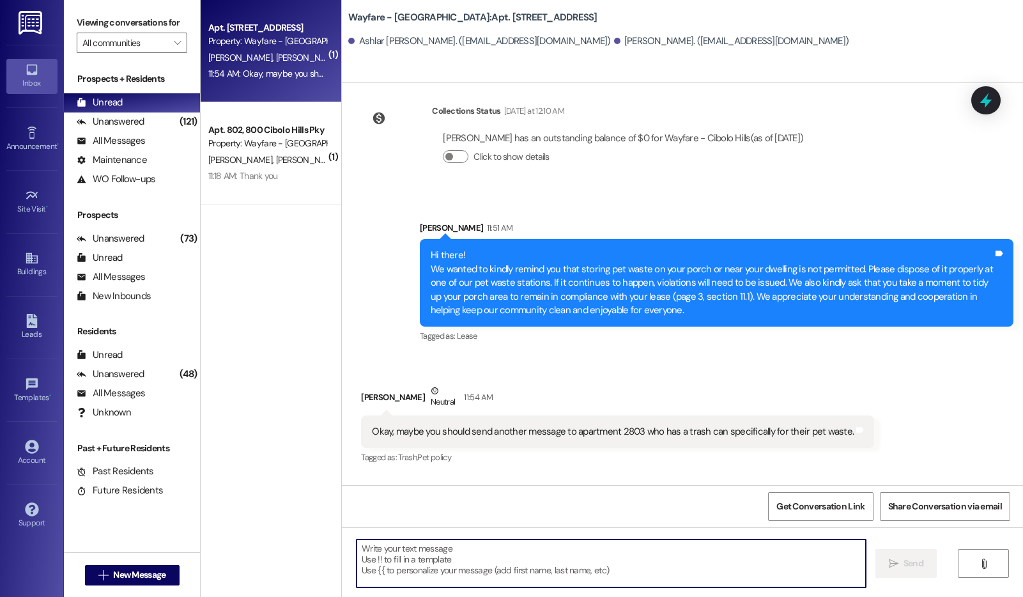
paste textarea "Thank you for bringing this to our attention. We want to assure you that all re…"
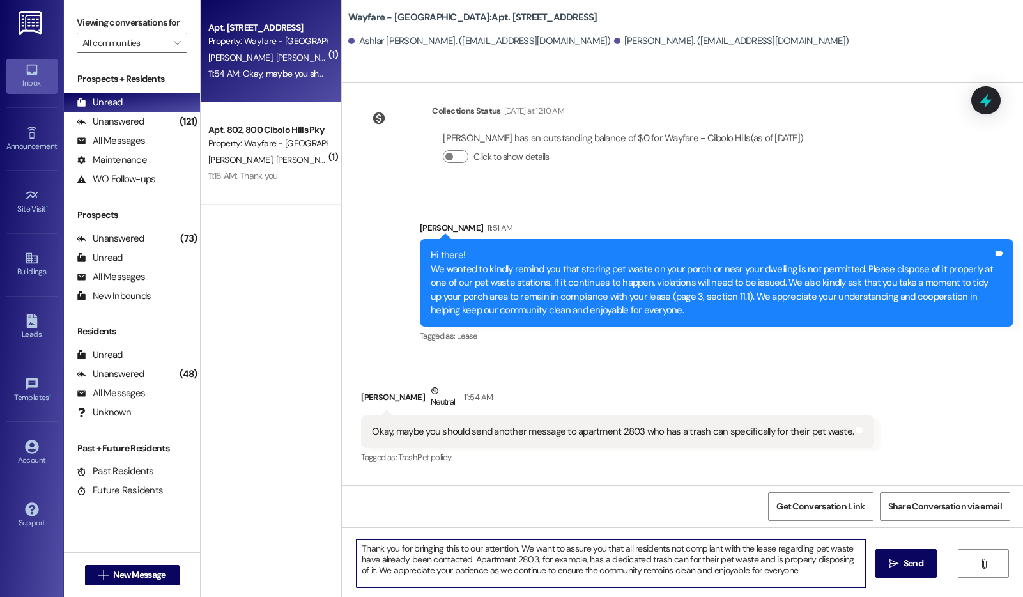
scroll to position [0, 0]
drag, startPoint x: 467, startPoint y: 560, endPoint x: 359, endPoint y: 572, distance: 108.1
click at [359, 572] on textarea "Thank you for bringing this to our attention. We want to assure you that all re…" at bounding box center [611, 564] width 509 height 48
drag, startPoint x: 515, startPoint y: 550, endPoint x: 337, endPoint y: 551, distance: 177.7
click at [342, 551] on div "Thank you for bringing this to our attention. We want to assure you that all re…" at bounding box center [682, 575] width 681 height 96
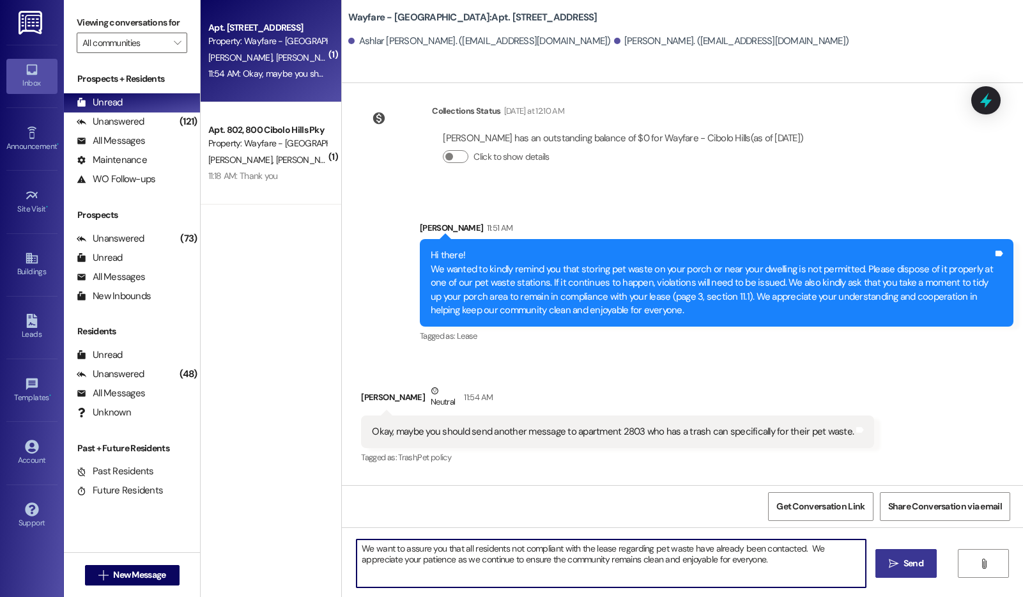
type textarea "We want to assure you that all residents not compliant with the lease regarding…"
click at [881, 560] on button " Send" at bounding box center [907, 563] width 62 height 29
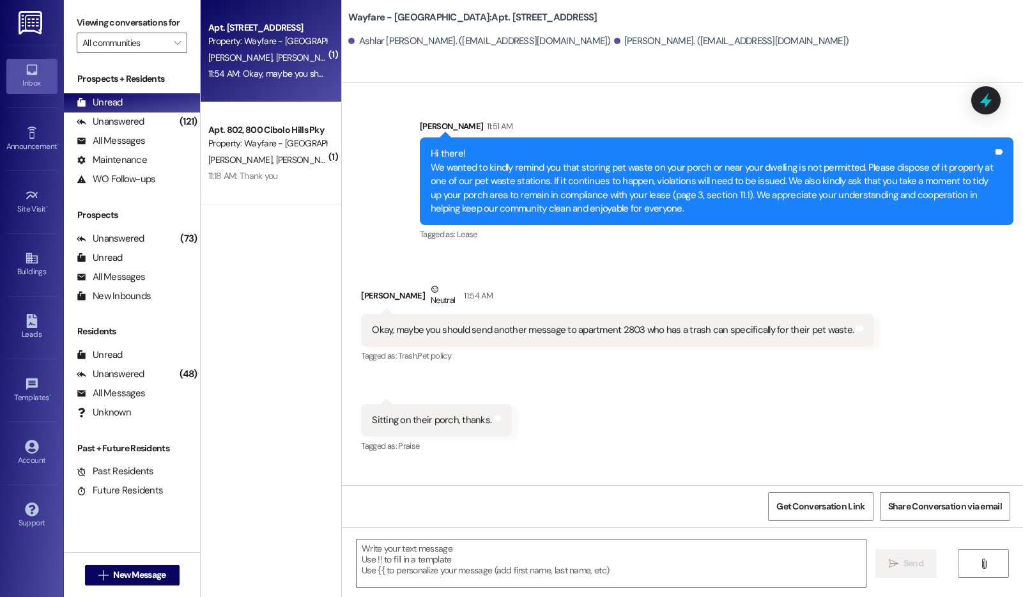
scroll to position [21042, 0]
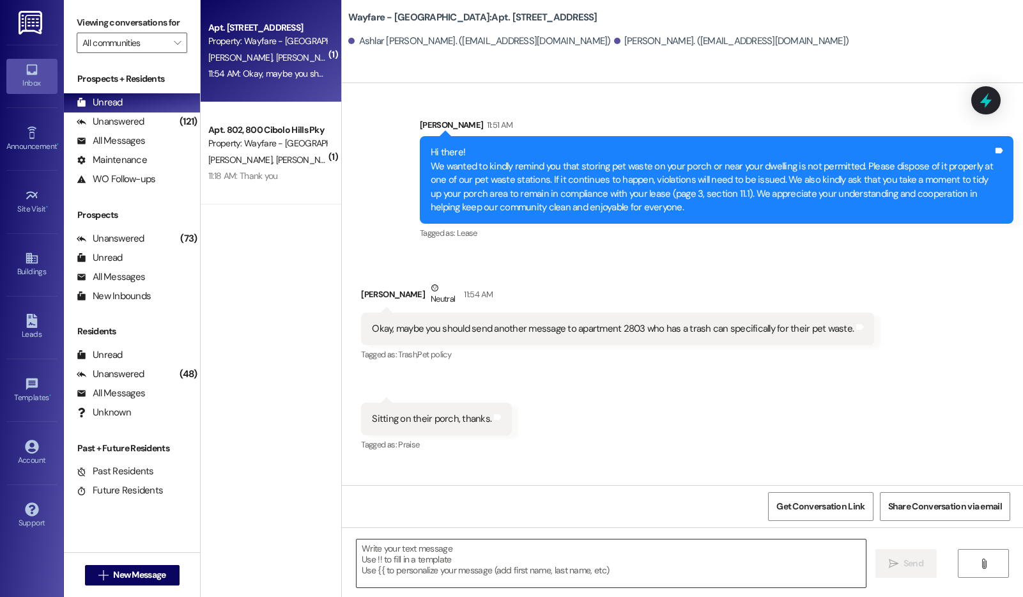
click at [456, 561] on textarea at bounding box center [611, 564] width 509 height 48
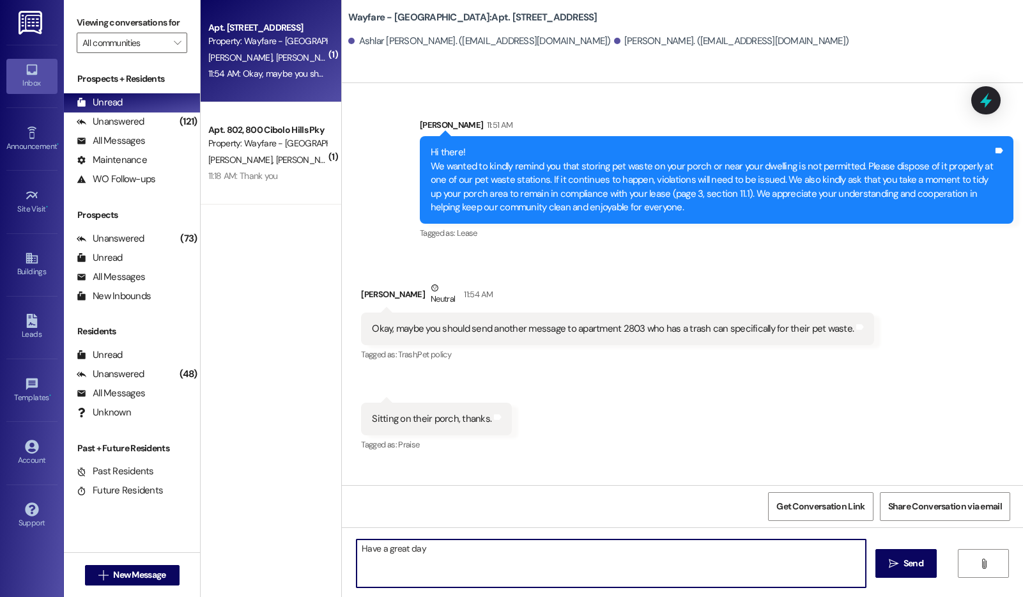
type textarea "Have a great day!"
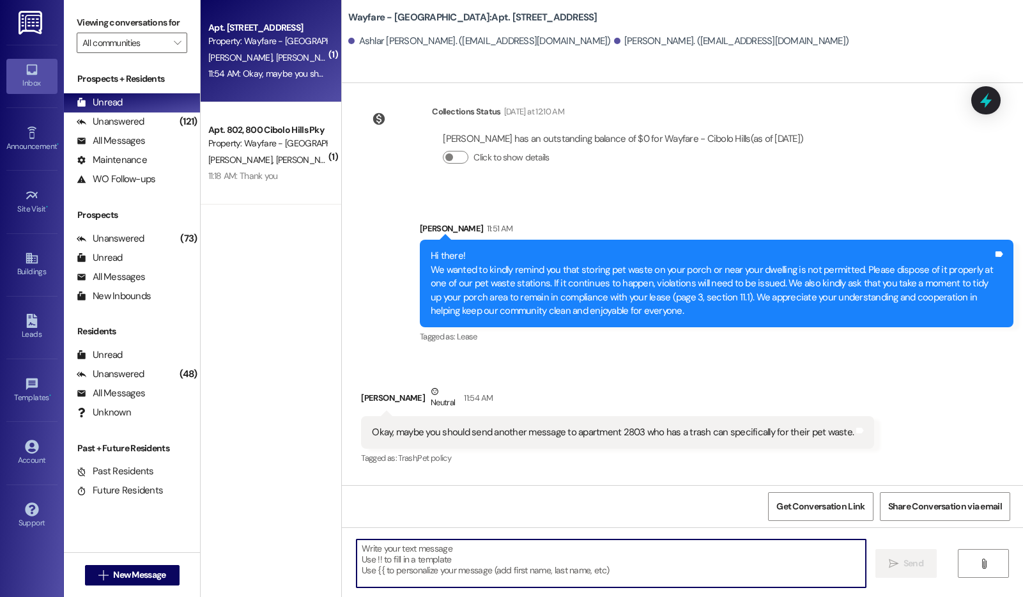
scroll to position [21130, 0]
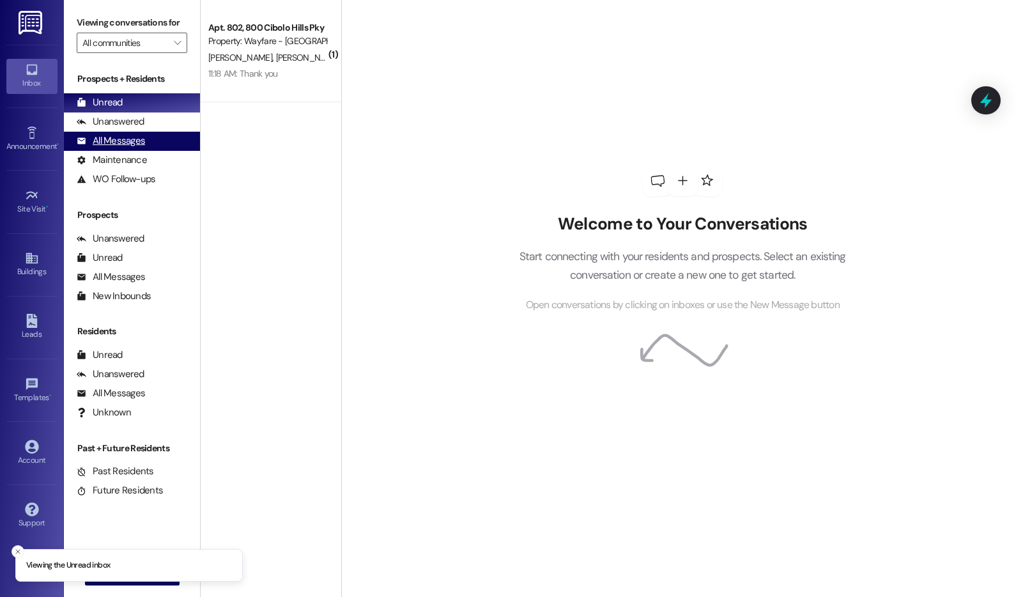
click at [138, 148] on div "All Messages" at bounding box center [111, 140] width 68 height 13
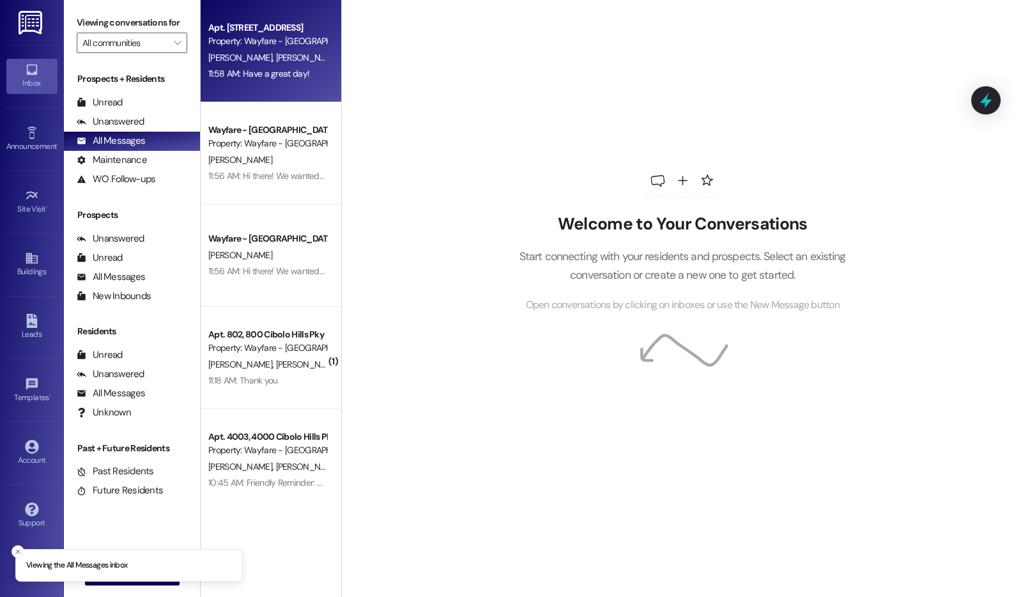
click at [258, 89] on div "Apt. 3103, [GEOGRAPHIC_DATA] Pky Property: Wayfare - [GEOGRAPHIC_DATA] [PERSON_…" at bounding box center [271, 51] width 141 height 102
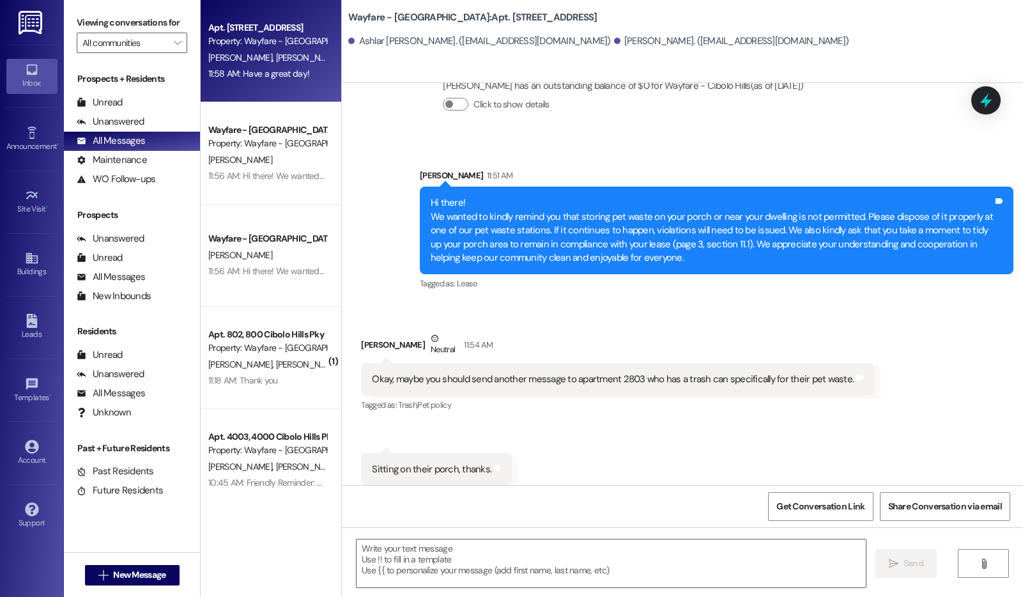
scroll to position [21132, 0]
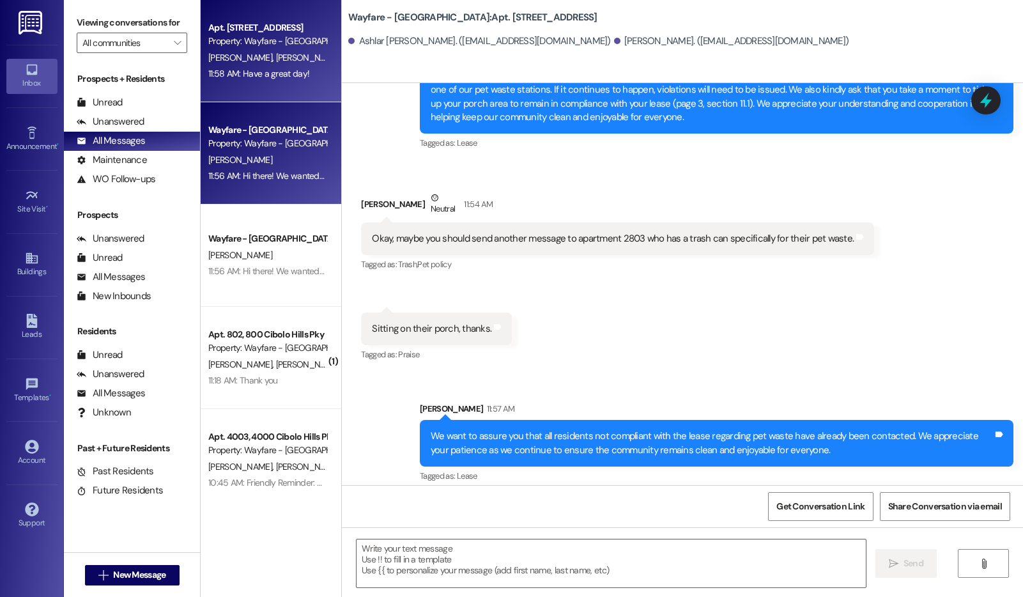
click at [280, 203] on div "Wayfare - Cibolo Hills Prospect Property: Wayfare - Cibolo Hills D. Hopkins 11:…" at bounding box center [271, 153] width 141 height 102
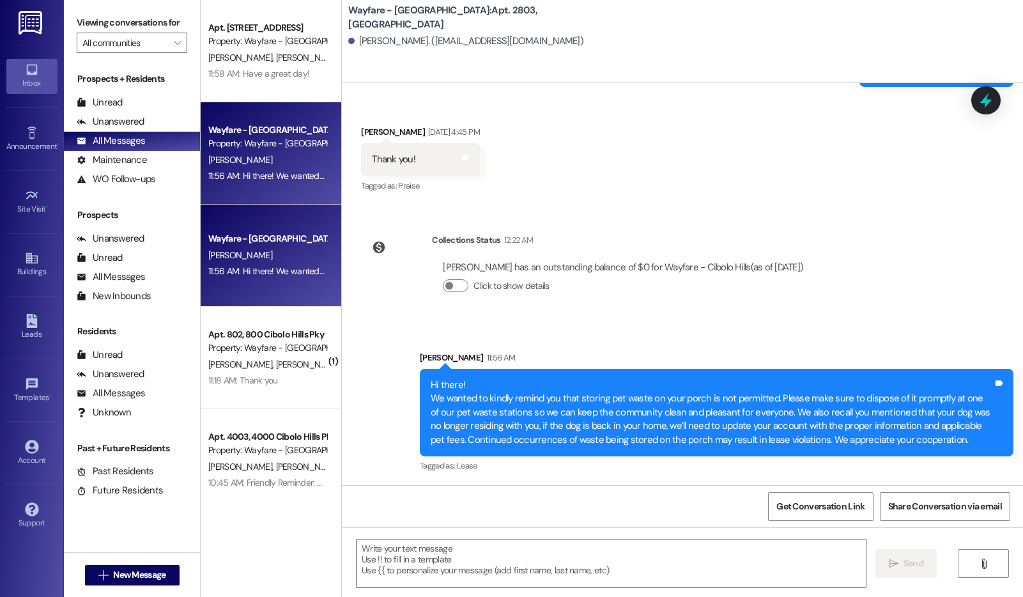
scroll to position [915, 0]
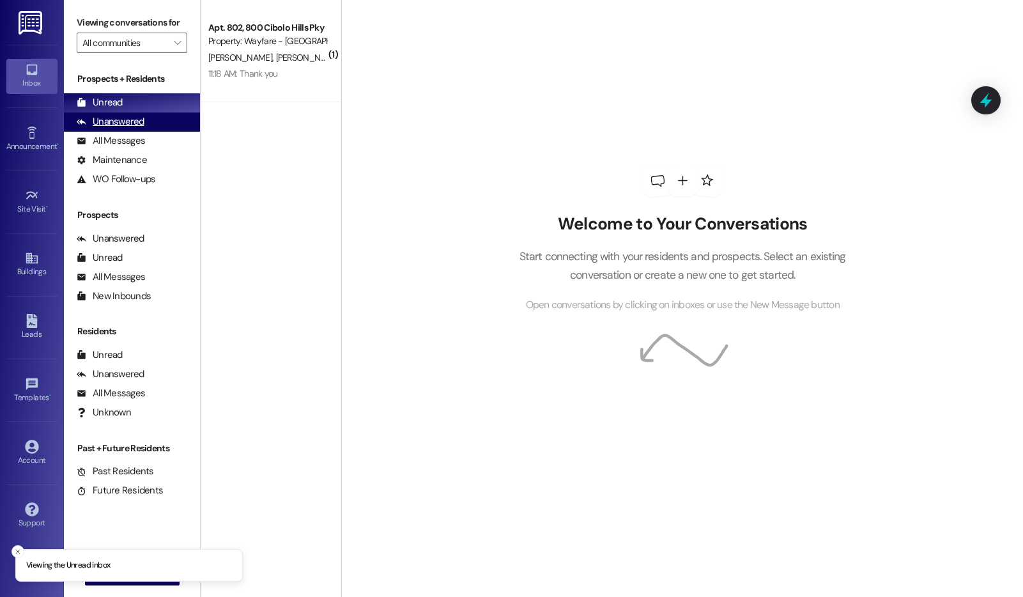
click at [116, 128] on div "Unanswered" at bounding box center [111, 121] width 68 height 13
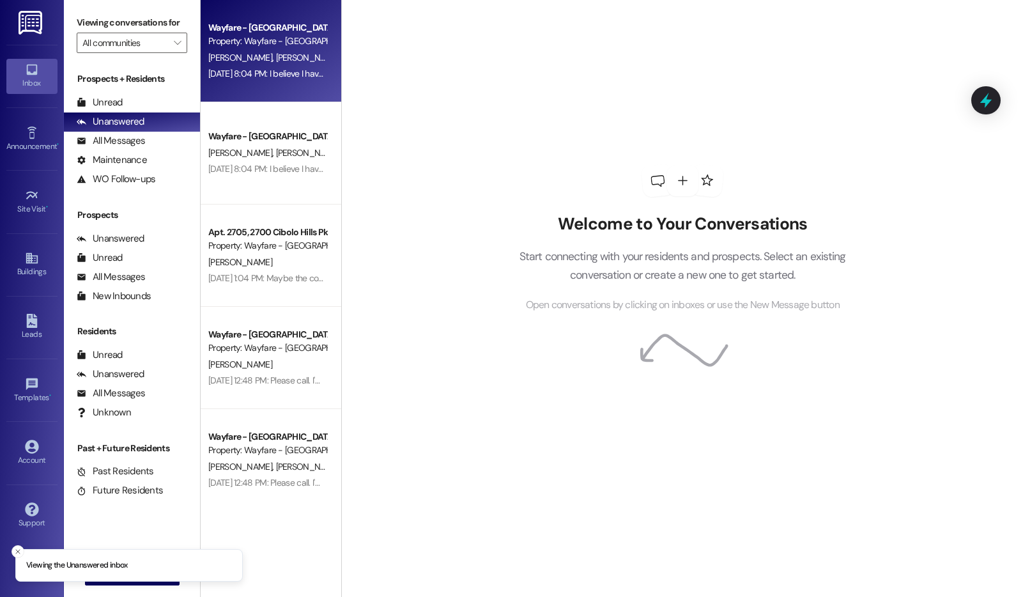
click at [276, 59] on span "[PERSON_NAME]" at bounding box center [308, 58] width 64 height 12
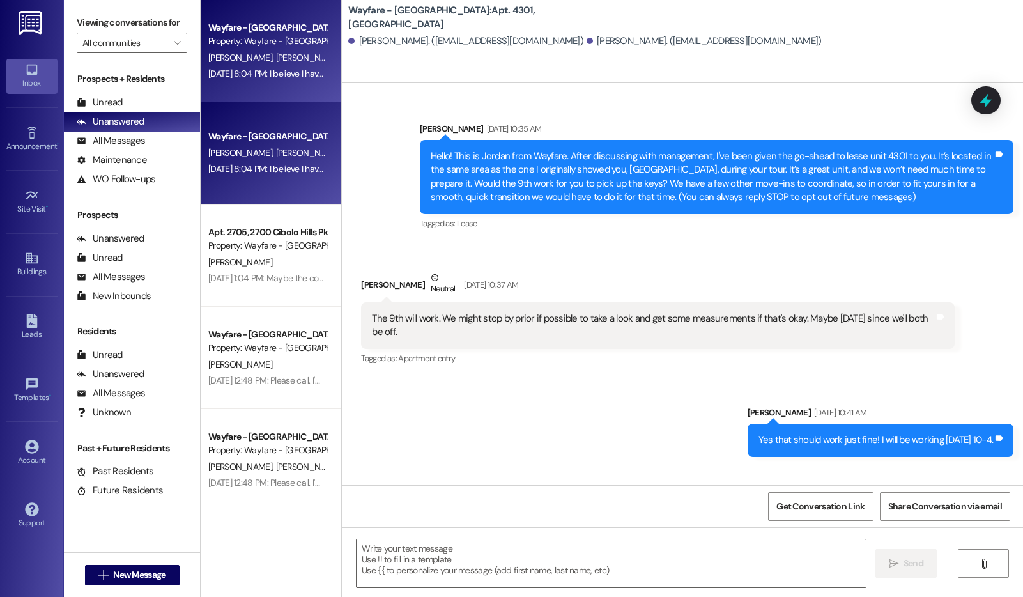
scroll to position [7392, 0]
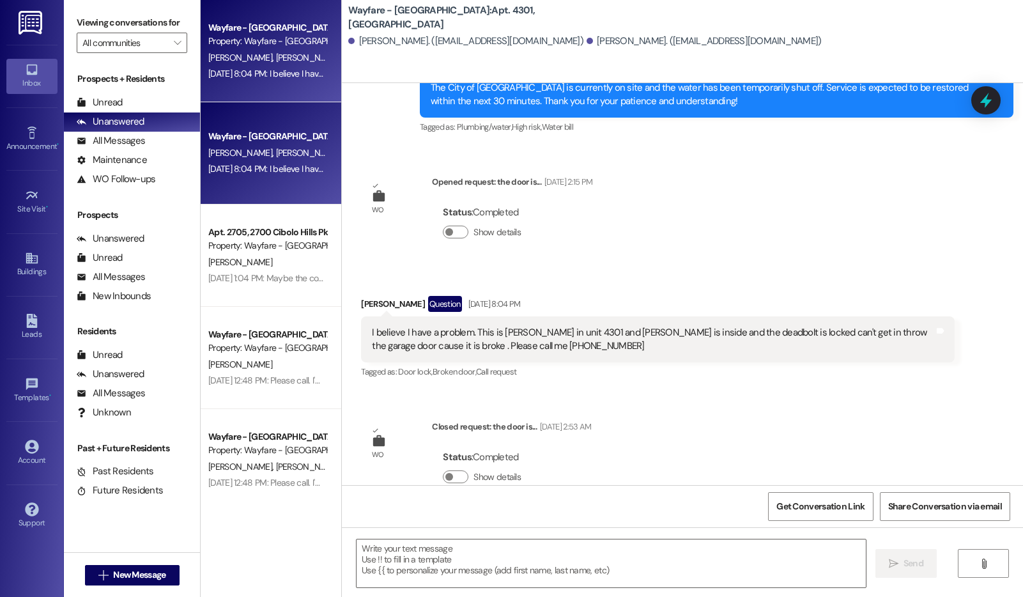
click at [244, 198] on div "Wayfare - [GEOGRAPHIC_DATA] [PERSON_NAME] [PERSON_NAME] [DATE] 8:04 PM: I belie…" at bounding box center [271, 153] width 141 height 102
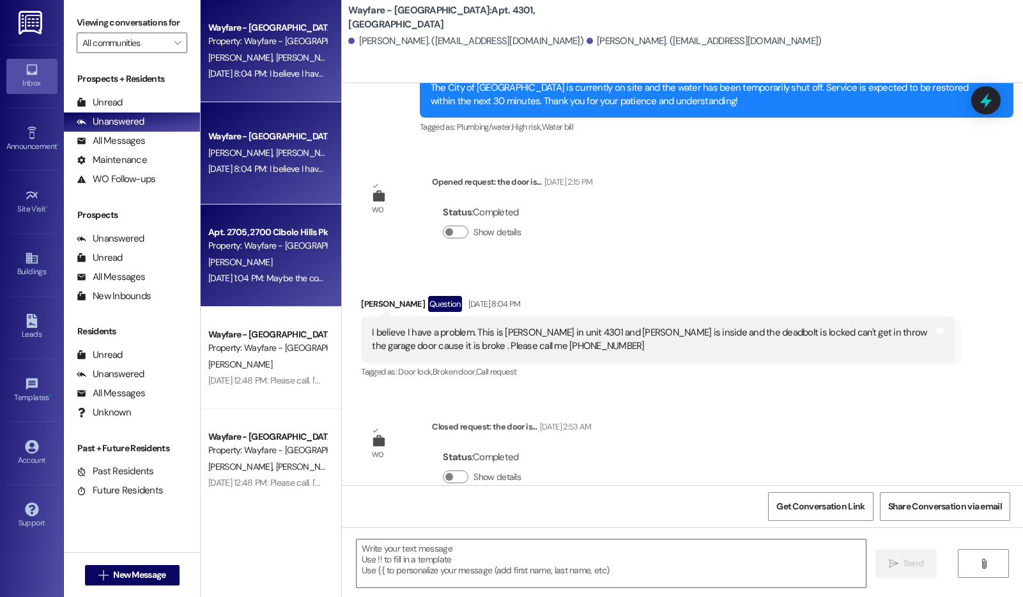
click at [254, 264] on div "[PERSON_NAME]" at bounding box center [267, 262] width 121 height 16
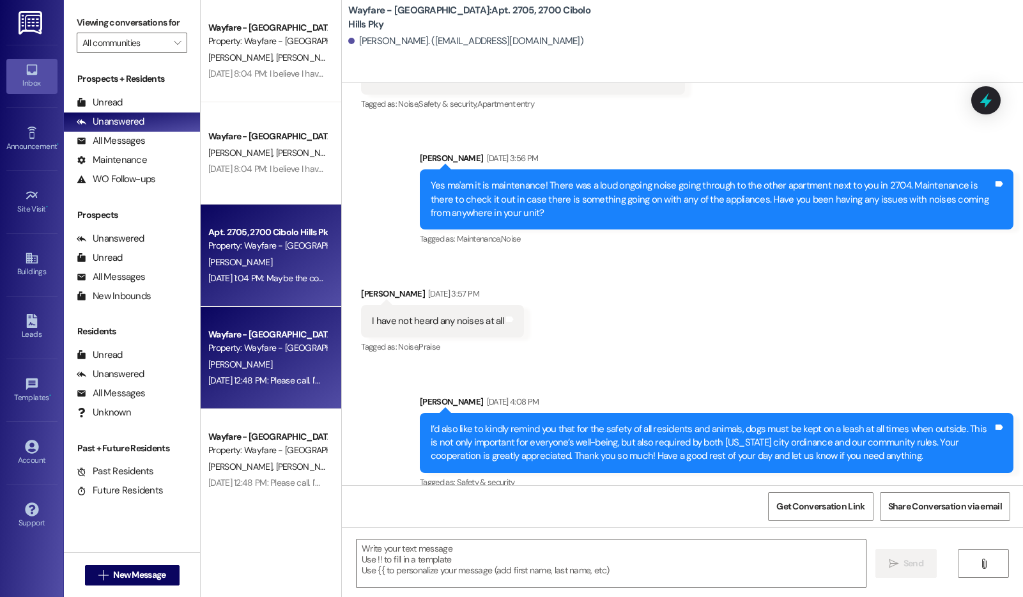
click at [300, 362] on div "[PERSON_NAME]" at bounding box center [267, 365] width 121 height 16
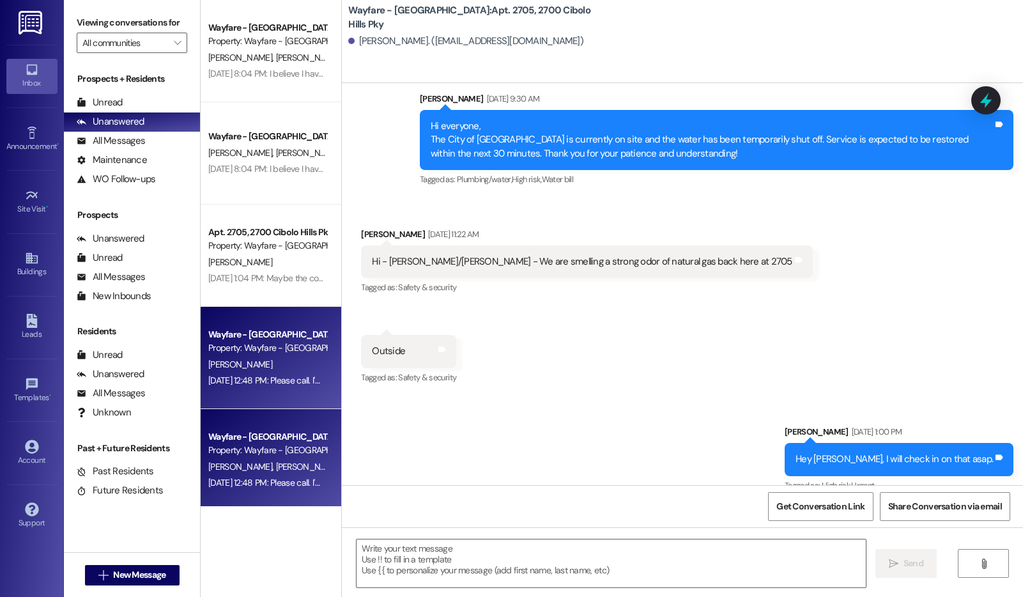
click at [264, 449] on div "Property: Wayfare - [GEOGRAPHIC_DATA]" at bounding box center [267, 450] width 118 height 13
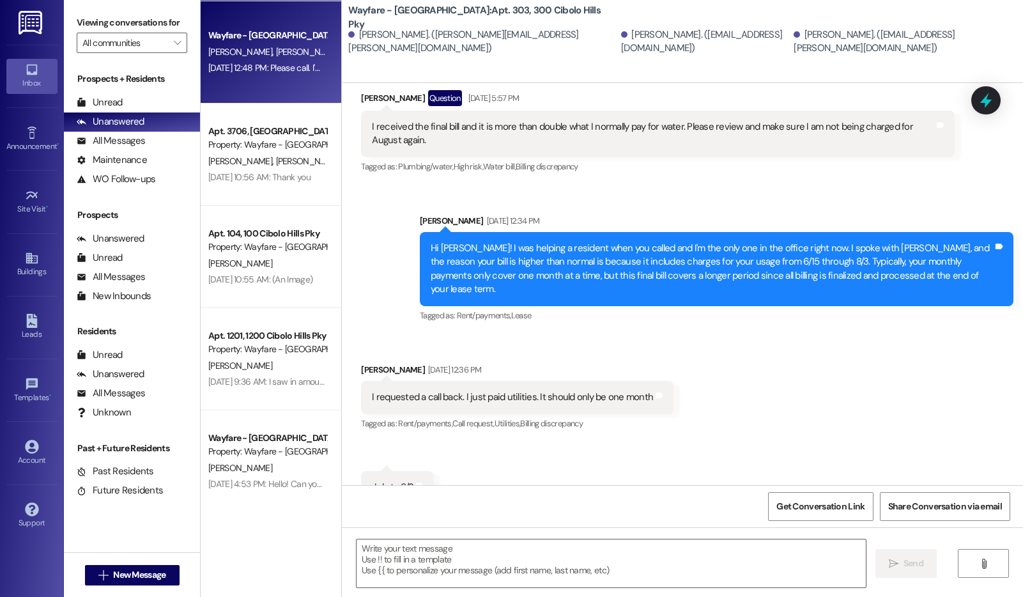
scroll to position [520, 0]
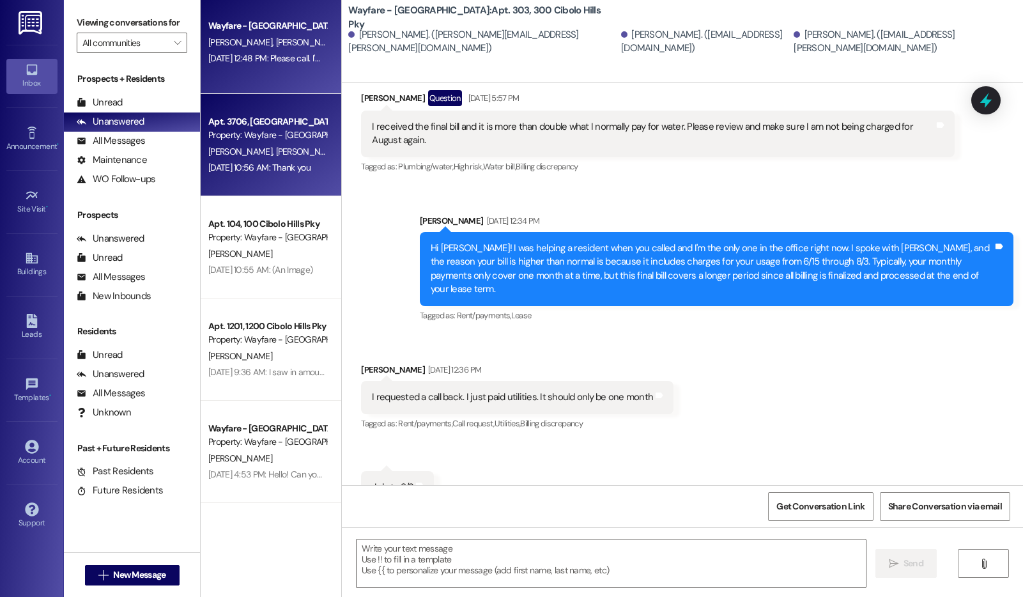
click at [258, 144] on div "L. Landry R. Landry" at bounding box center [267, 152] width 121 height 16
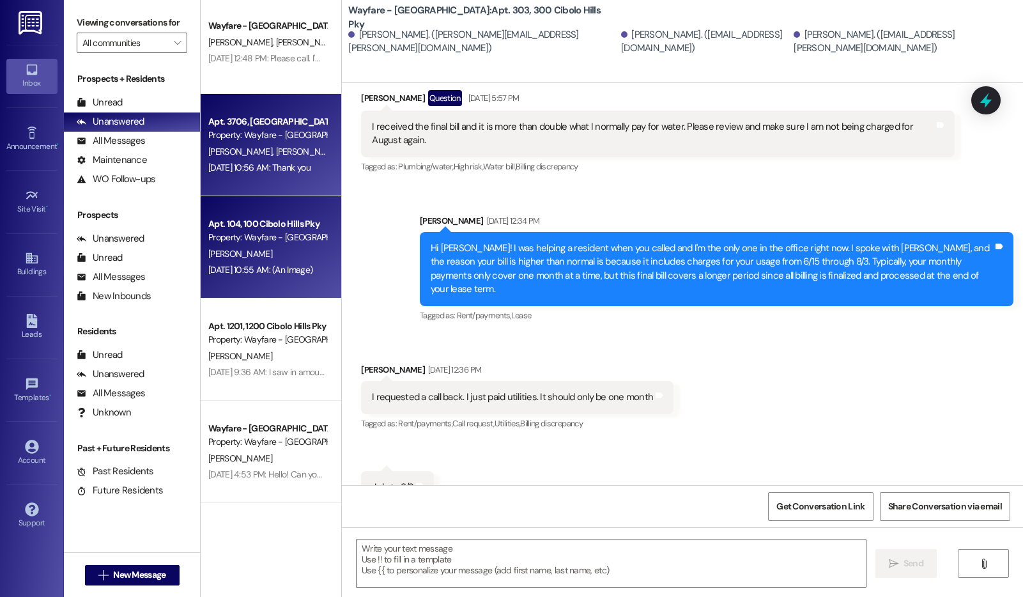
click at [260, 219] on div "Apt. 104, 100 Cibolo Hills Pky" at bounding box center [267, 223] width 118 height 13
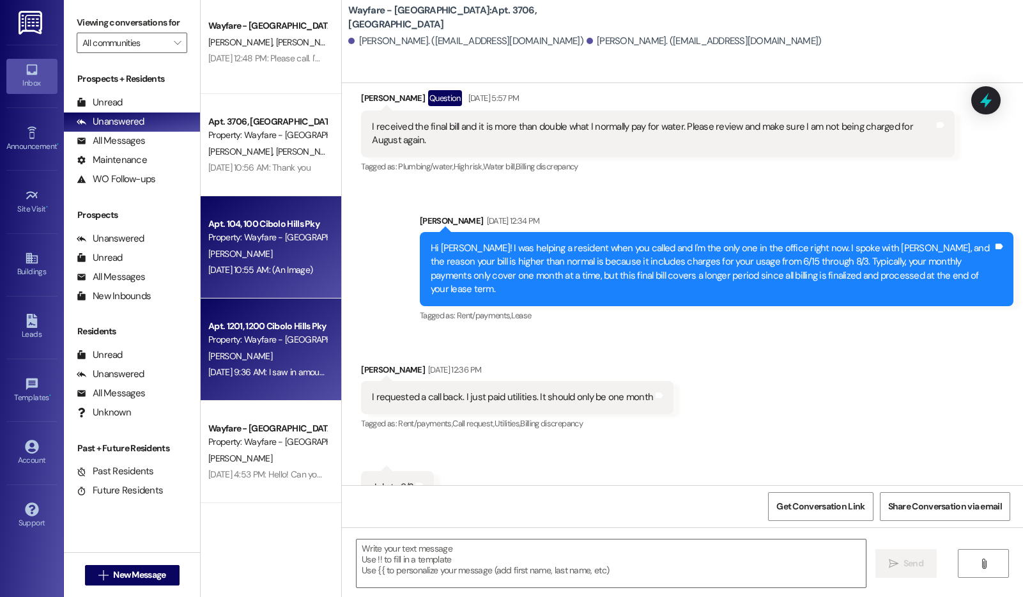
scroll to position [12759, 0]
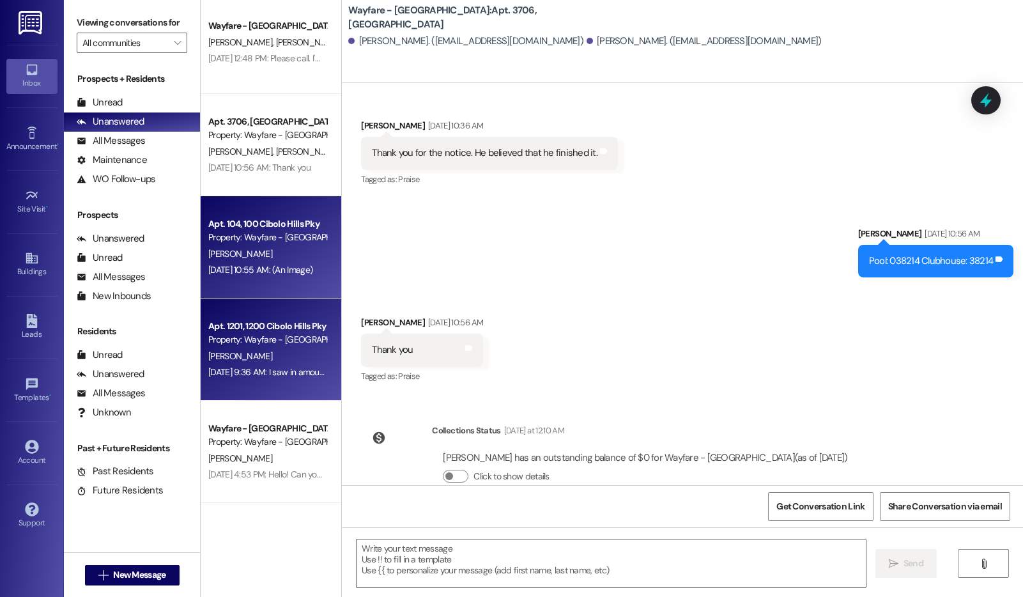
click at [260, 366] on div "Aug 01, 2025 at 9:36 AM: I saw in amount due section.... payment amount is avai…" at bounding box center [530, 372] width 644 height 12
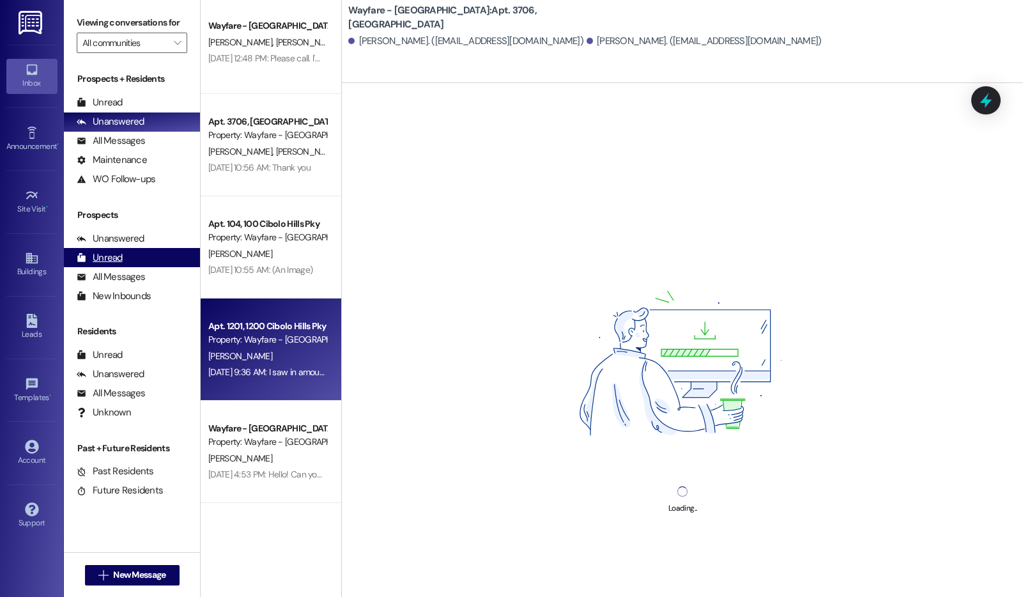
drag, startPoint x: 270, startPoint y: 424, endPoint x: 186, endPoint y: 276, distance: 170.3
click at [270, 424] on div "Wayfare - Cibolo Hills Prospect" at bounding box center [267, 428] width 118 height 13
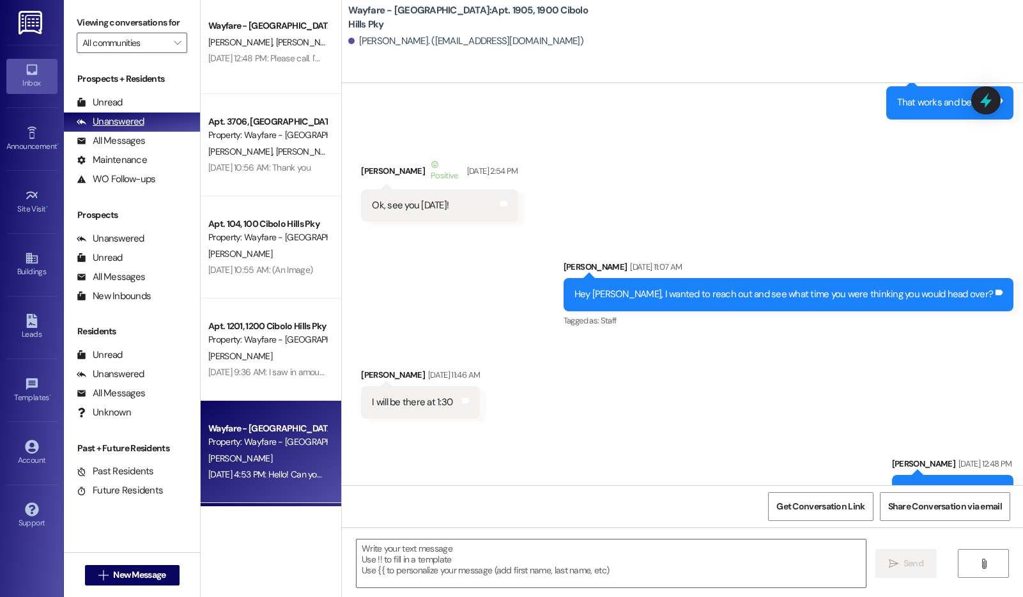
click at [142, 128] on div "Unanswered" at bounding box center [111, 121] width 68 height 13
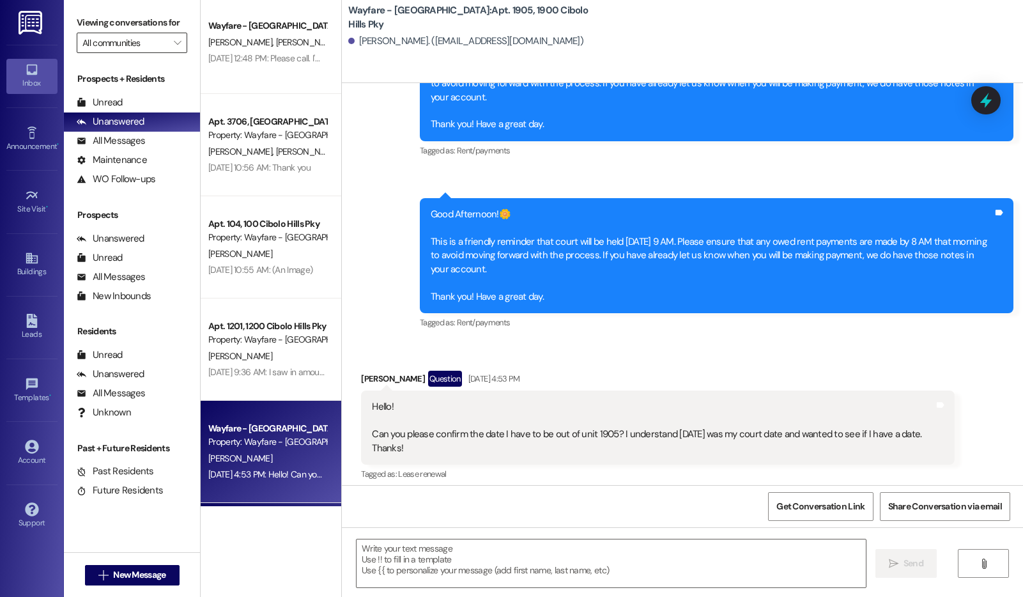
scroll to position [38892, 0]
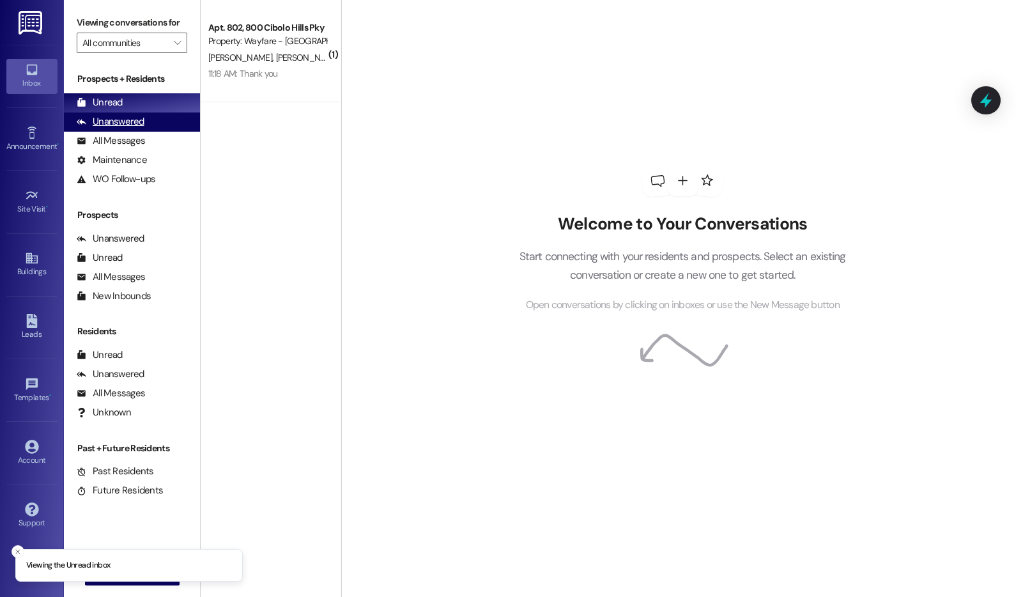
click at [126, 132] on div "Unanswered (0)" at bounding box center [132, 122] width 136 height 19
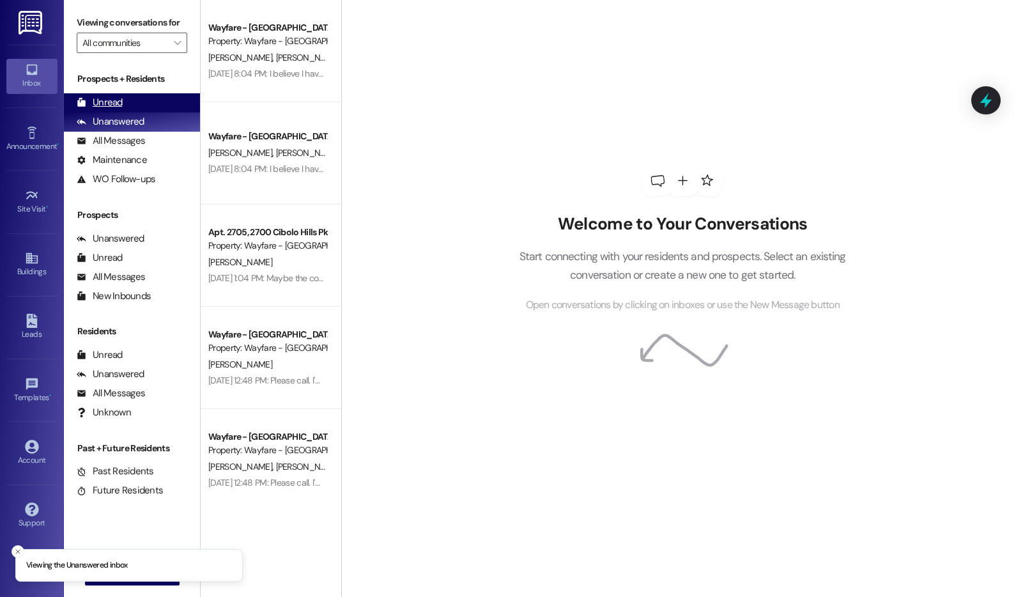
click at [129, 113] on div "Unread (0)" at bounding box center [132, 102] width 136 height 19
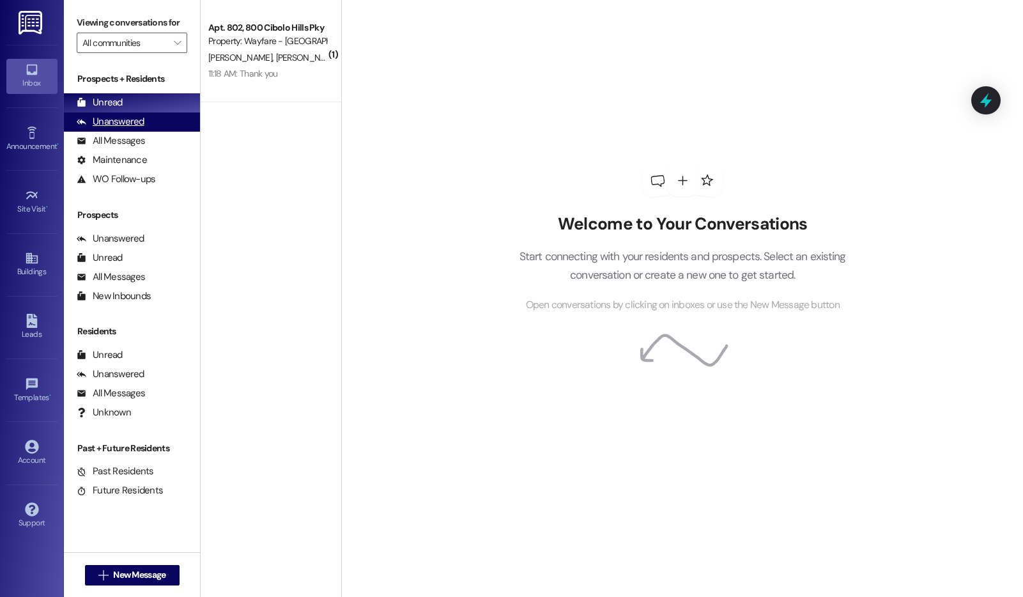
click at [123, 128] on div "Unanswered" at bounding box center [111, 121] width 68 height 13
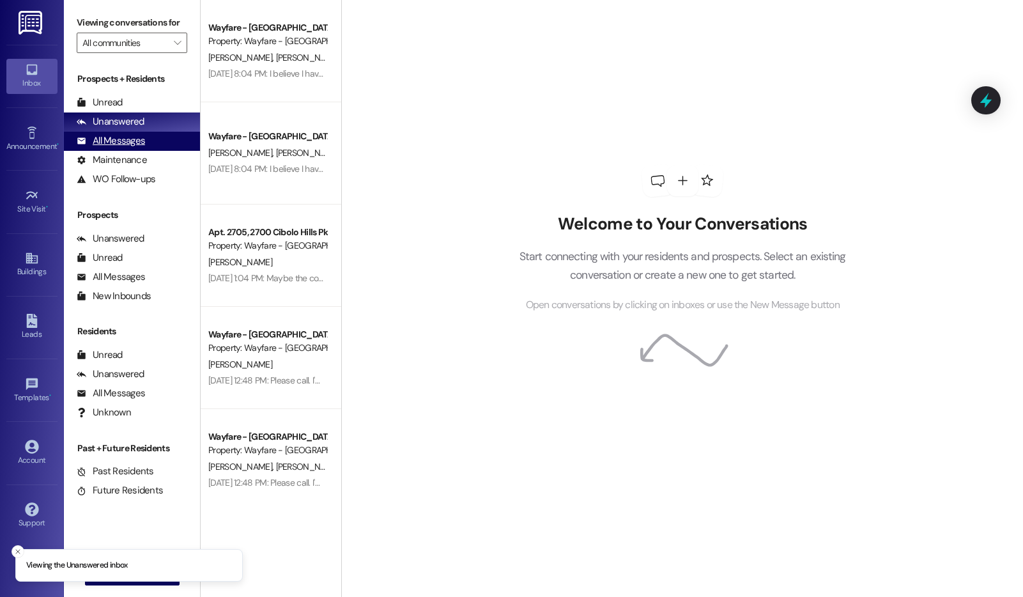
click at [128, 148] on div "All Messages" at bounding box center [111, 140] width 68 height 13
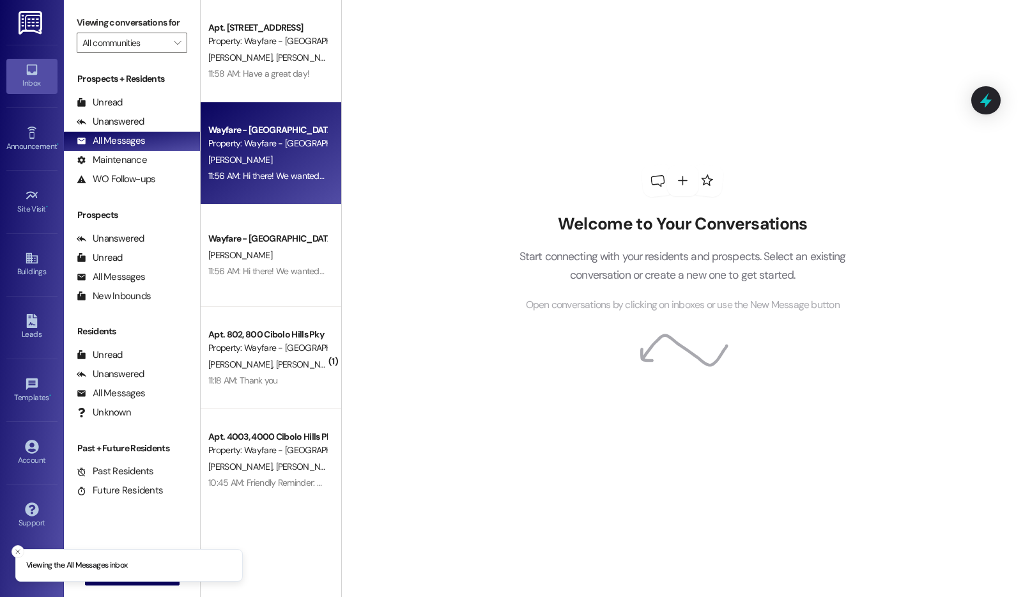
click at [306, 152] on div "[PERSON_NAME]" at bounding box center [267, 160] width 121 height 16
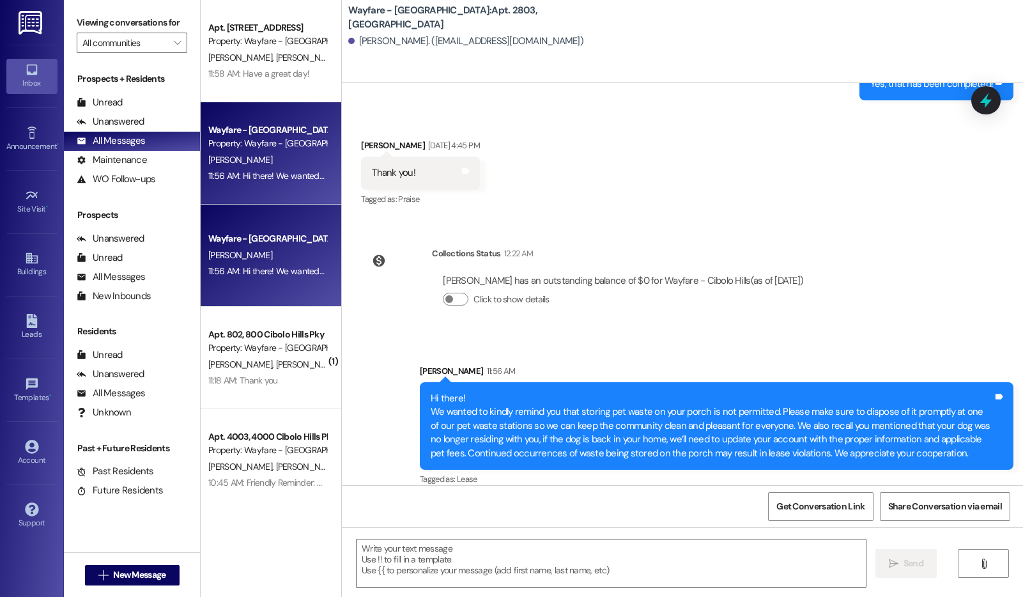
scroll to position [915, 0]
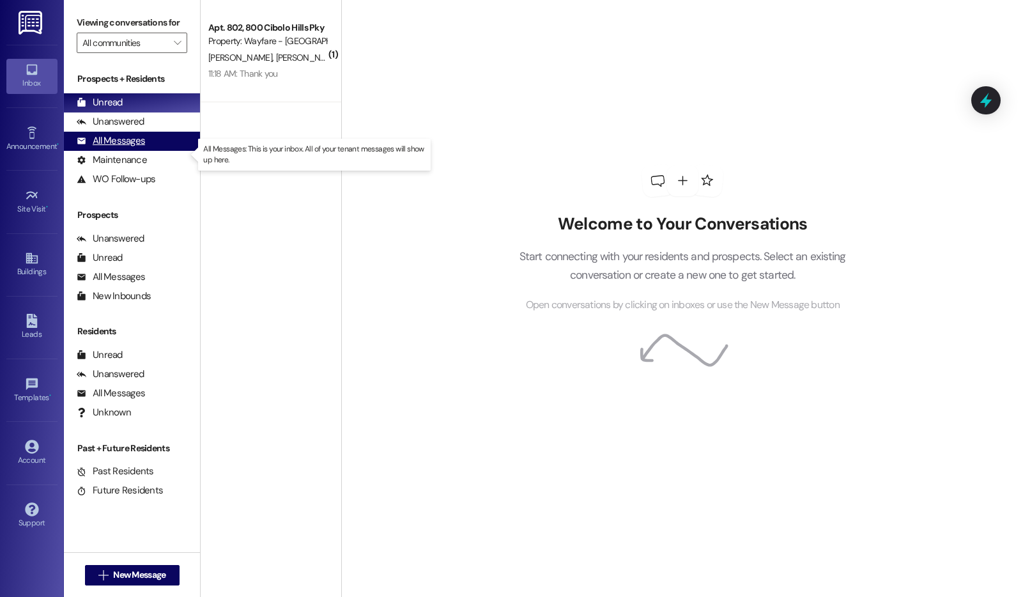
click at [111, 148] on div "All Messages" at bounding box center [111, 140] width 68 height 13
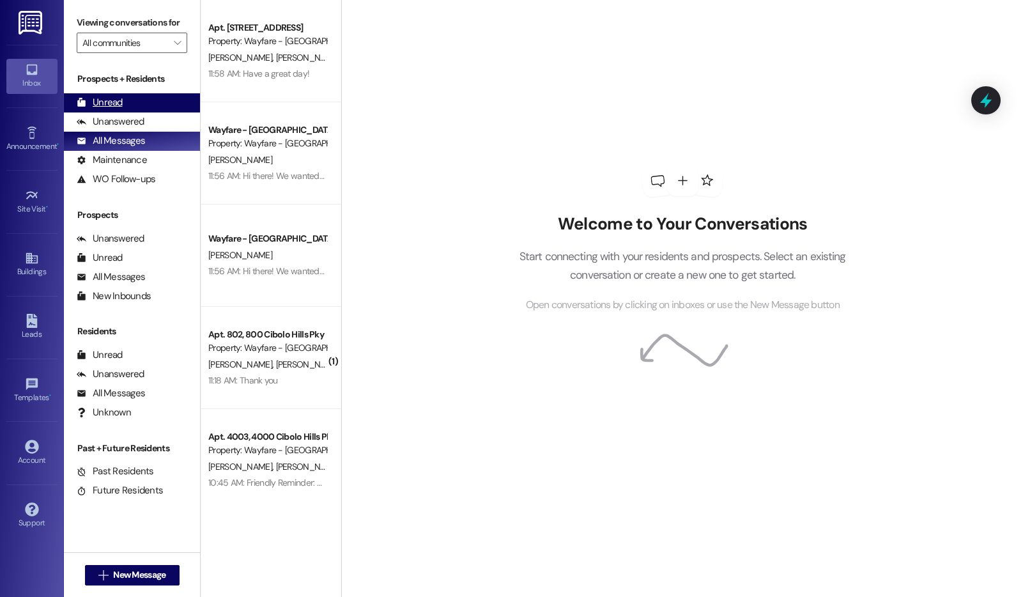
click at [123, 110] on div "Unread (0)" at bounding box center [132, 102] width 136 height 19
